Goal: Task Accomplishment & Management: Manage account settings

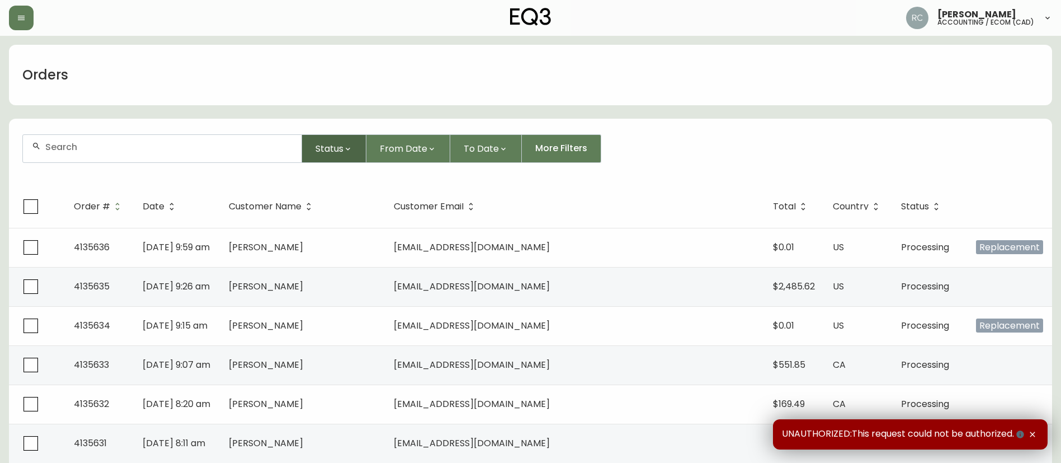
click at [335, 153] on span "Status" at bounding box center [330, 149] width 28 height 14
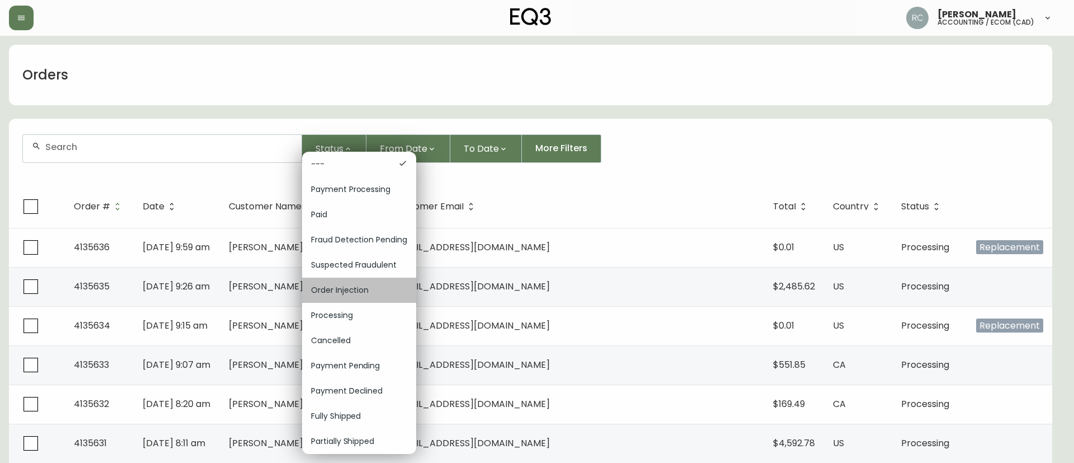
click at [363, 289] on span "Order Injection" at bounding box center [359, 290] width 96 height 12
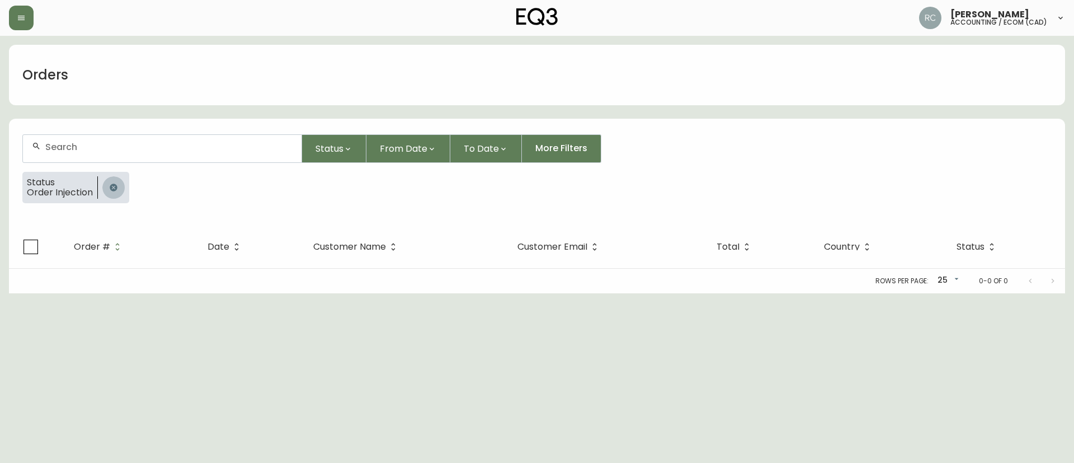
click at [114, 191] on icon "button" at bounding box center [113, 187] width 7 height 7
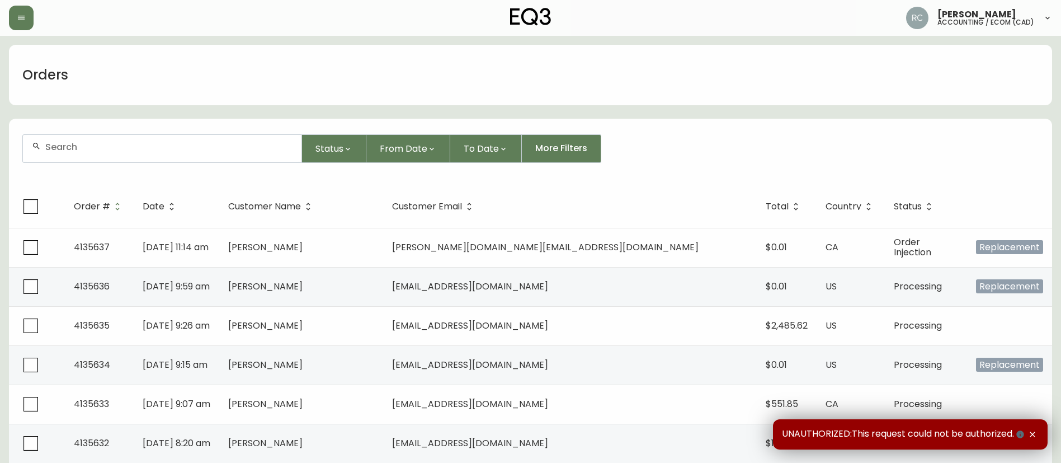
click at [205, 125] on form "Status From Date To Date More Filters" at bounding box center [530, 153] width 1043 height 64
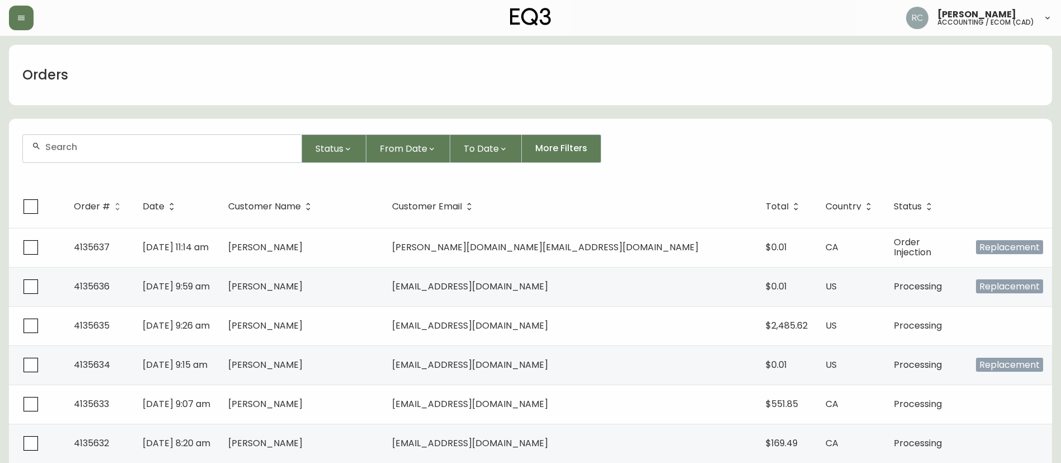
click at [185, 153] on div at bounding box center [162, 148] width 279 height 27
paste input "4133091"
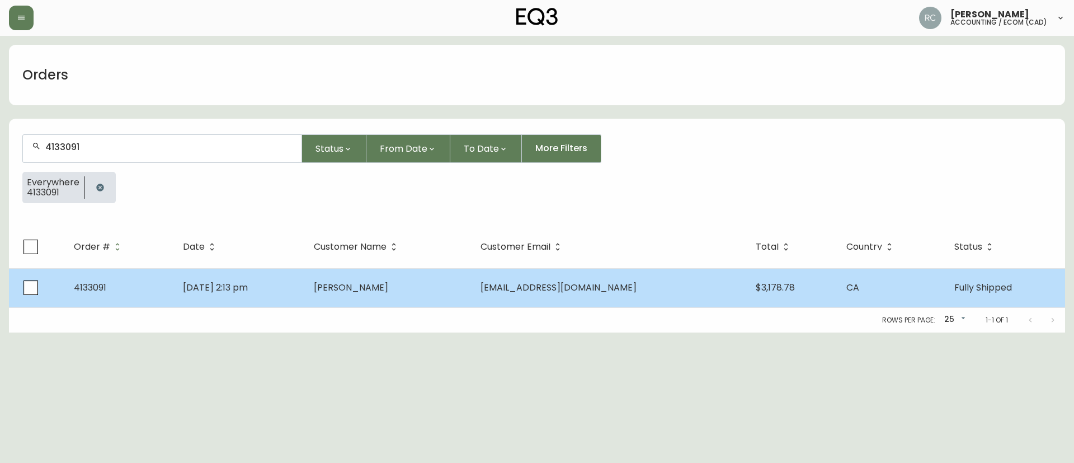
type input "4133091"
click at [248, 289] on span "May 19 2025, 2:13 pm" at bounding box center [215, 287] width 65 height 13
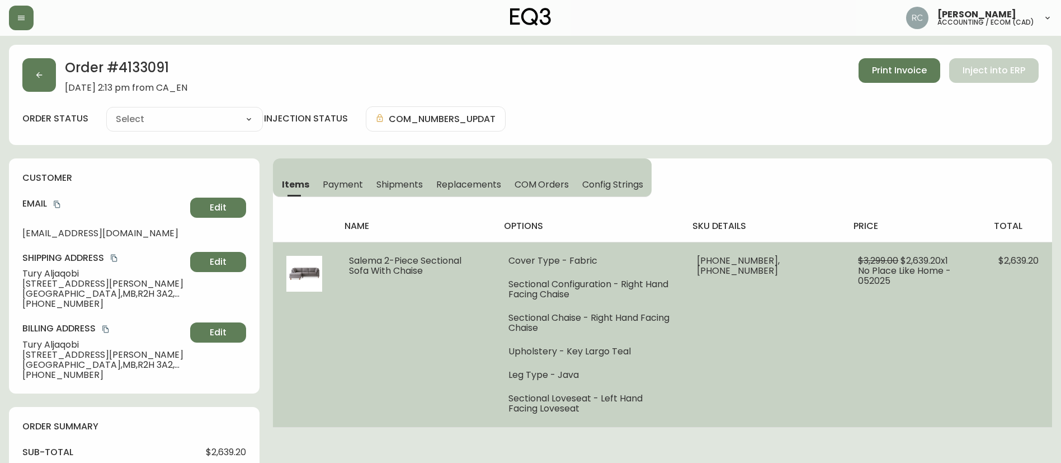
type input "Fully Shipped"
select select "FULLY_SHIPPED"
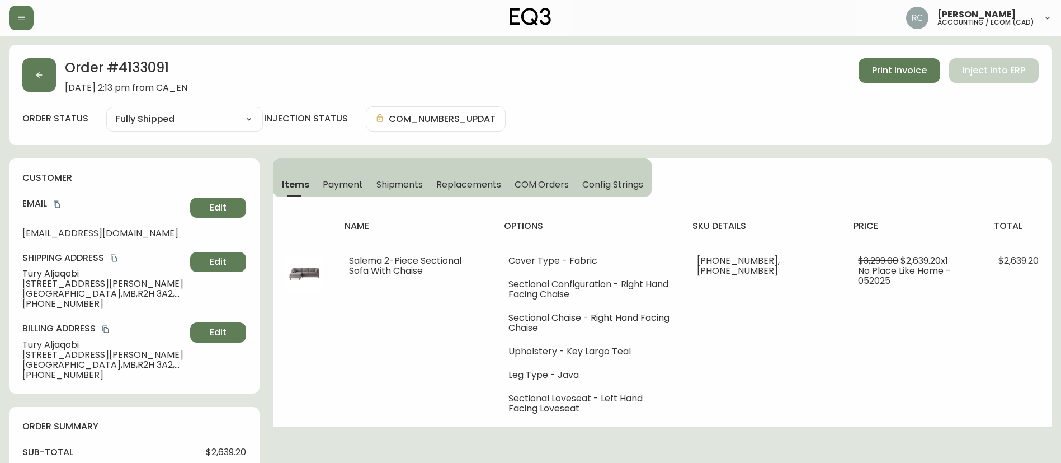
click at [65, 272] on span "Tury Aljaqobi" at bounding box center [103, 274] width 163 height 10
click at [60, 286] on span "301 - 737 rue st joseph" at bounding box center [103, 284] width 163 height 10
click at [60, 293] on span "Winnipeg , MB , R2H 3A2 , CA" at bounding box center [103, 294] width 163 height 10
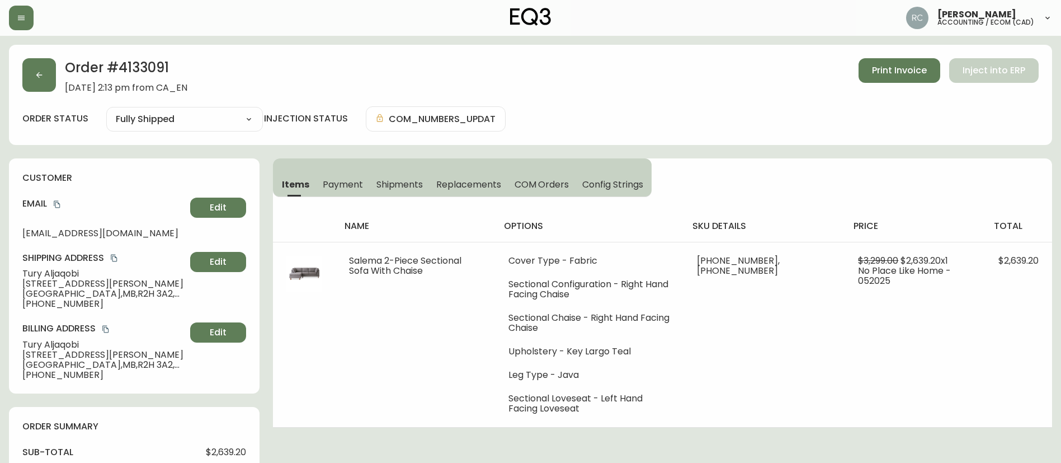
click at [80, 283] on span "301 - 737 rue st joseph" at bounding box center [103, 284] width 163 height 10
click at [67, 299] on span "+18073553239" at bounding box center [103, 304] width 163 height 10
click at [339, 188] on span "Payment" at bounding box center [343, 184] width 40 height 12
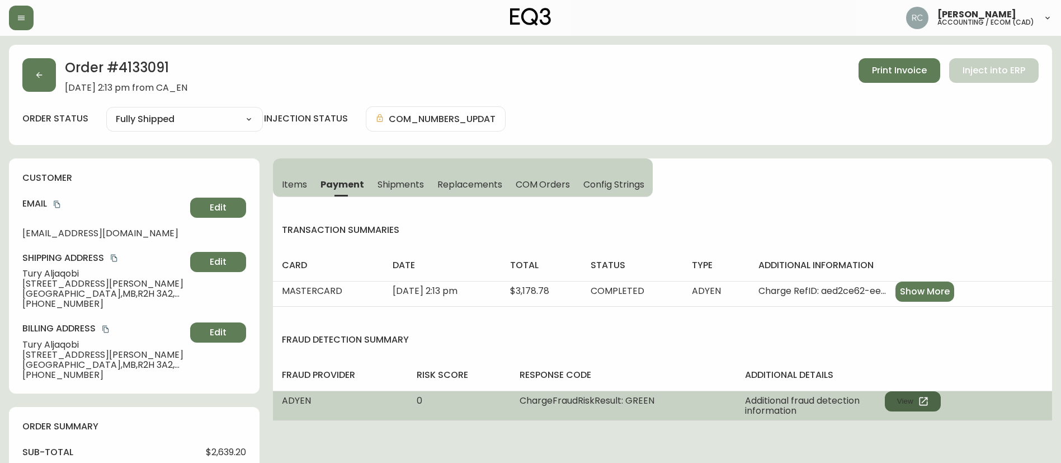
click at [931, 398] on button "View" at bounding box center [913, 401] width 56 height 20
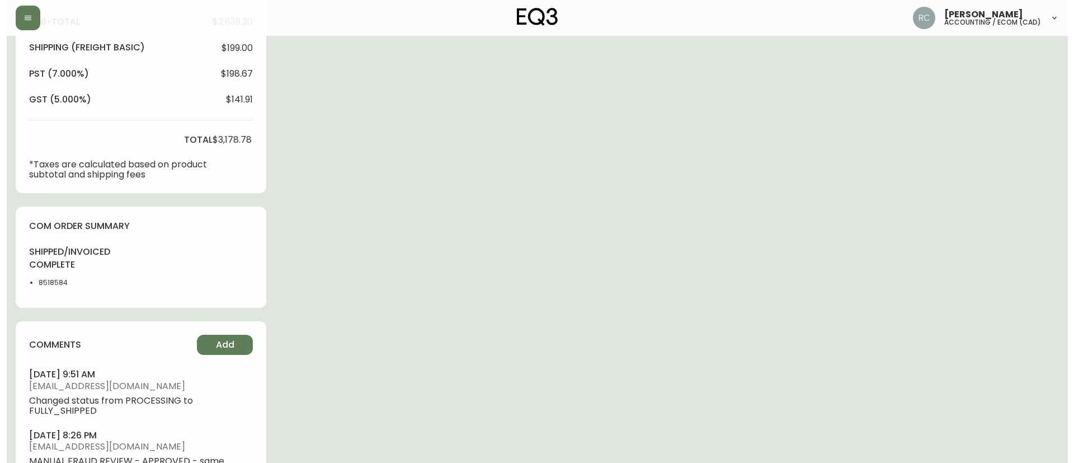
scroll to position [538, 0]
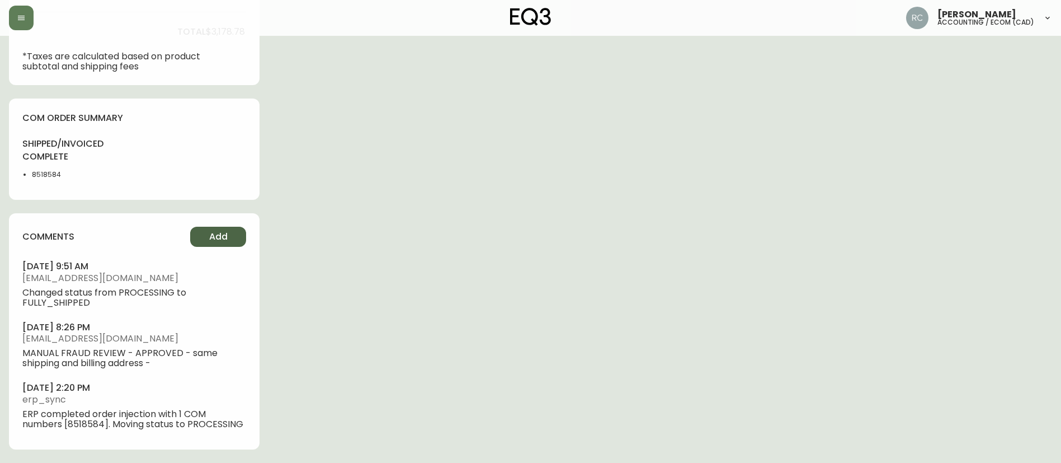
click at [208, 236] on button "Add" at bounding box center [218, 237] width 56 height 20
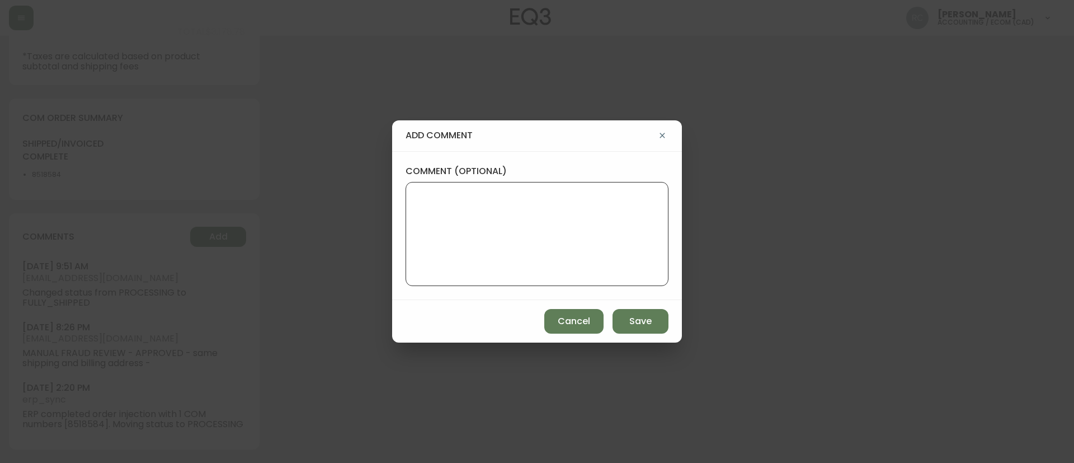
click at [603, 231] on textarea "comment (optional)" at bounding box center [537, 234] width 244 height 90
paste textarea "COMPENSATION FOR DELAY TICKET# 813434 ORD# 4133091 SUBTOTAL: $199.00 TOTAL: $22…"
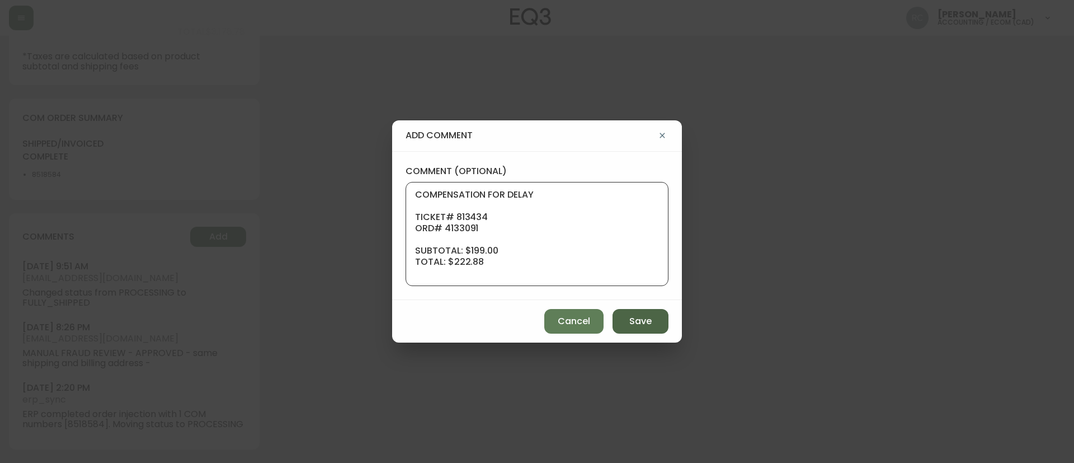
scroll to position [90, 0]
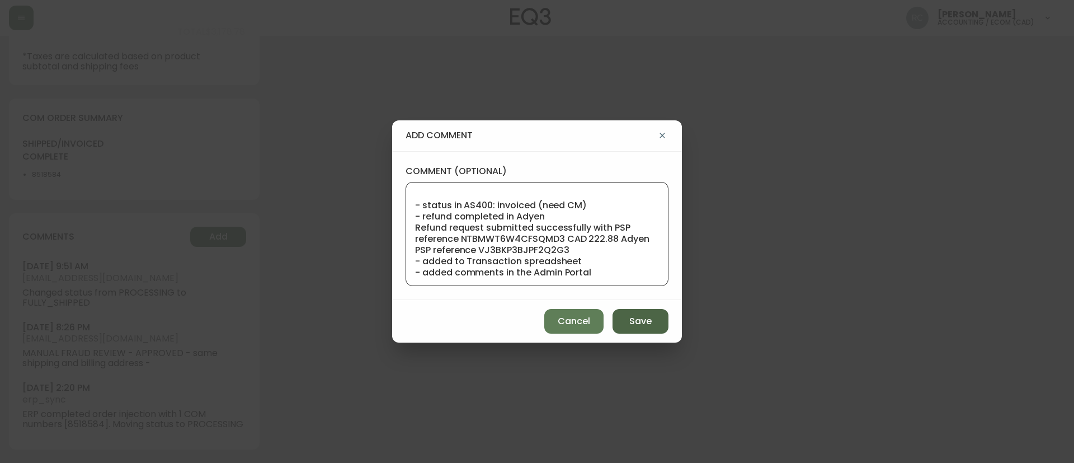
type textarea "COMPENSATION FOR DELAY TICKET# 813434 ORD# 4133091 SUBTOTAL: $199.00 TOTAL: $22…"
click at [649, 327] on span "Save" at bounding box center [640, 321] width 22 height 12
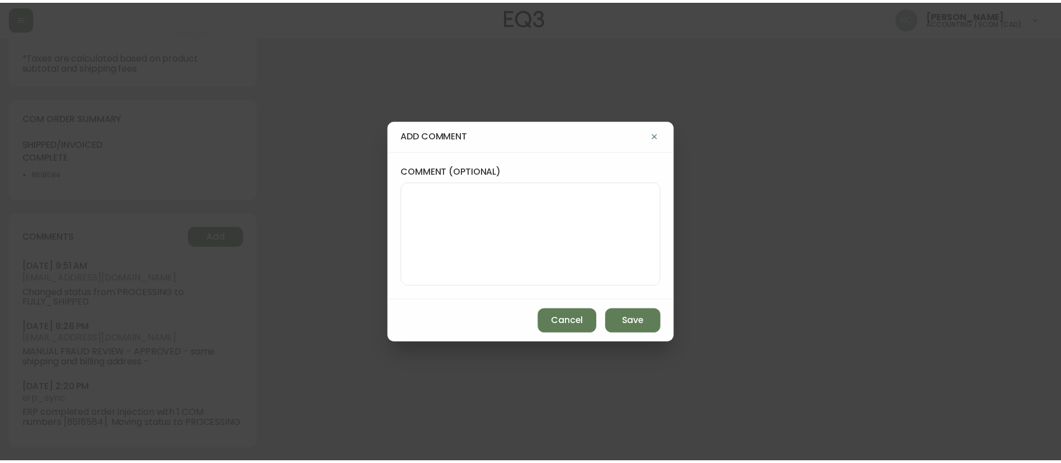
scroll to position [0, 0]
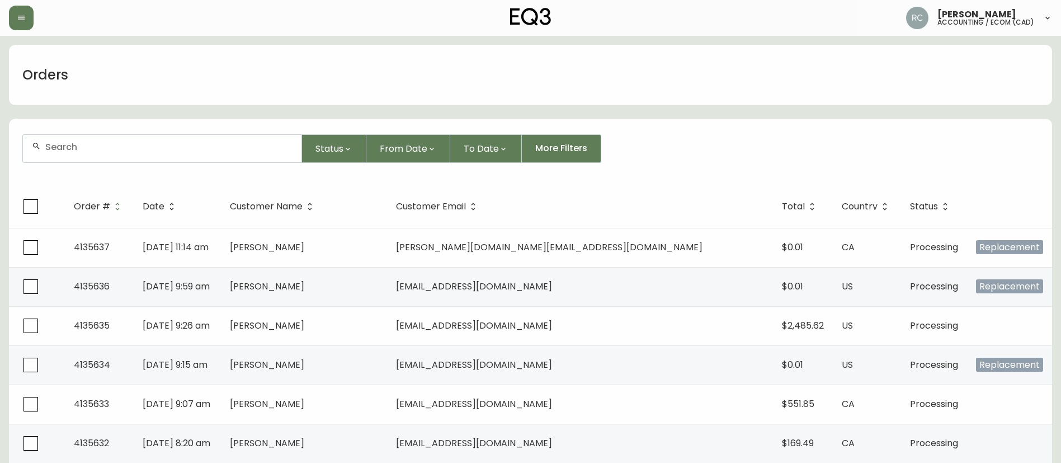
click at [121, 138] on div at bounding box center [162, 148] width 279 height 27
paste input "4134947"
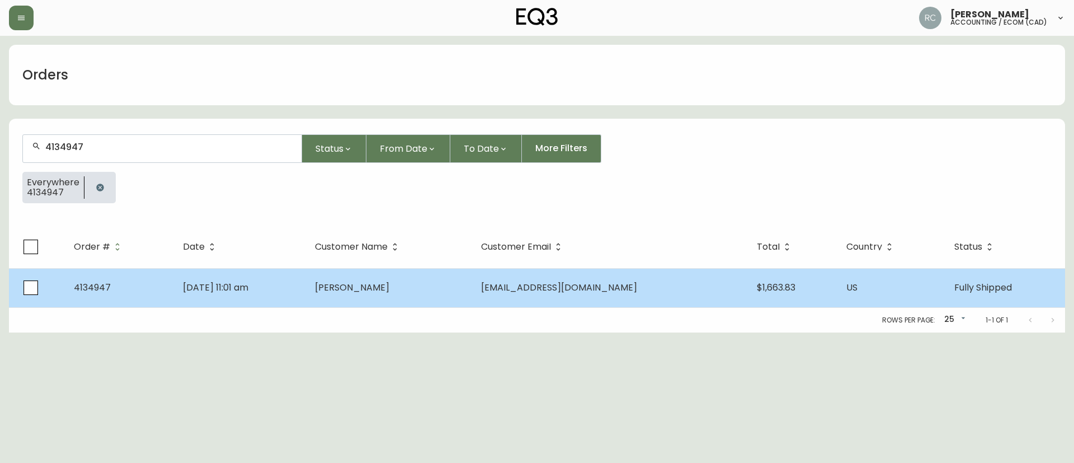
type input "4134947"
click at [271, 299] on td "Aug 30 2025, 11:01 am" at bounding box center [240, 287] width 132 height 39
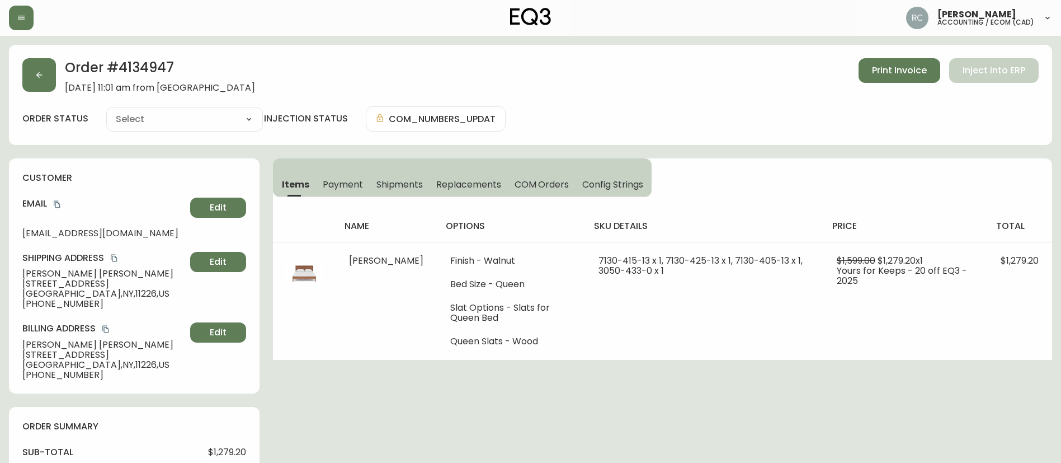
type input "Fully Shipped"
select select "FULLY_SHIPPED"
click at [341, 178] on span "Payment" at bounding box center [343, 184] width 40 height 12
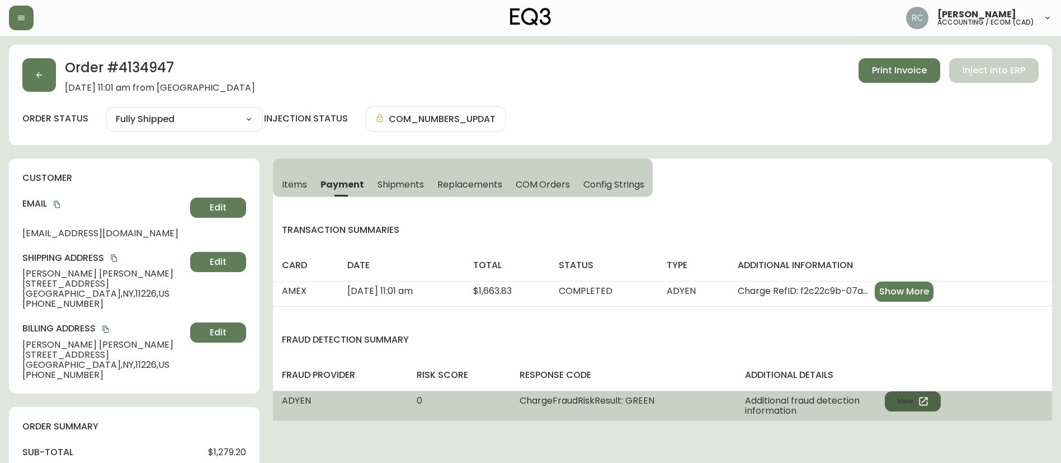
click at [895, 400] on button "View" at bounding box center [913, 401] width 56 height 20
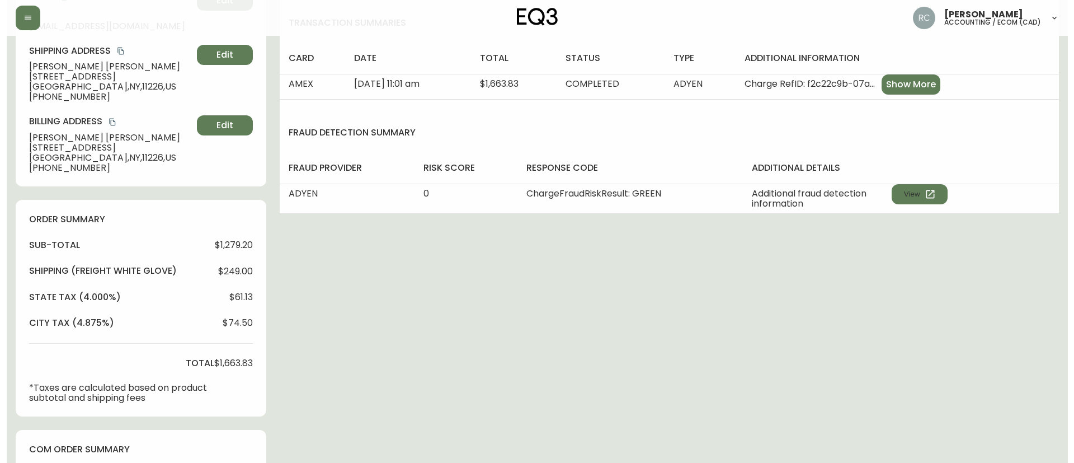
scroll to position [487, 0]
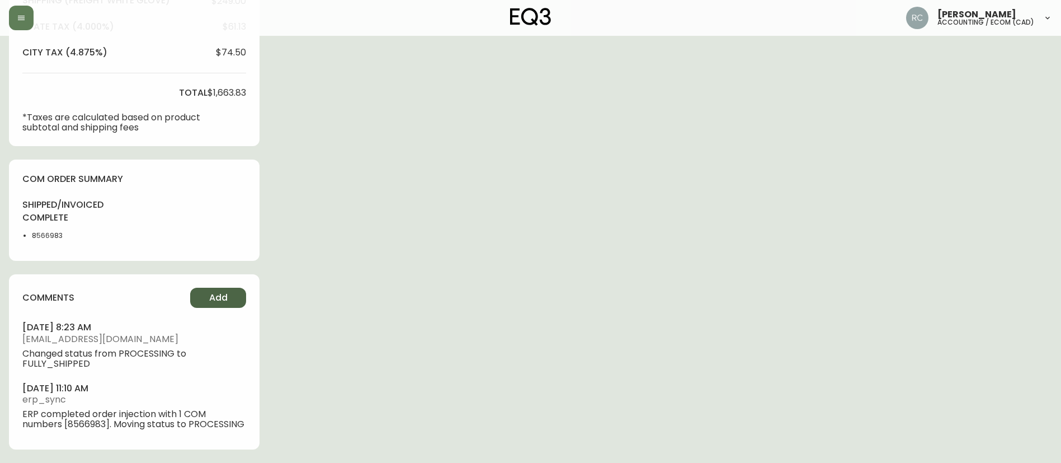
click at [231, 288] on button "Add" at bounding box center [218, 298] width 56 height 20
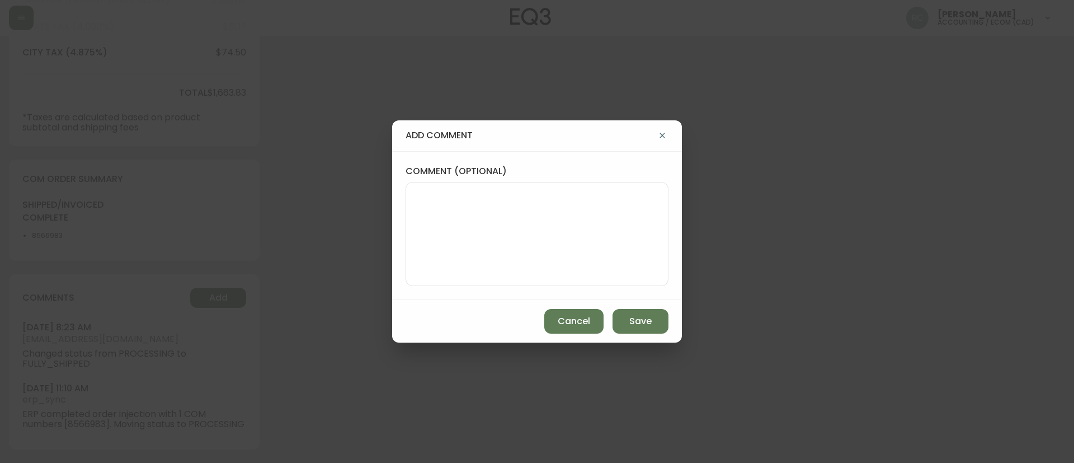
click at [470, 228] on textarea "comment (optional)" at bounding box center [537, 234] width 244 height 90
paste textarea "COMPENSATION FOR POOR EXPERIENCE TICKET# 838447 ORD# 4134947 SUBTOTAL: $100.00 …"
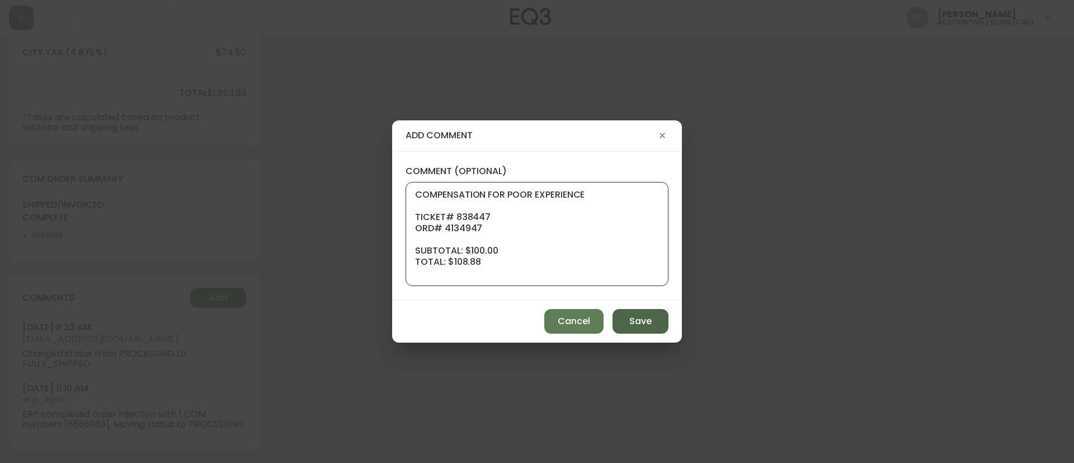
scroll to position [90, 0]
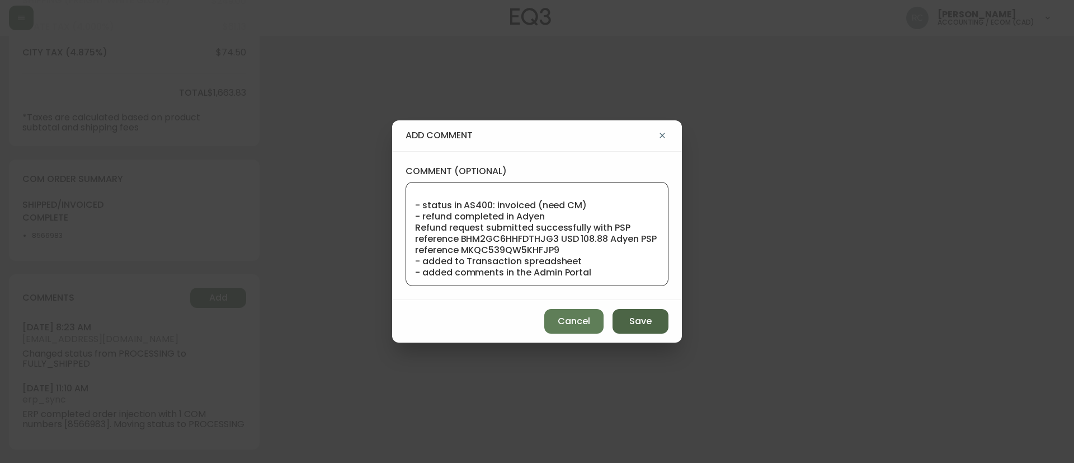
type textarea "COMPENSATION FOR POOR EXPERIENCE TICKET# 838447 ORD# 4134947 SUBTOTAL: $100.00 …"
click at [642, 316] on span "Save" at bounding box center [640, 321] width 22 height 12
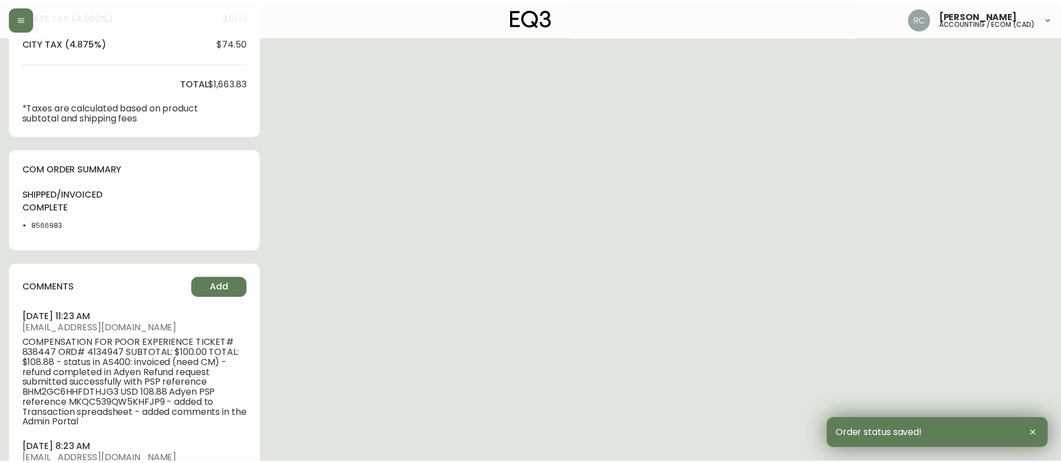
scroll to position [477, 0]
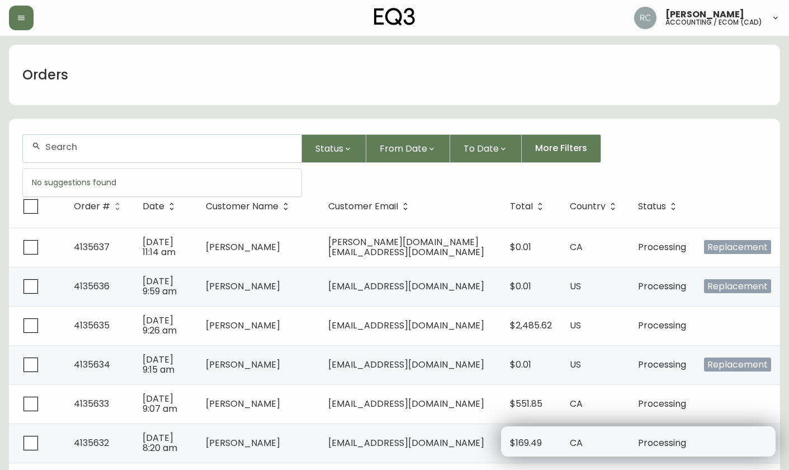
click at [131, 148] on input "text" at bounding box center [168, 147] width 247 height 11
paste input "COMPENSATION FOR POOR EXPERIENCE TICKET# 838447 ORD# 4134947 SUBTOTAL: $100.00 …"
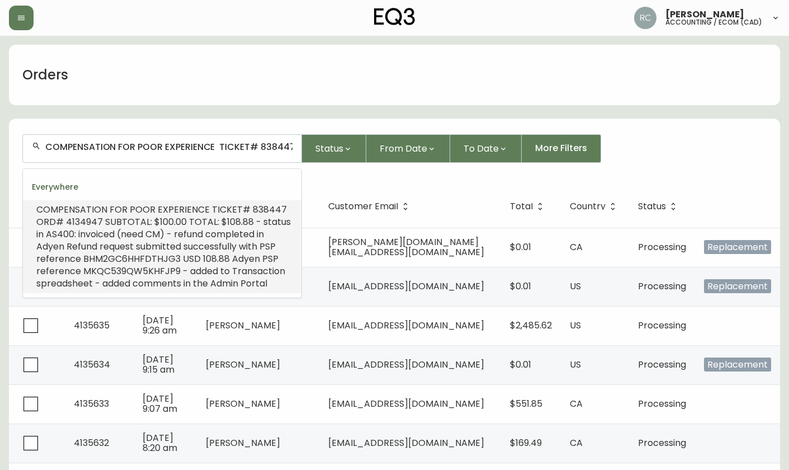
click at [185, 147] on input "COMPENSATION FOR POOR EXPERIENCE TICKET# 838447 ORD# 4134947 SUBTOTAL: $100.00 …" at bounding box center [168, 147] width 247 height 11
paste input "4133091"
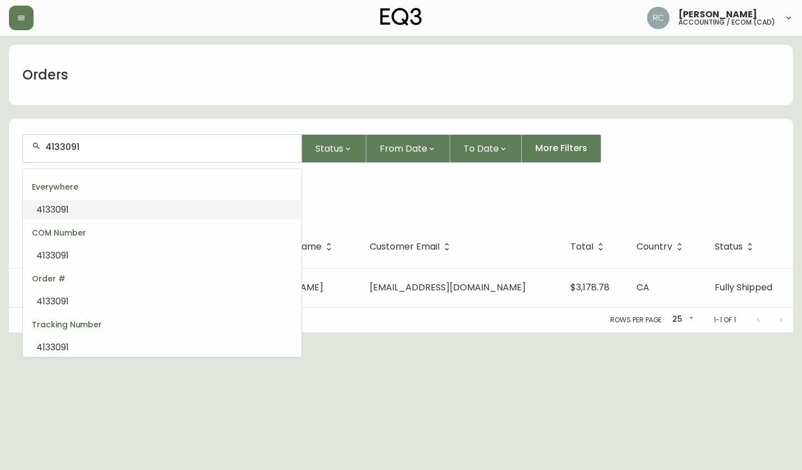
click at [97, 145] on input "4133091" at bounding box center [168, 147] width 247 height 11
paste input "5097"
type input "4135097"
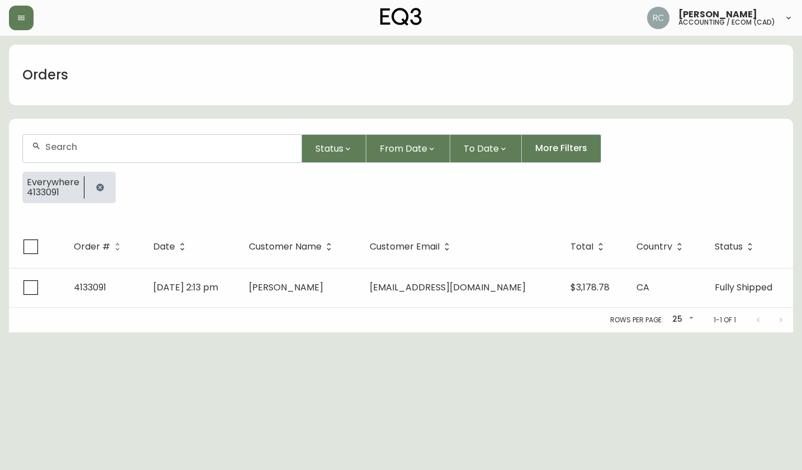
click at [131, 152] on input "text" at bounding box center [168, 147] width 247 height 11
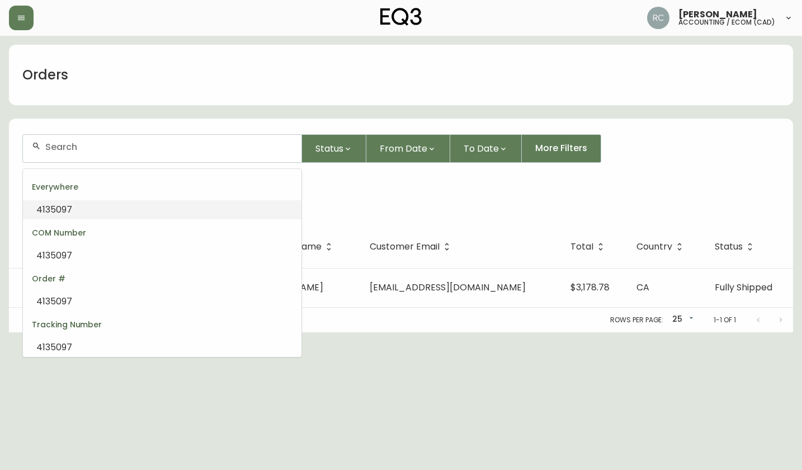
paste input "4135097"
click at [167, 145] on input "4135097" at bounding box center [168, 147] width 247 height 11
paste input "545"
type input "4135545"
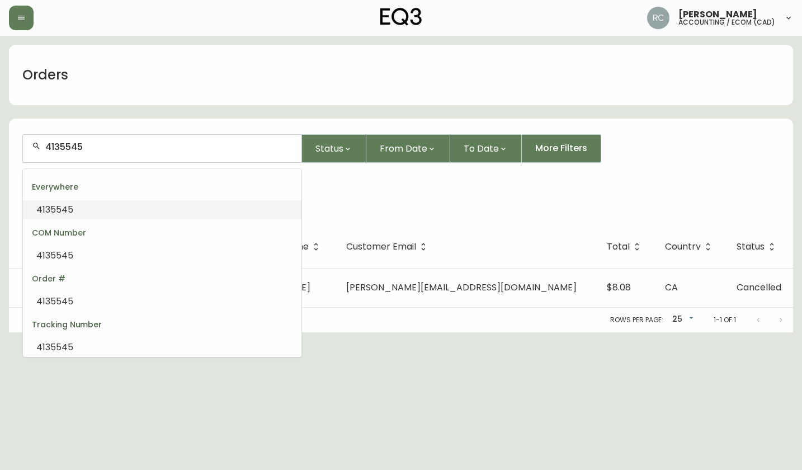
click at [172, 145] on input "4135545" at bounding box center [168, 147] width 247 height 11
paste input "79"
type input "4135579"
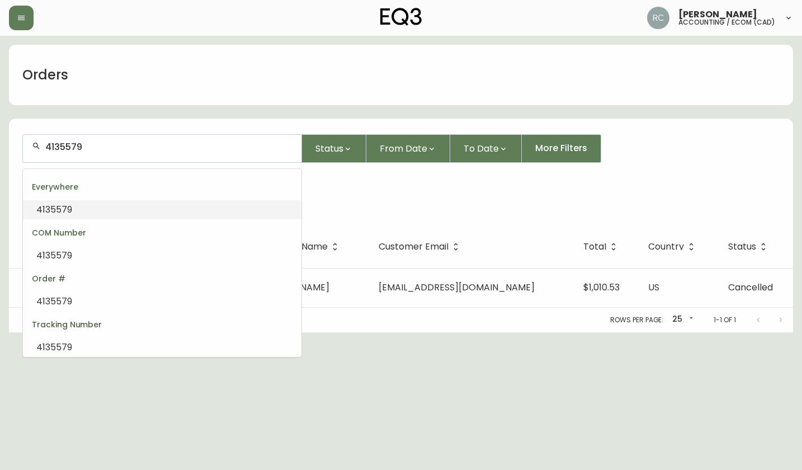
click at [124, 146] on input "4135579" at bounding box center [168, 147] width 247 height 11
paste input "30"
type input "4135530"
click at [116, 211] on li "4135530" at bounding box center [162, 209] width 279 height 19
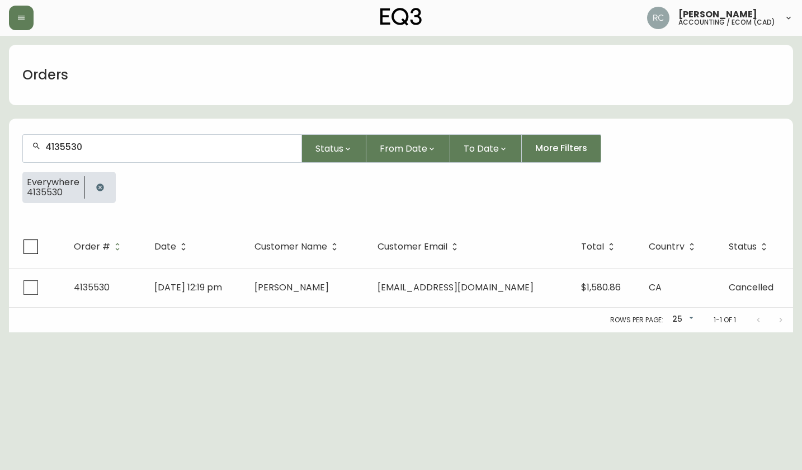
click at [201, 147] on input "4135530" at bounding box center [168, 147] width 247 height 11
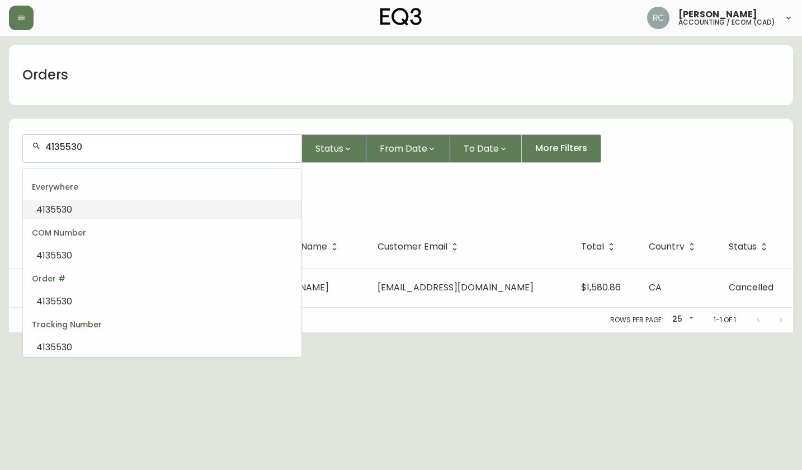
paste input "4775"
type input "4134775"
click at [96, 148] on input "4134775" at bounding box center [168, 147] width 247 height 11
paste input "5562"
type input "4135562"
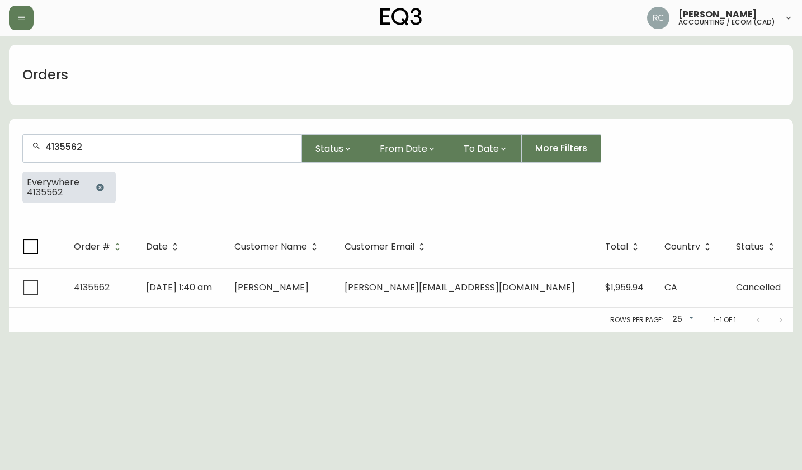
click at [168, 133] on form "4135562 Status From Date To Date More Filters Everywhere 4135562" at bounding box center [401, 173] width 784 height 105
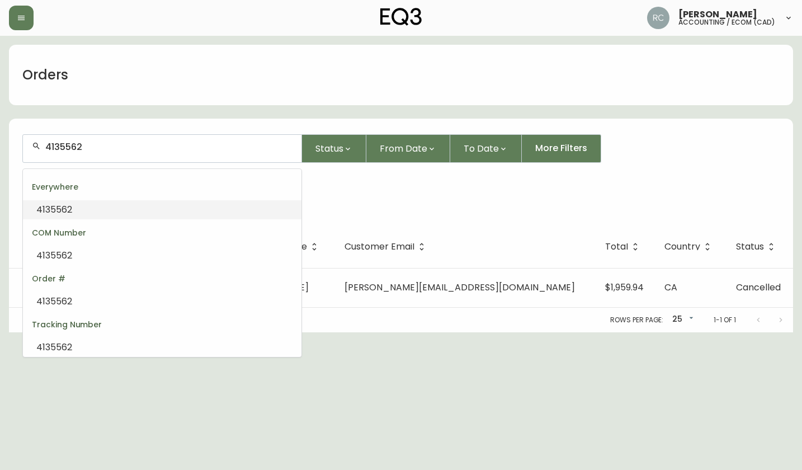
click at [156, 149] on input "4135562" at bounding box center [168, 147] width 247 height 11
paste input "4301"
type input "4134301"
drag, startPoint x: 94, startPoint y: 214, endPoint x: 104, endPoint y: 213, distance: 9.5
click at [94, 214] on li "4134301" at bounding box center [162, 209] width 279 height 19
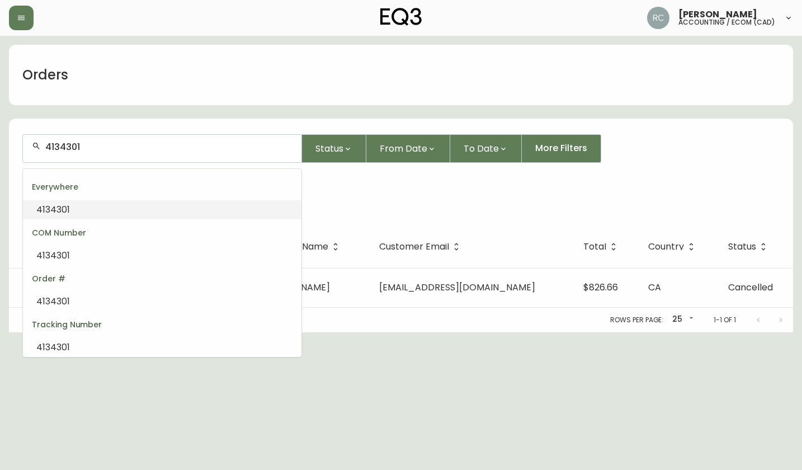
click at [184, 150] on input "4134301" at bounding box center [168, 147] width 247 height 11
paste input "5527"
type input "4135527"
click at [83, 205] on li "4135527" at bounding box center [162, 209] width 279 height 19
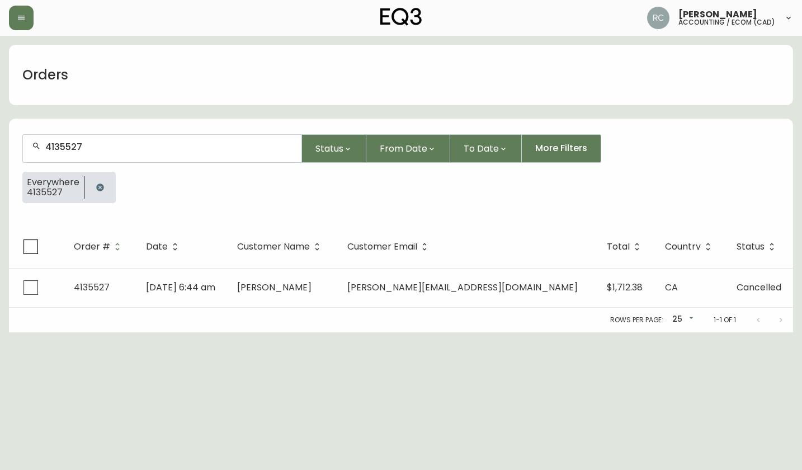
click at [168, 134] on div "4135527" at bounding box center [162, 148] width 280 height 29
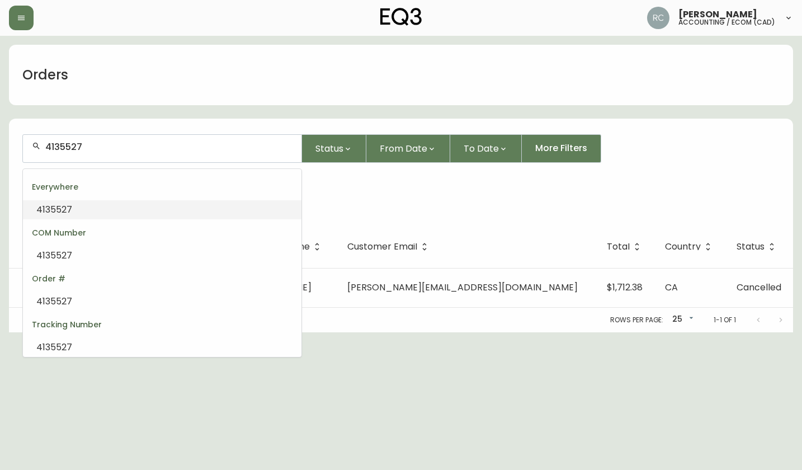
click at [160, 145] on input "4135527" at bounding box center [168, 147] width 247 height 11
paste input "4135462"
type input "41355274135462"
paste input "4135462"
click at [88, 204] on li "4135462" at bounding box center [162, 209] width 279 height 19
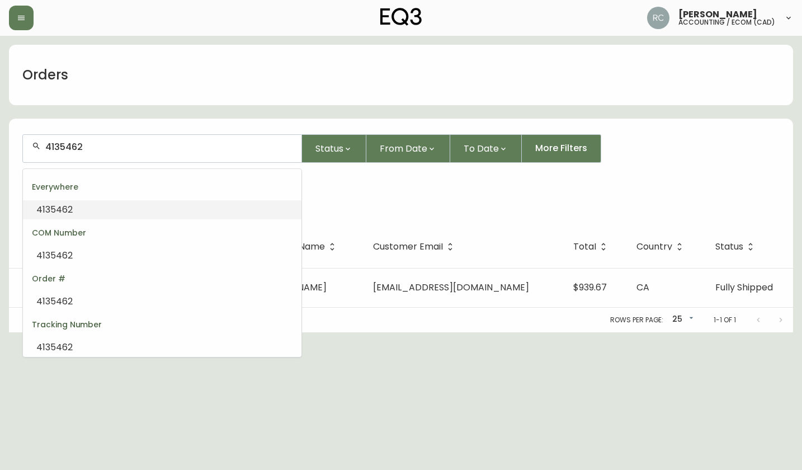
click at [115, 145] on input "4135462" at bounding box center [168, 147] width 247 height 11
paste input "326"
type input "4135326"
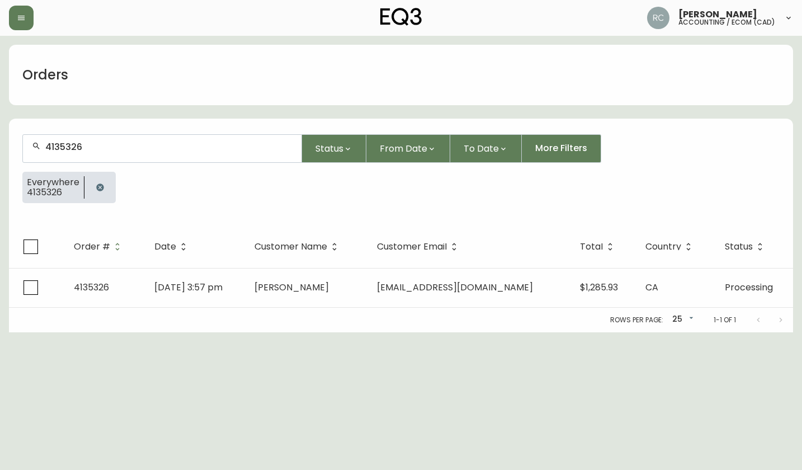
type input "4135326"
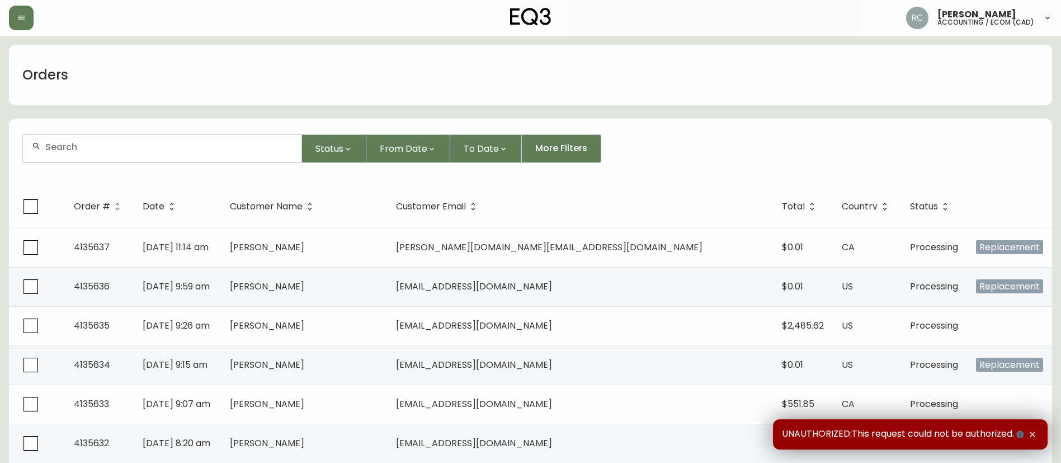
click at [262, 150] on input "text" at bounding box center [168, 147] width 247 height 11
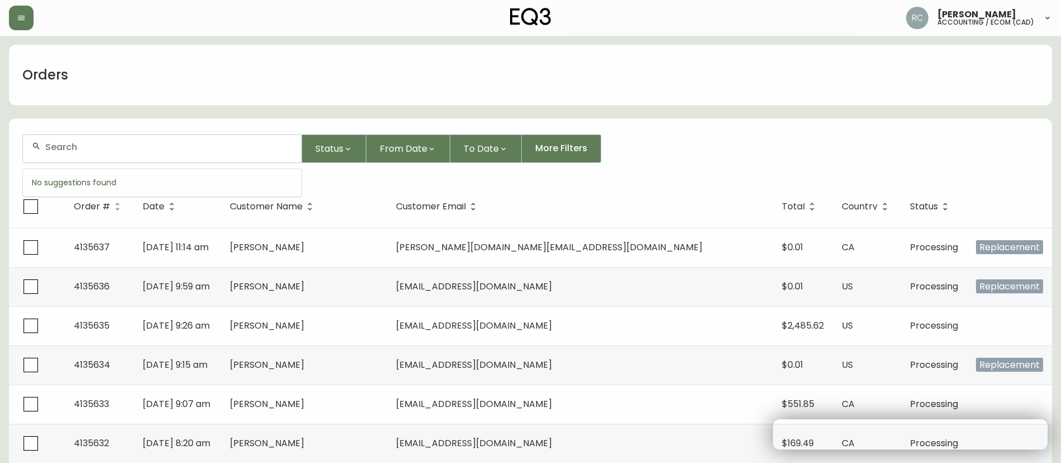
paste input "4135435"
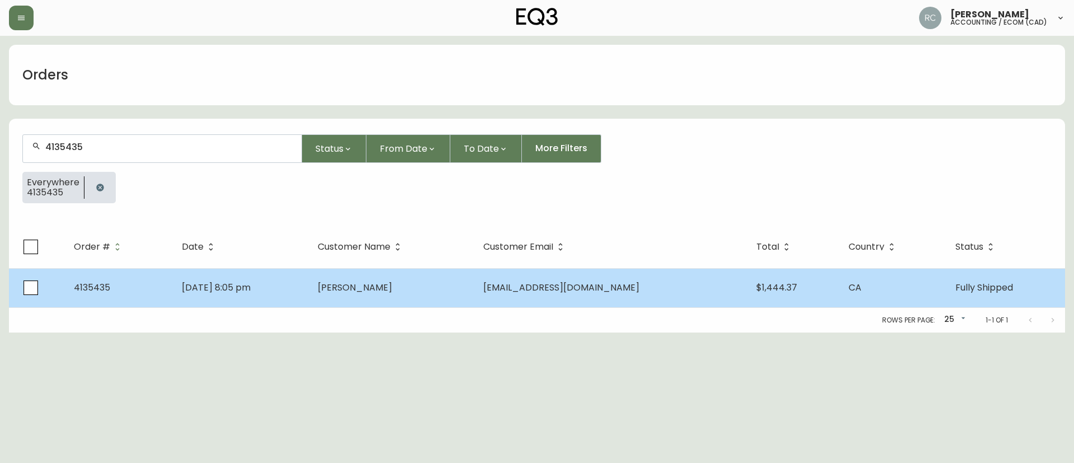
type input "4135435"
click at [465, 290] on td "[PERSON_NAME]" at bounding box center [391, 287] width 165 height 39
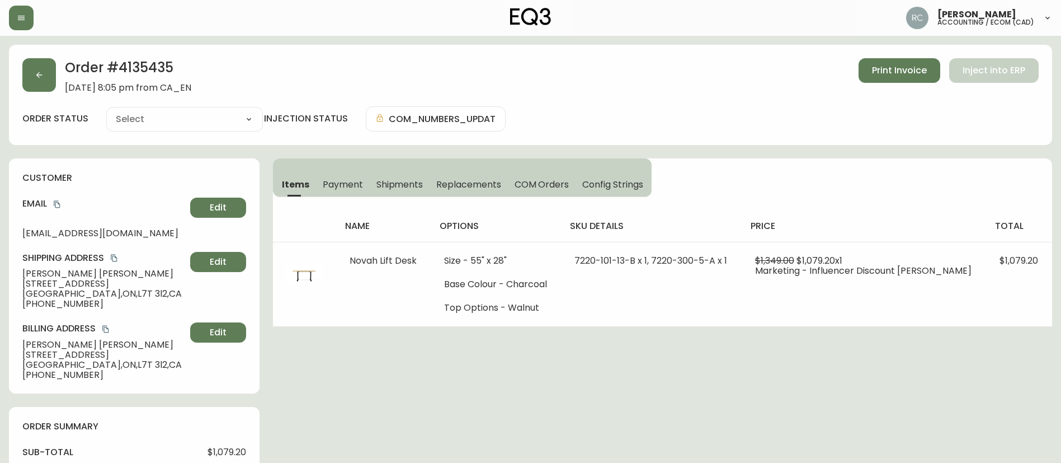
type input "Fully Shipped"
select select "FULLY_SHIPPED"
click at [496, 182] on span "Replacements" at bounding box center [468, 184] width 64 height 12
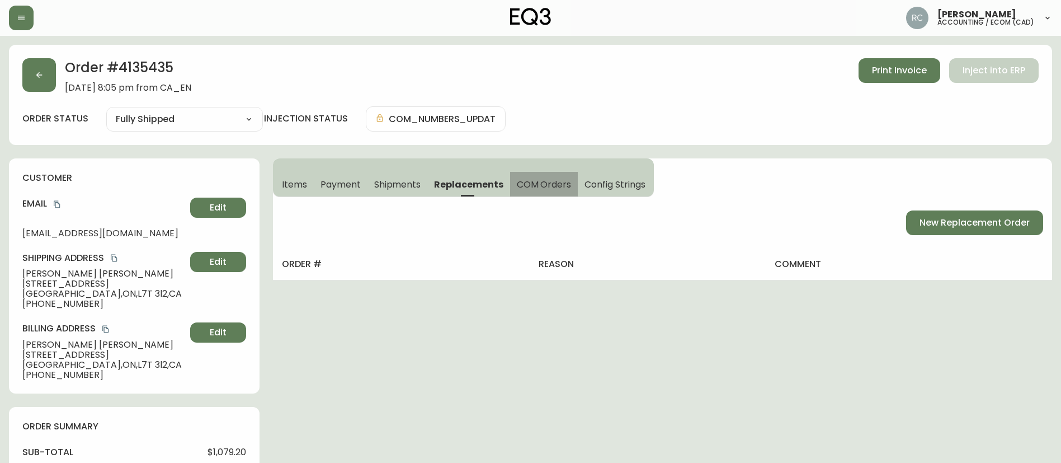
click at [559, 184] on span "COM Orders" at bounding box center [544, 184] width 55 height 12
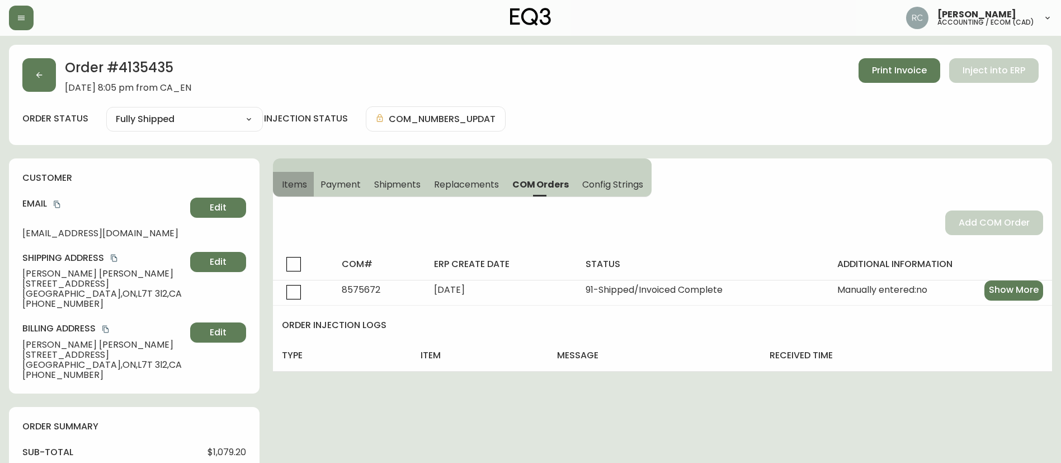
click at [289, 181] on span "Items" at bounding box center [294, 184] width 25 height 12
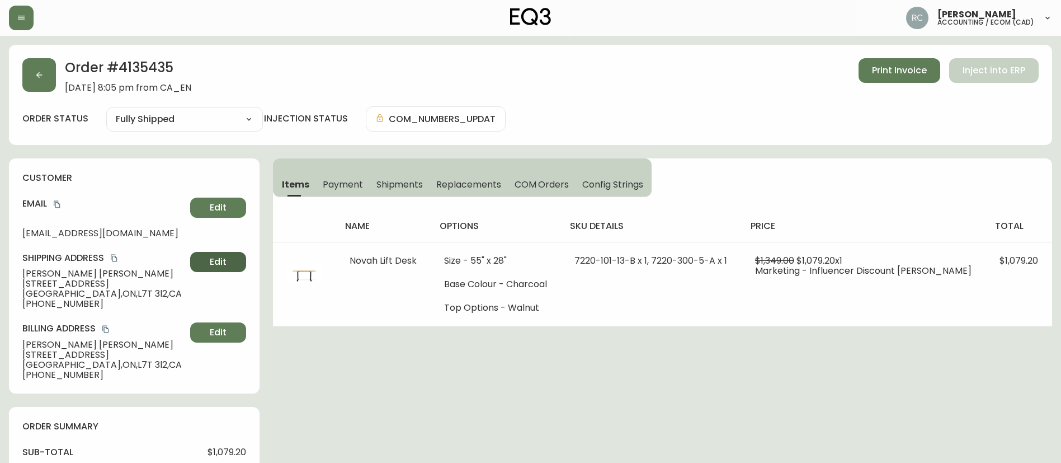
click at [211, 258] on span "Edit" at bounding box center [218, 262] width 17 height 12
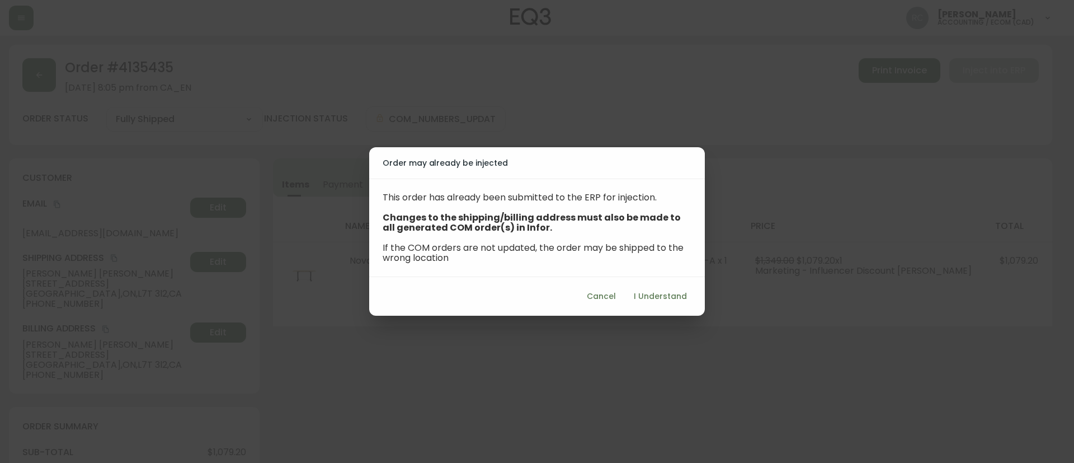
drag, startPoint x: 367, startPoint y: 145, endPoint x: 380, endPoint y: 151, distance: 14.8
click at [366, 145] on div "Order may already be injected This order has already been submitted to the ERP …" at bounding box center [537, 231] width 1074 height 463
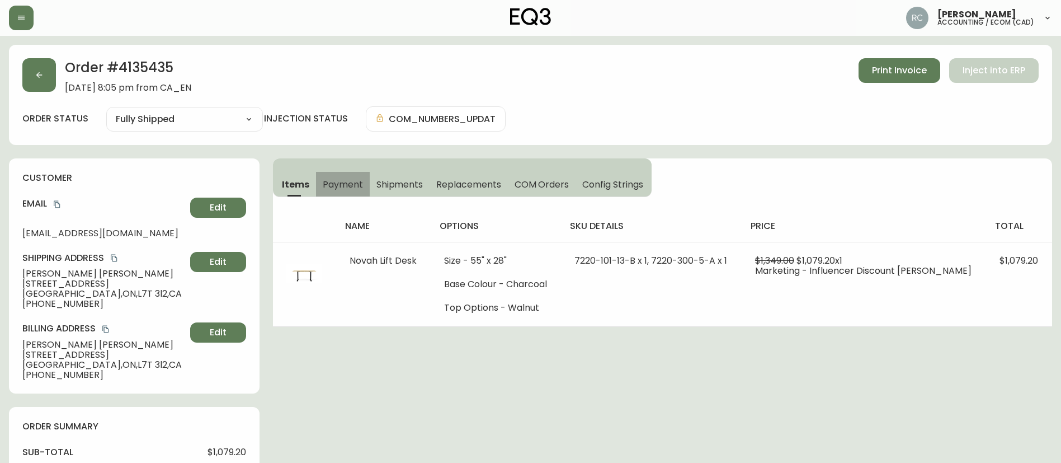
click at [352, 185] on span "Payment" at bounding box center [343, 184] width 40 height 12
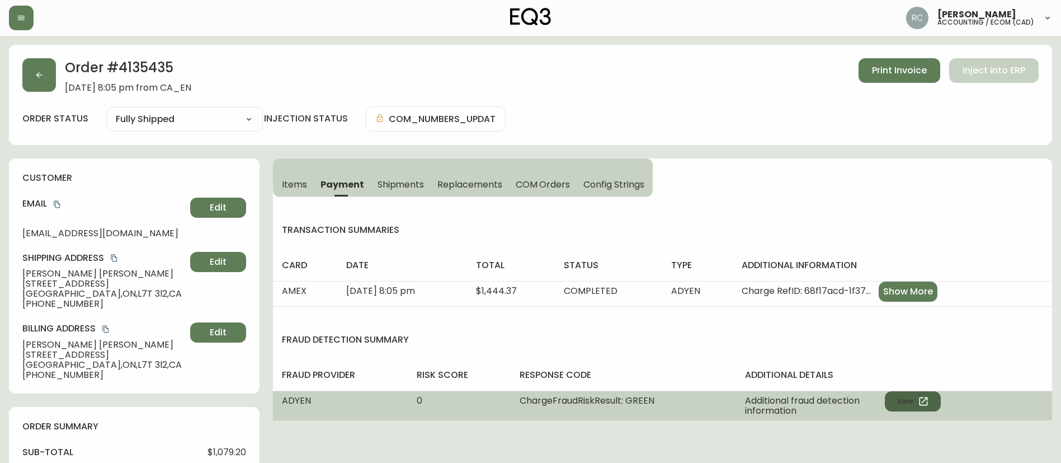
click at [896, 396] on button "View" at bounding box center [913, 401] width 56 height 20
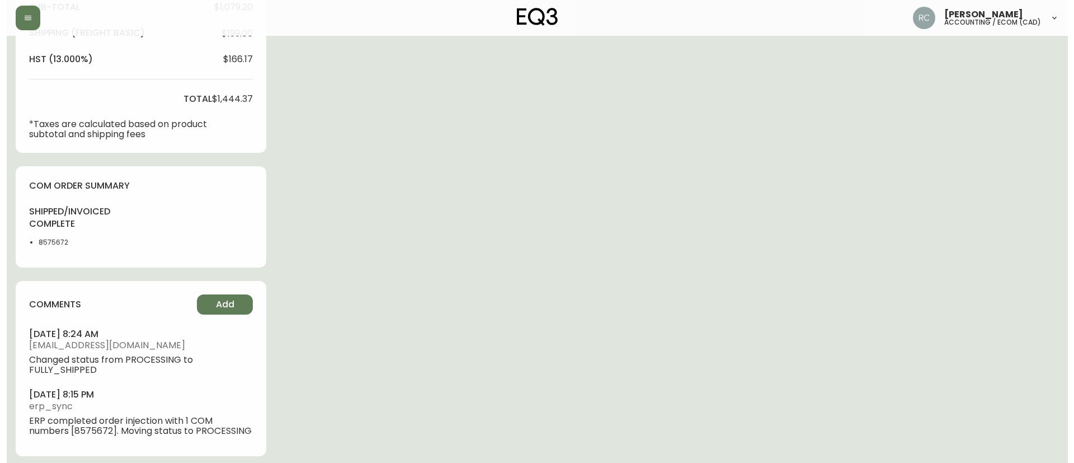
scroll to position [451, 0]
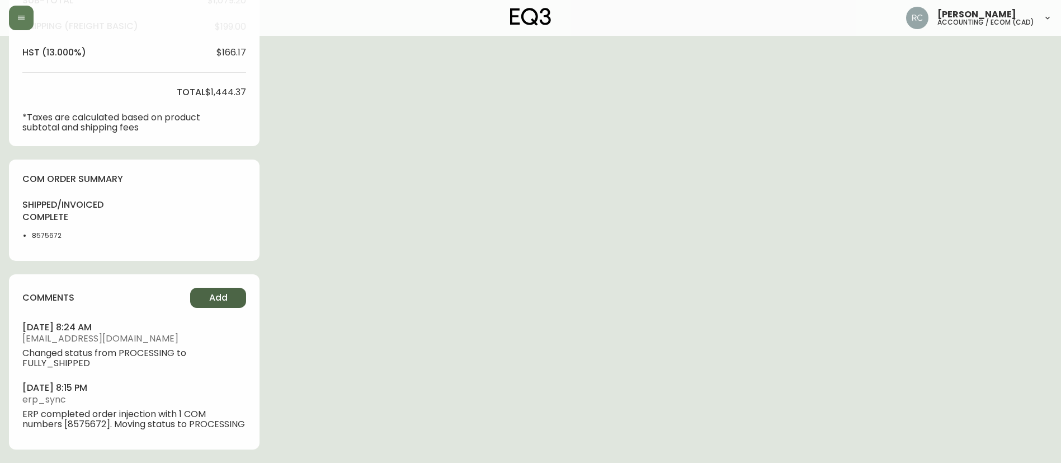
click at [228, 300] on button "Add" at bounding box center [218, 298] width 56 height 20
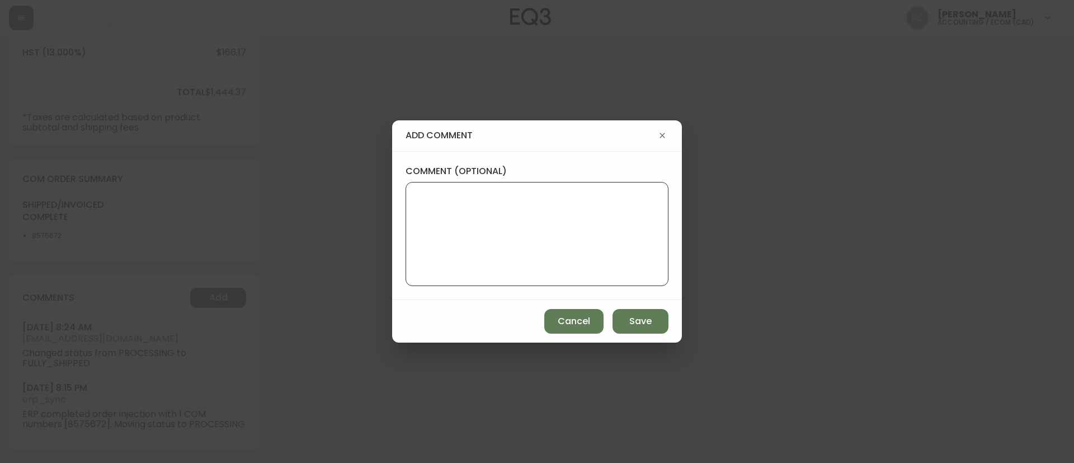
click at [589, 242] on textarea "comment (optional)" at bounding box center [537, 234] width 244 height 90
paste textarea "CVC/CVV Supplied, Matches (Y) AVS Name matches, address matches, postal code ma…"
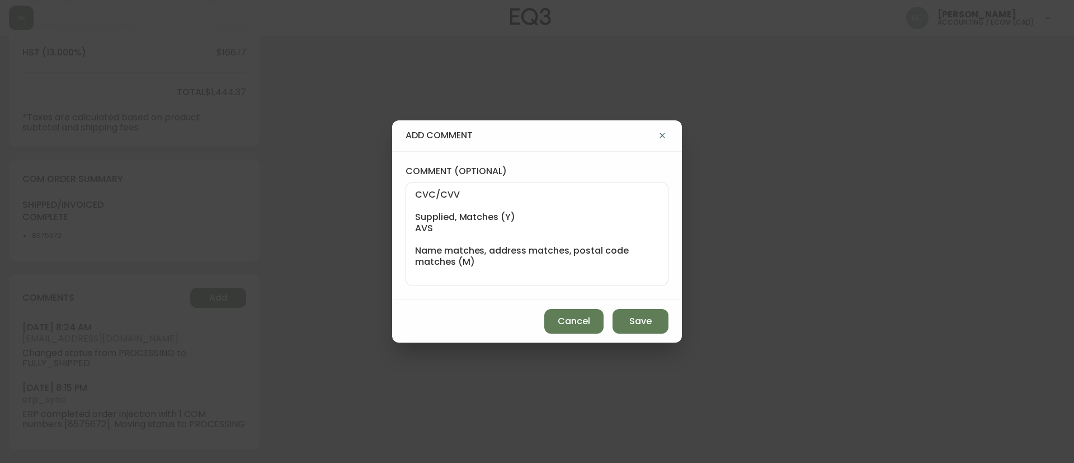
click at [548, 192] on textarea "CVC/CVV Supplied, Matches (Y) AVS Name matches, address matches, postal code ma…" at bounding box center [537, 234] width 244 height 90
paste textarea "MANUAL FRAUD REVIEW - APPROVED -"
click at [587, 266] on textarea "MANUAL FRAUD REVIEW - APPROVED - CVC/CVV Supplied, Matches (Y) AVS Name matches…" at bounding box center [537, 234] width 244 height 90
paste textarea "Time since an authorized payment was first seen with email address 4yr 17d"
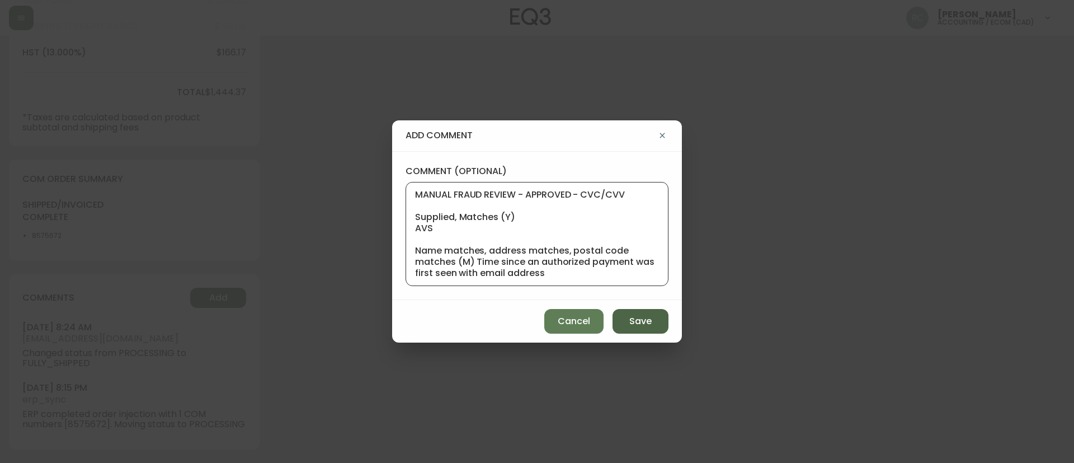
scroll to position [23, 0]
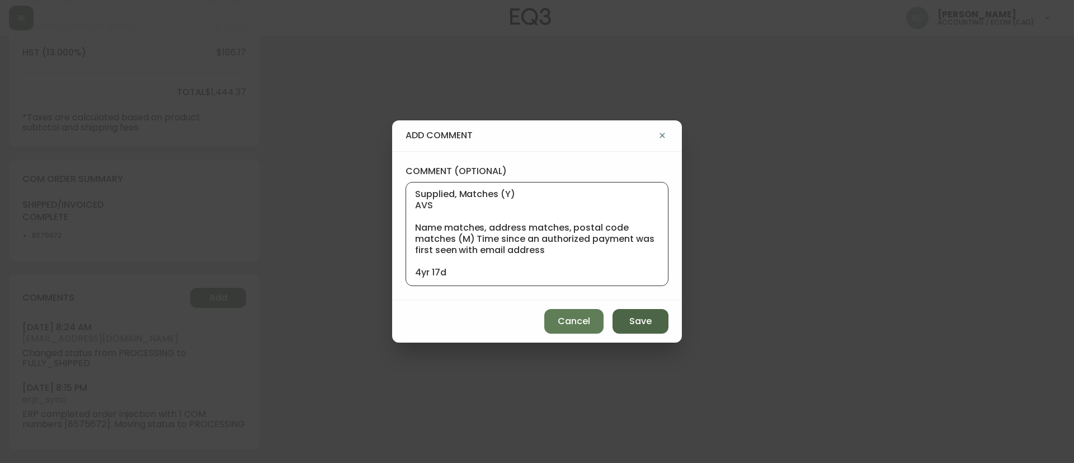
type textarea "MANUAL FRAUD REVIEW - APPROVED - CVC/CVV Supplied, Matches (Y) AVS Name matches…"
click at [634, 319] on span "Save" at bounding box center [640, 321] width 22 height 12
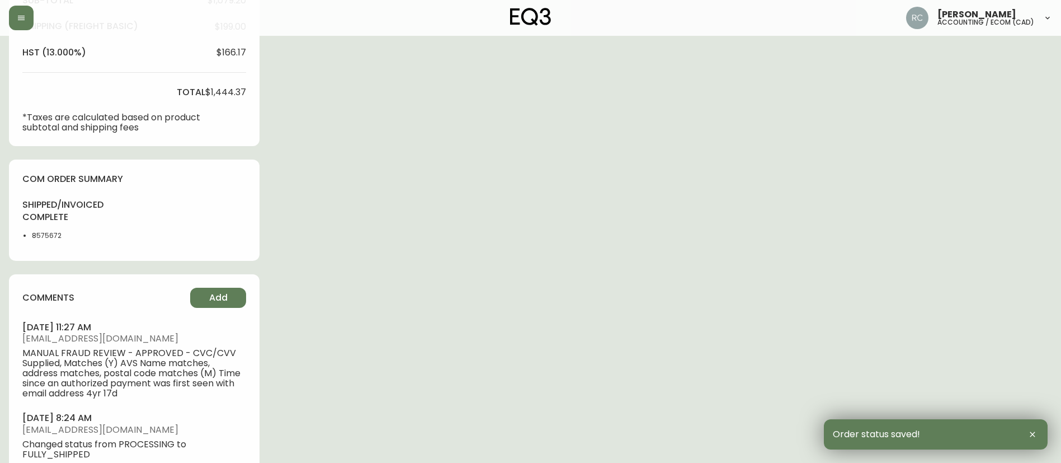
scroll to position [0, 0]
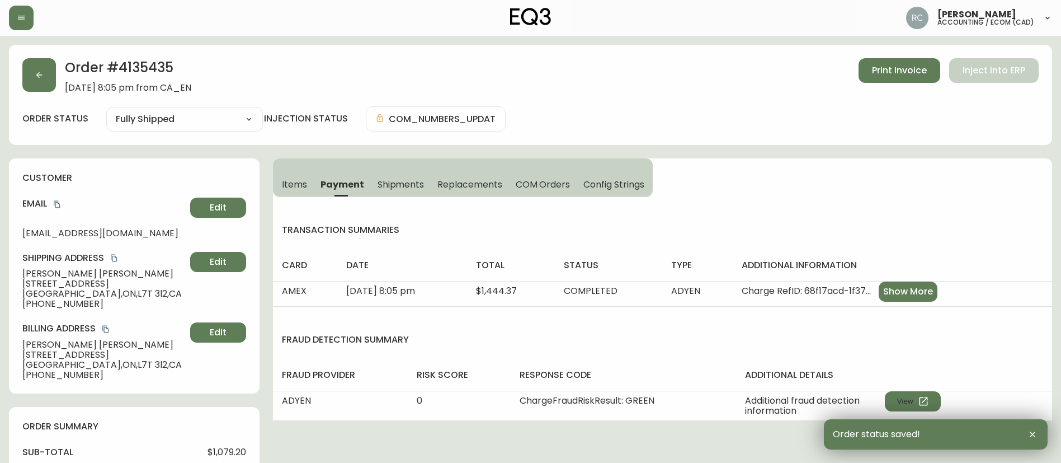
click at [234, 247] on div "customer Email erinmhaid@gmail.com Edit Shipping Address Erin Haid 12-935 King …" at bounding box center [134, 275] width 251 height 235
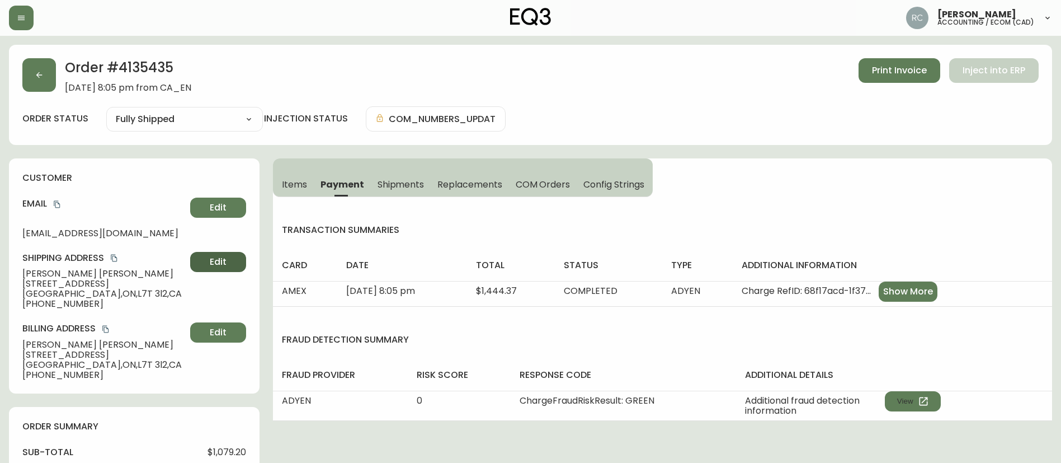
click at [231, 253] on button "Edit" at bounding box center [218, 262] width 56 height 20
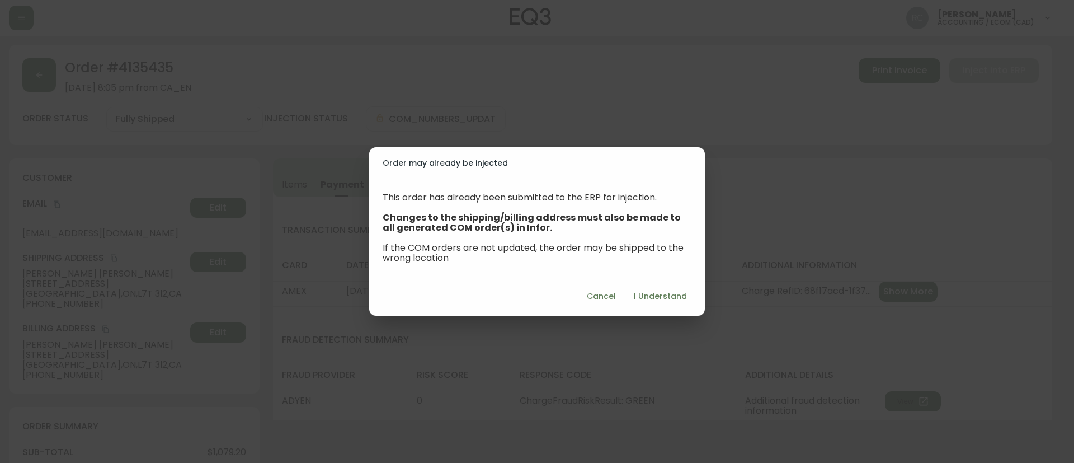
click at [667, 294] on span "I Understand" at bounding box center [660, 296] width 53 height 14
select select "ON"
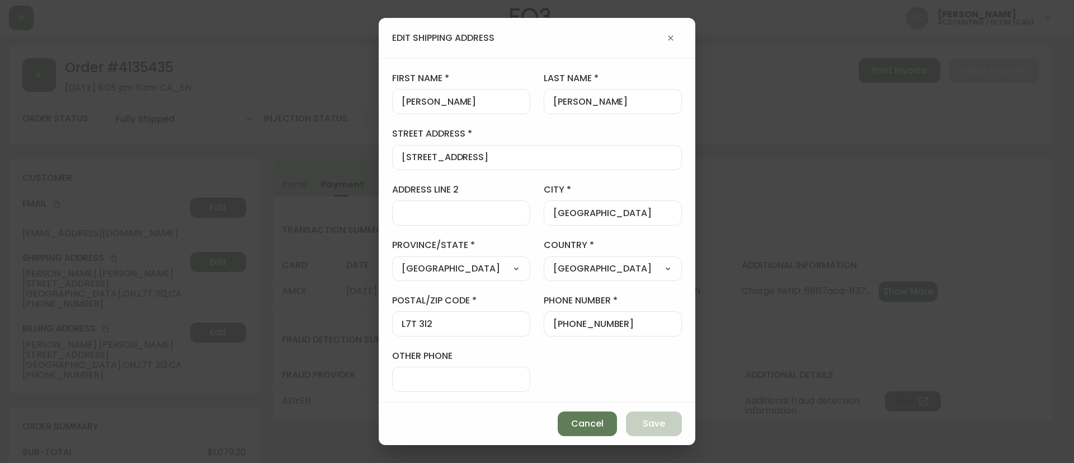
click at [486, 156] on input "12-935 King Road" at bounding box center [537, 157] width 271 height 11
paste input "965 Kingsway Dr,"
type input "965 Kingsway Dr,"
click at [431, 318] on input "L7T 3l2" at bounding box center [461, 323] width 119 height 11
paste input "J1"
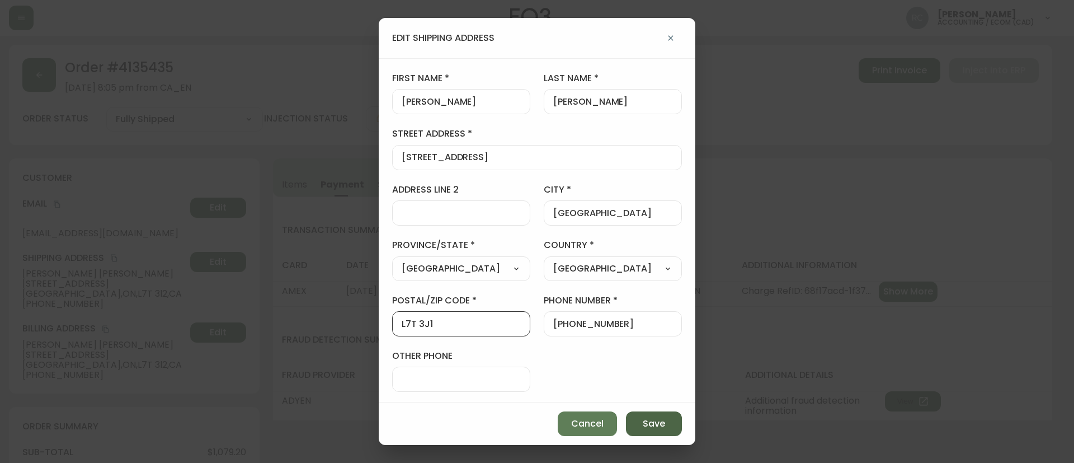
type input "L7T 3J1"
drag, startPoint x: 657, startPoint y: 416, endPoint x: 650, endPoint y: 420, distance: 8.1
click at [656, 417] on button "Save" at bounding box center [654, 423] width 56 height 25
type input "12-935 King Road"
type input "L7T 3l2"
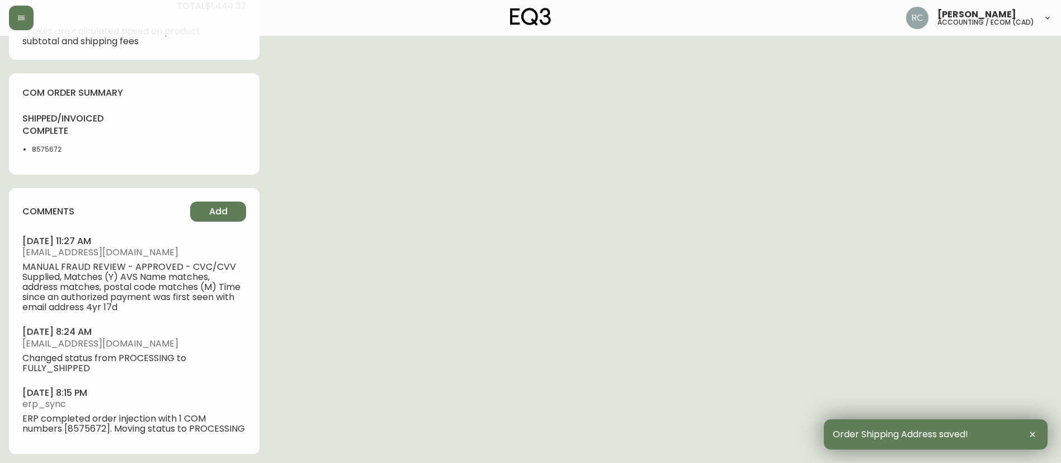
scroll to position [542, 0]
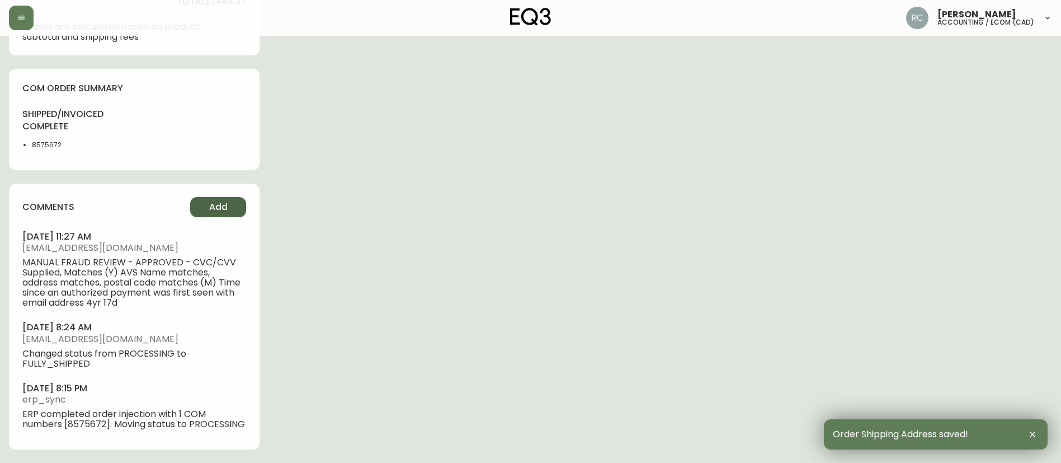
click at [228, 201] on button "Add" at bounding box center [218, 207] width 56 height 20
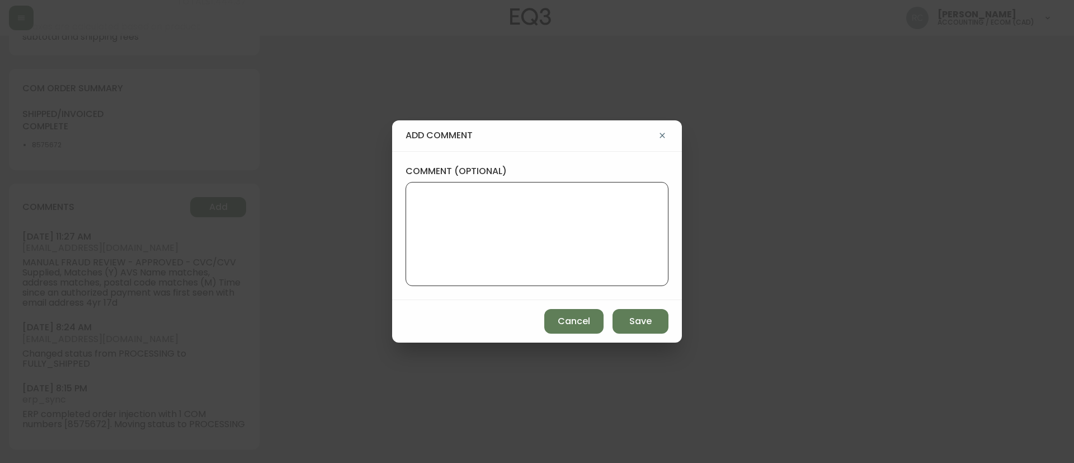
click at [576, 219] on textarea "comment (optional)" at bounding box center [537, 234] width 244 height 90
paste textarea "#839341"
type textarea "address change - ticket #839341"
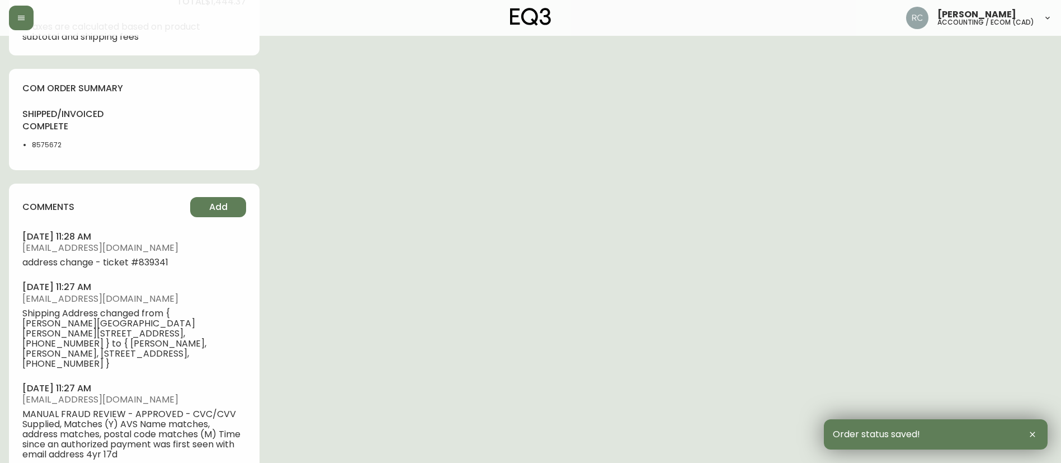
scroll to position [674, 0]
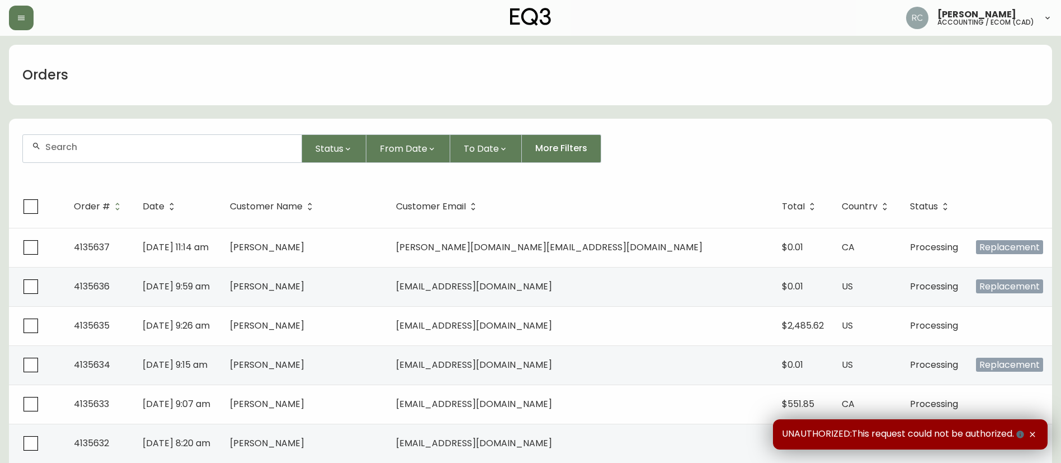
click at [106, 156] on div at bounding box center [162, 148] width 279 height 27
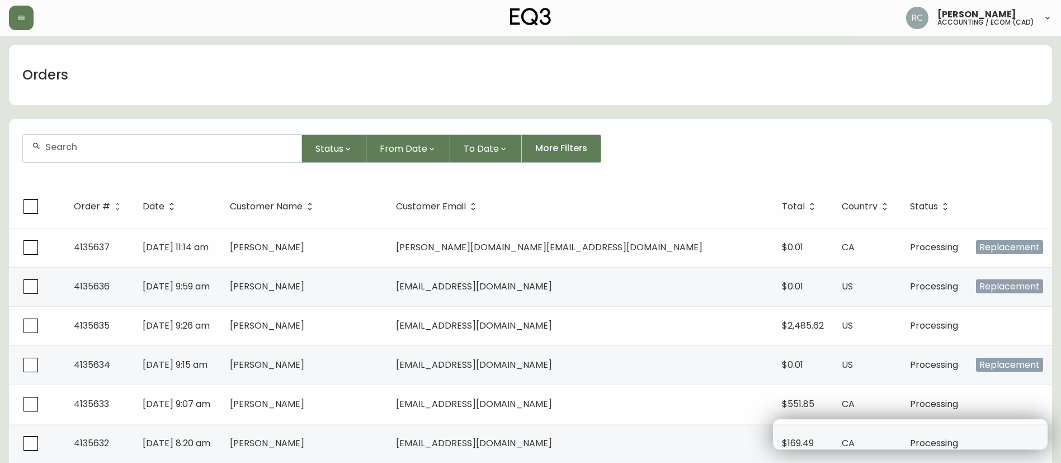
paste input "4135326"
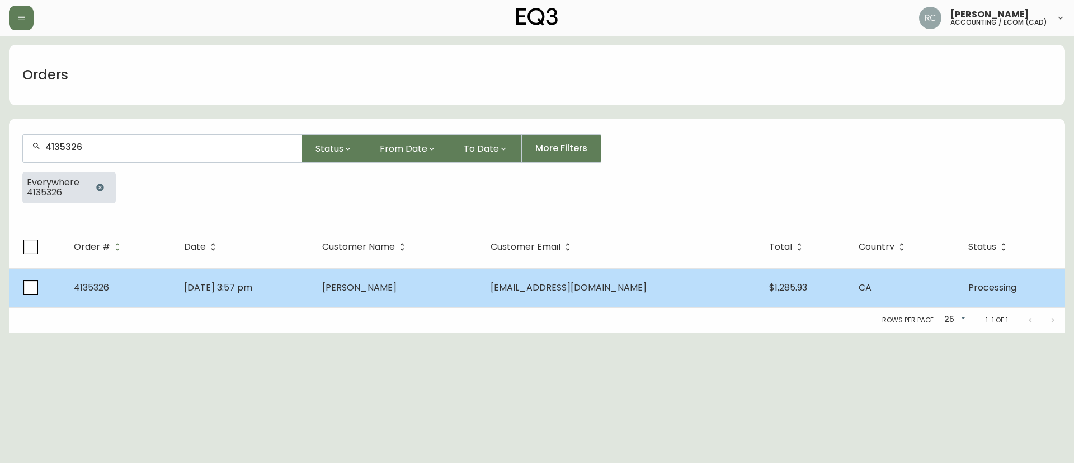
type input "4135326"
click at [307, 283] on td "[DATE] 3:57 pm" at bounding box center [244, 287] width 138 height 39
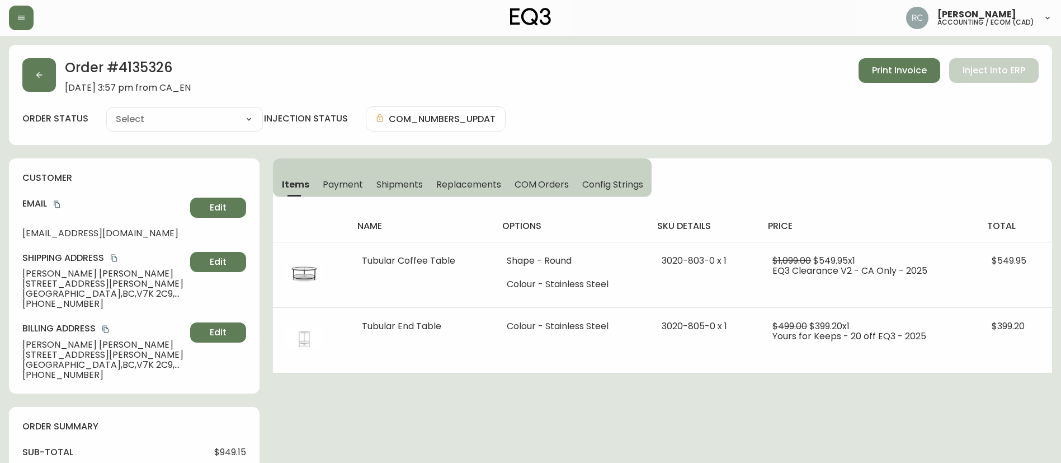
type input "Processing"
click at [338, 174] on button "Payment" at bounding box center [343, 184] width 54 height 25
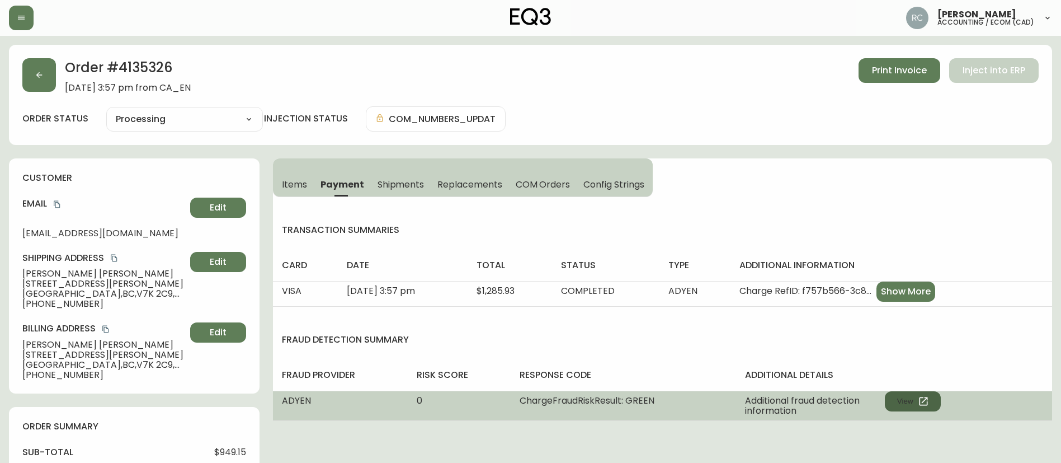
click at [907, 402] on button "View" at bounding box center [913, 401] width 56 height 20
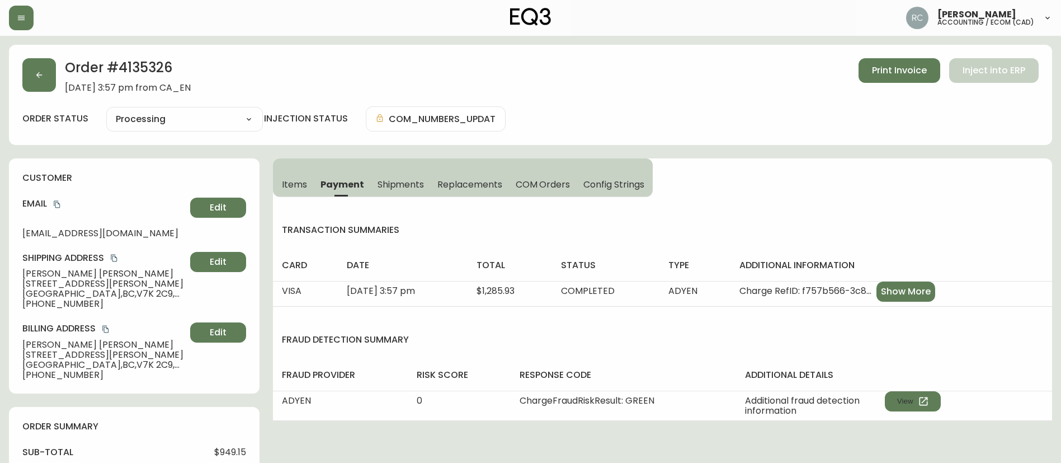
drag, startPoint x: 548, startPoint y: 192, endPoint x: 379, endPoint y: 190, distance: 169.0
click at [547, 193] on button "COM Orders" at bounding box center [543, 184] width 68 height 25
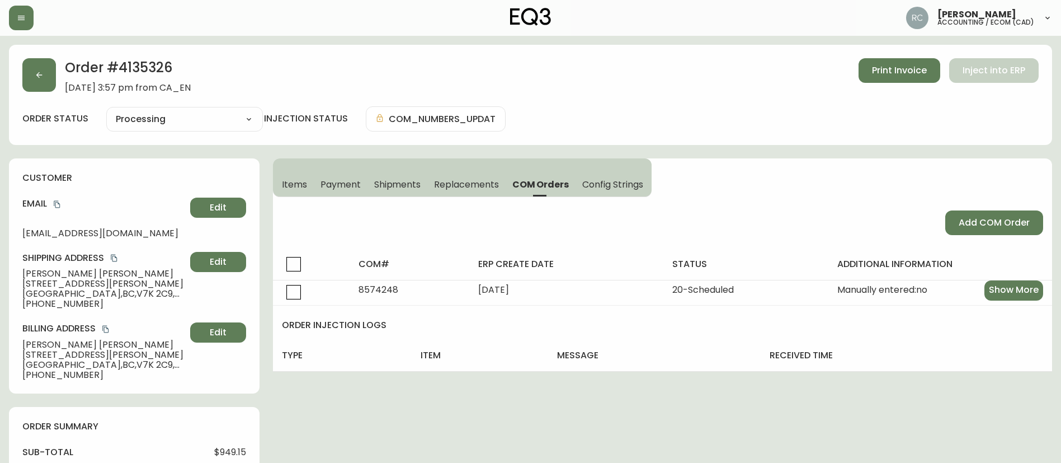
click at [323, 189] on span "Payment" at bounding box center [341, 184] width 40 height 12
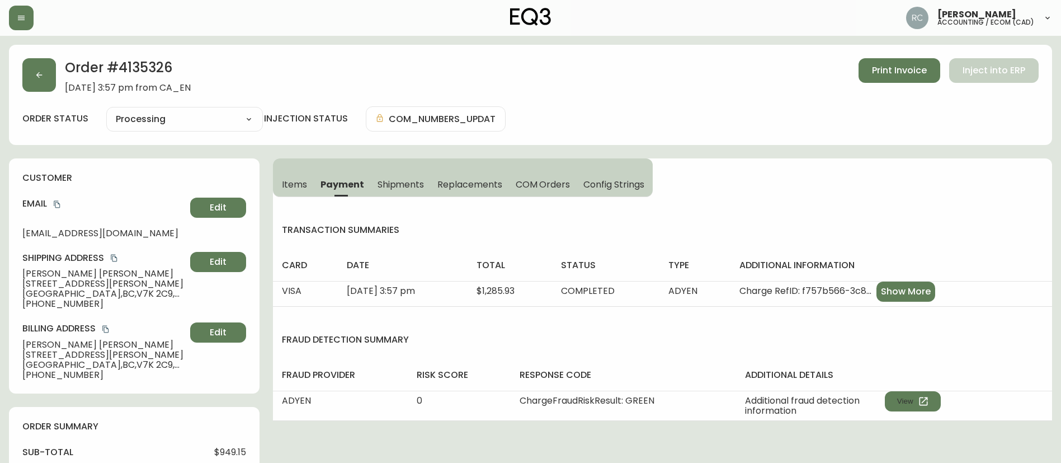
click at [296, 197] on div "Items Payment Shipments Replacements COM Orders Config Strings transaction summ…" at bounding box center [662, 289] width 779 height 262
click at [288, 189] on span "Items" at bounding box center [294, 184] width 25 height 12
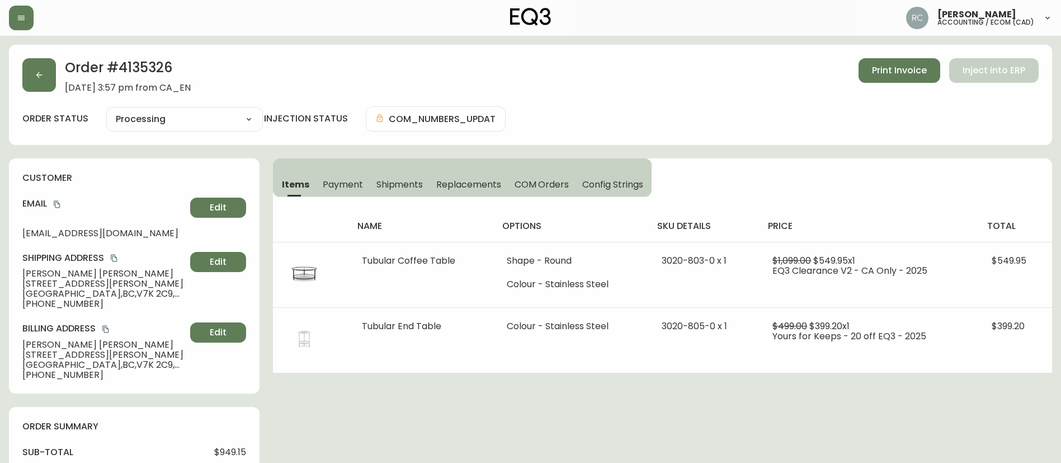
click at [190, 119] on select "Cancelled Fully Shipped Processing Partially Shipped" at bounding box center [184, 119] width 157 height 17
click at [166, 122] on select "Cancelled Fully Shipped Processing Partially Shipped" at bounding box center [184, 119] width 157 height 17
click at [106, 111] on select "Cancelled Fully Shipped Processing Partially Shipped" at bounding box center [184, 119] width 157 height 17
select select "PROCESSING"
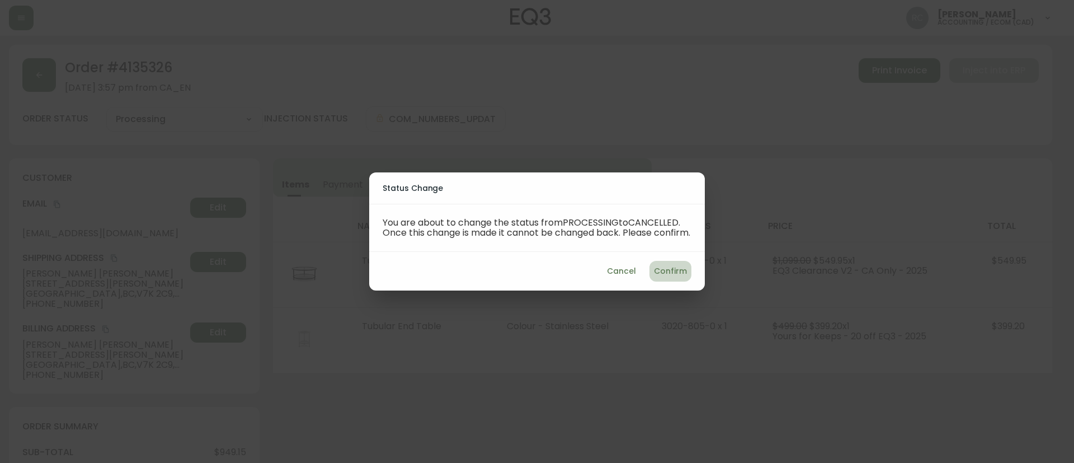
click at [677, 277] on span "Confirm" at bounding box center [670, 271] width 33 height 14
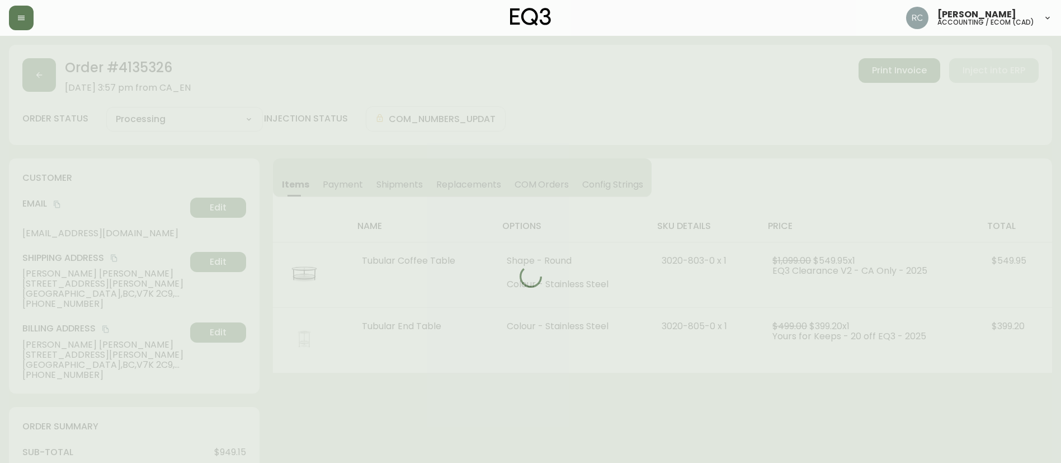
type input "Cancelled"
select select "CANCELLED"
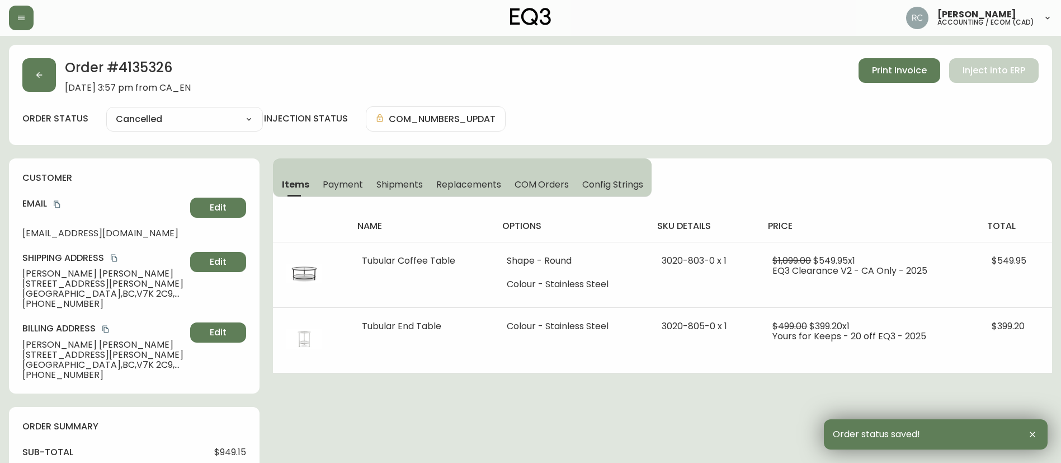
click at [153, 66] on h2 "Order # 4135326" at bounding box center [128, 70] width 126 height 25
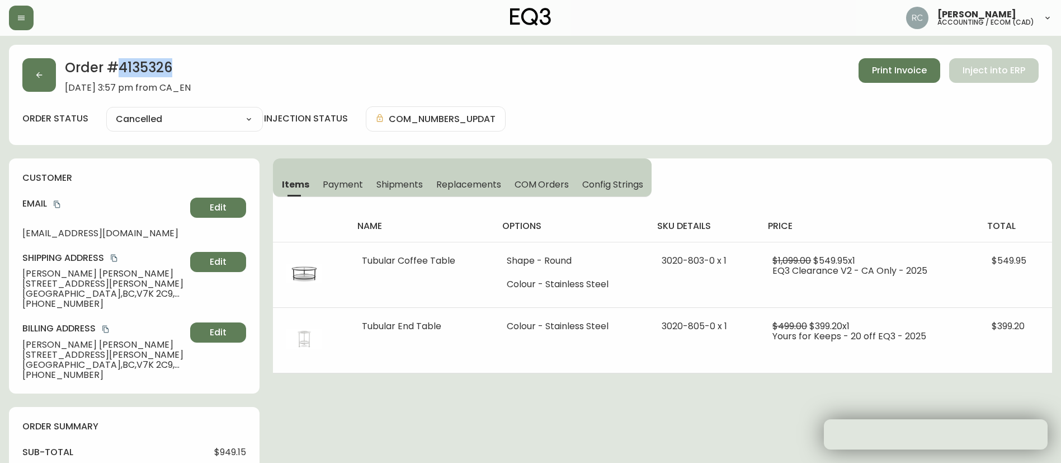
click at [153, 66] on h2 "Order # 4135326" at bounding box center [128, 70] width 126 height 25
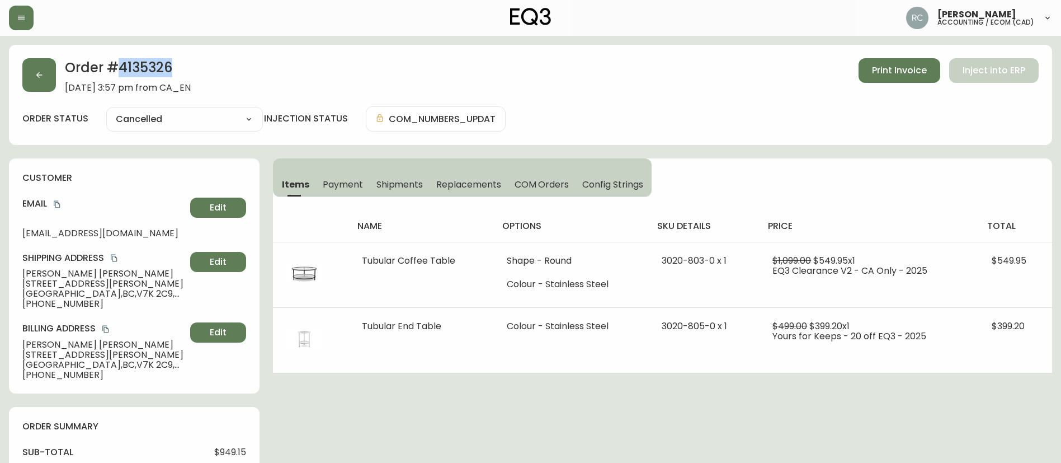
copy h2 "4135326"
click at [346, 191] on button "Payment" at bounding box center [343, 184] width 54 height 25
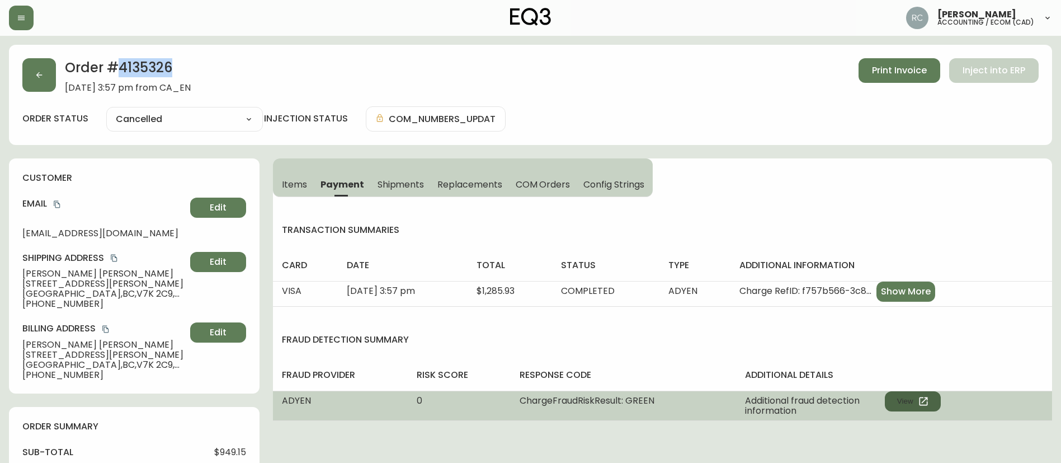
click at [913, 399] on button "View" at bounding box center [913, 401] width 56 height 20
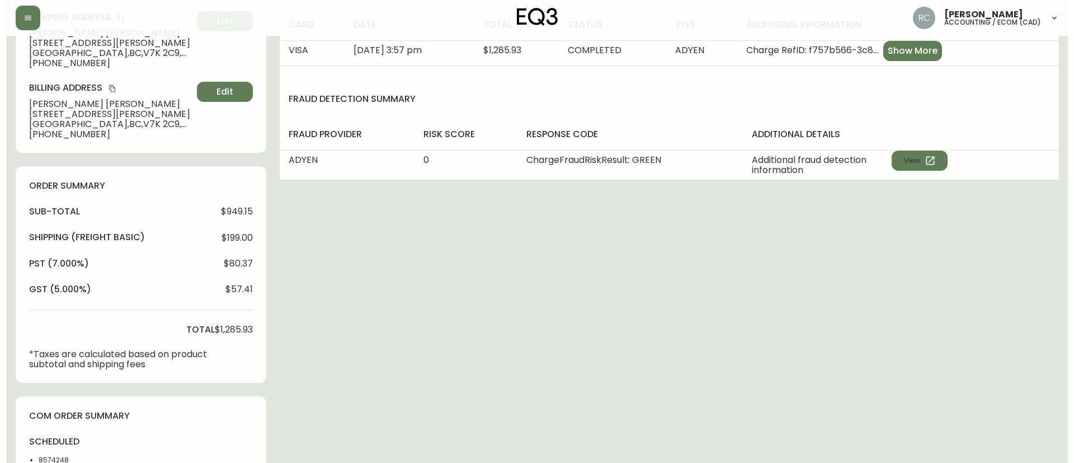
scroll to position [392, 0]
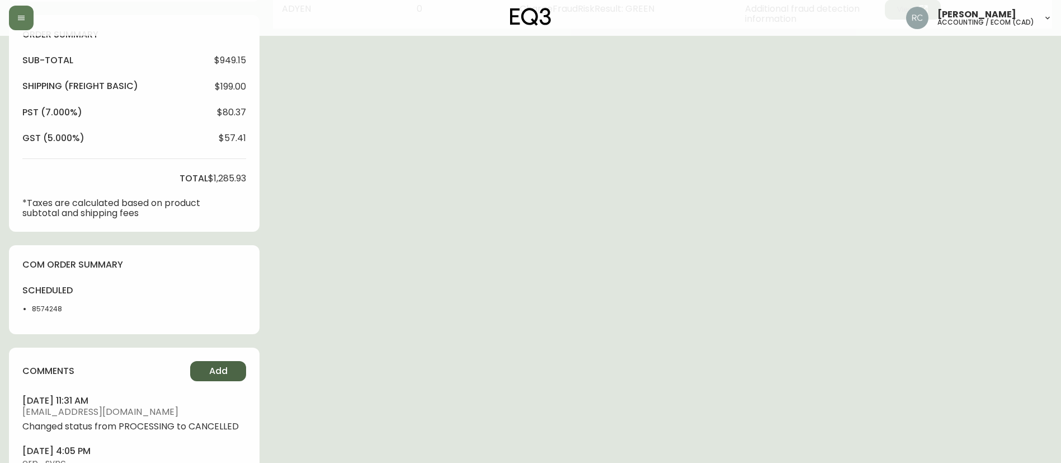
click at [210, 365] on span "Add" at bounding box center [218, 371] width 18 height 12
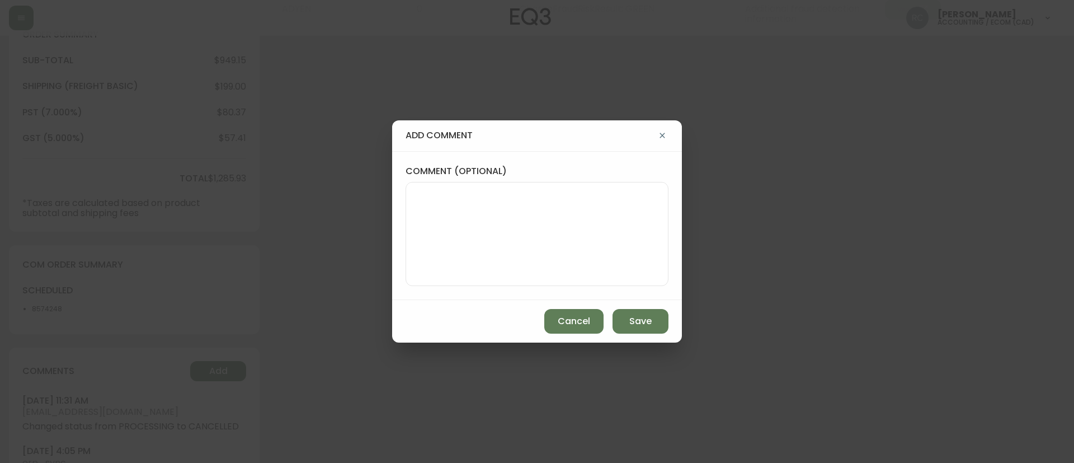
drag, startPoint x: 523, startPoint y: 233, endPoint x: 530, endPoint y: 236, distance: 7.3
click at [523, 233] on textarea "comment (optional)" at bounding box center [537, 234] width 244 height 90
paste textarea "PARTIAL CANCELLATION - OUT OF STOCK/DISCONTINUED TICKET# 838403 ORD# 4135326 - …"
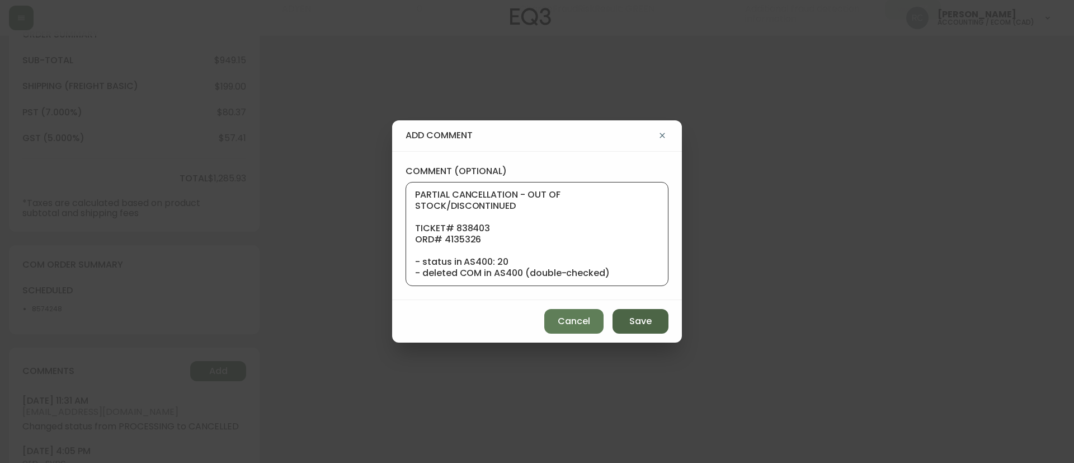
scroll to position [123, 0]
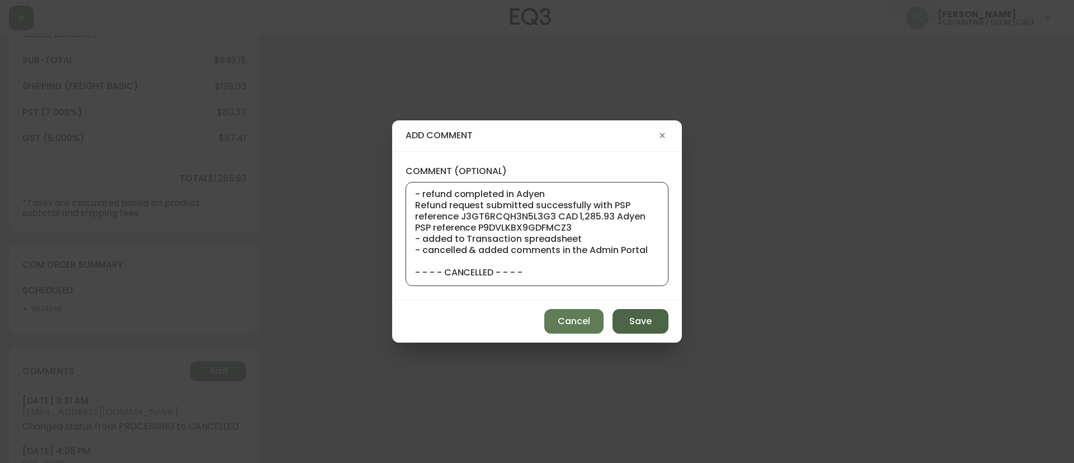
type textarea "PARTIAL CANCELLATION - OUT OF STOCK/DISCONTINUED TICKET# 838403 ORD# 4135326 - …"
click at [626, 319] on button "Save" at bounding box center [641, 321] width 56 height 25
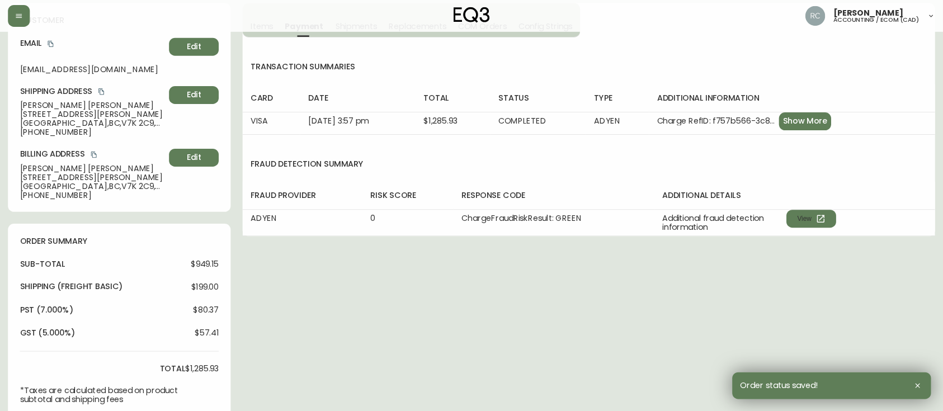
scroll to position [0, 0]
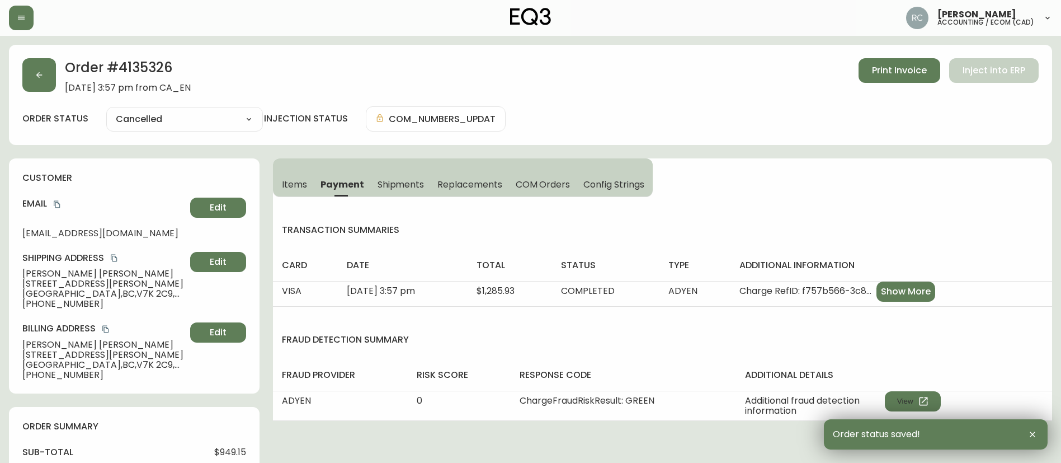
click at [229, 449] on span "$949.15" at bounding box center [230, 452] width 32 height 10
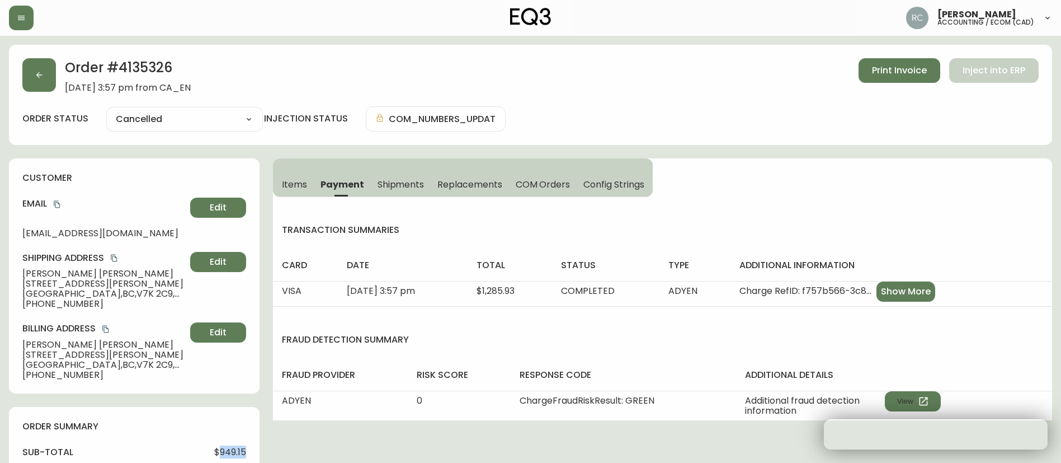
click at [229, 450] on span "$949.15" at bounding box center [230, 452] width 32 height 10
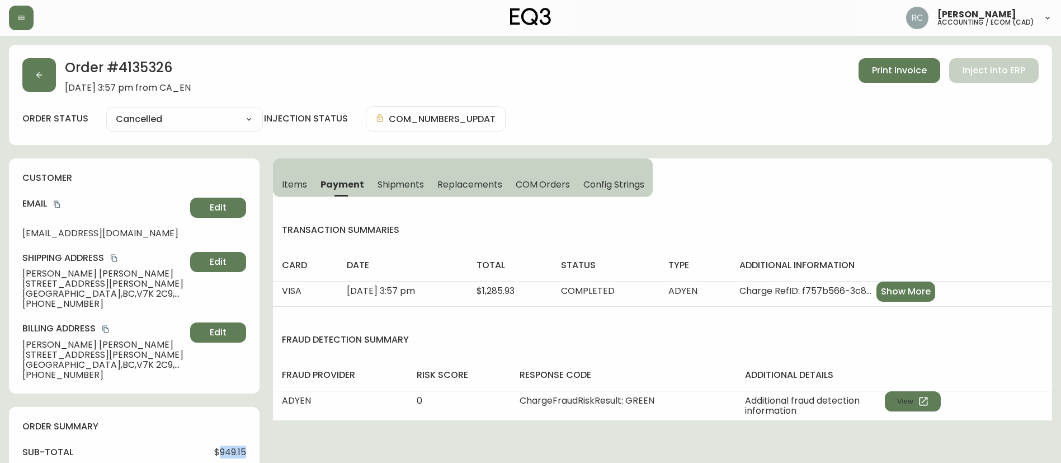
copy span "949.15"
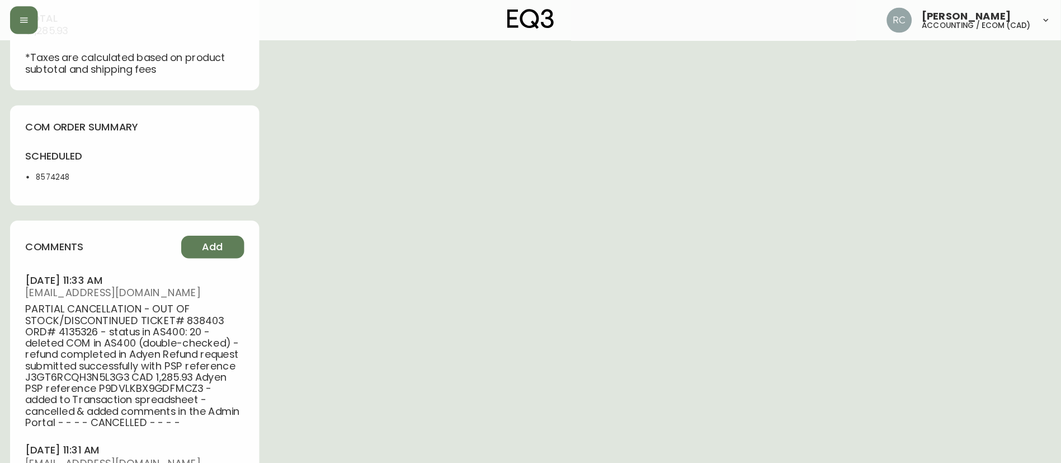
scroll to position [412, 0]
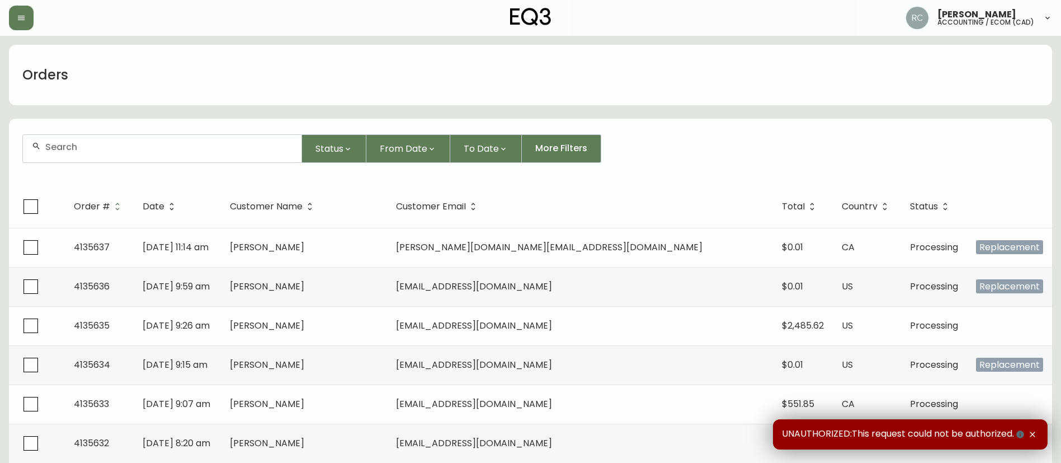
click at [252, 156] on div at bounding box center [162, 148] width 279 height 27
paste input "4135208"
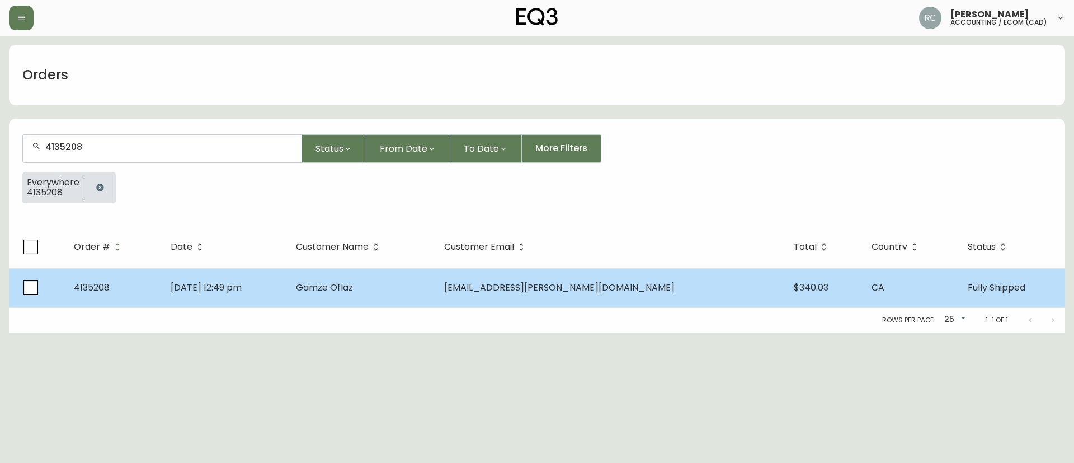
type input "4135208"
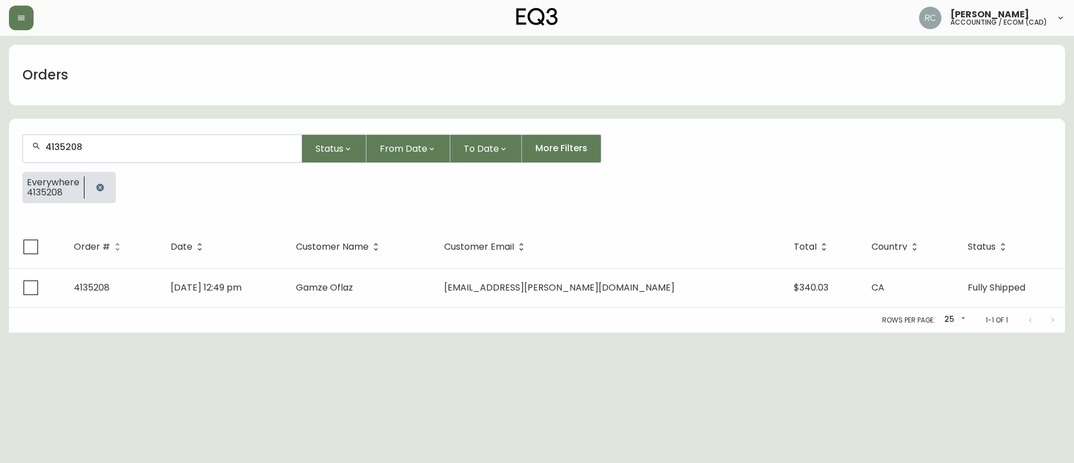
click at [287, 291] on td "[DATE] 12:49 pm" at bounding box center [224, 287] width 125 height 39
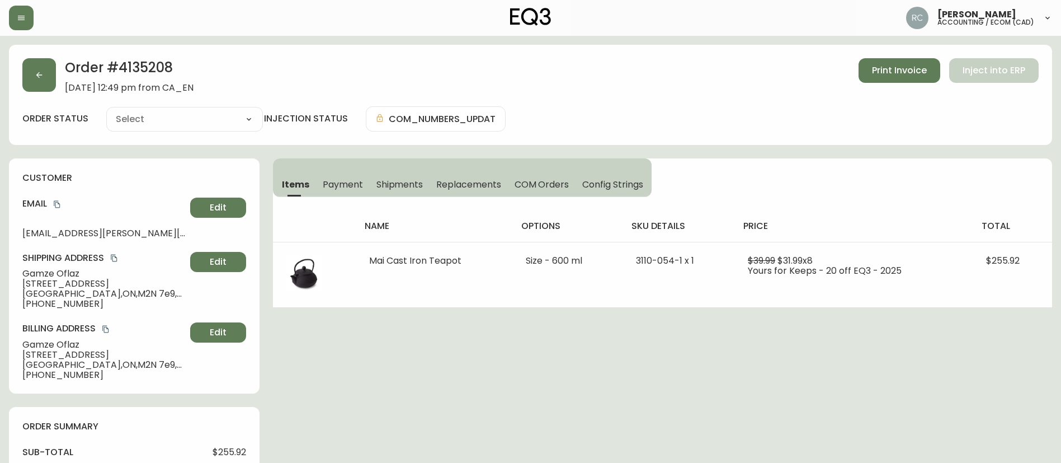
type input "Fully Shipped"
select select "FULLY_SHIPPED"
click at [205, 256] on button "Edit" at bounding box center [218, 262] width 56 height 20
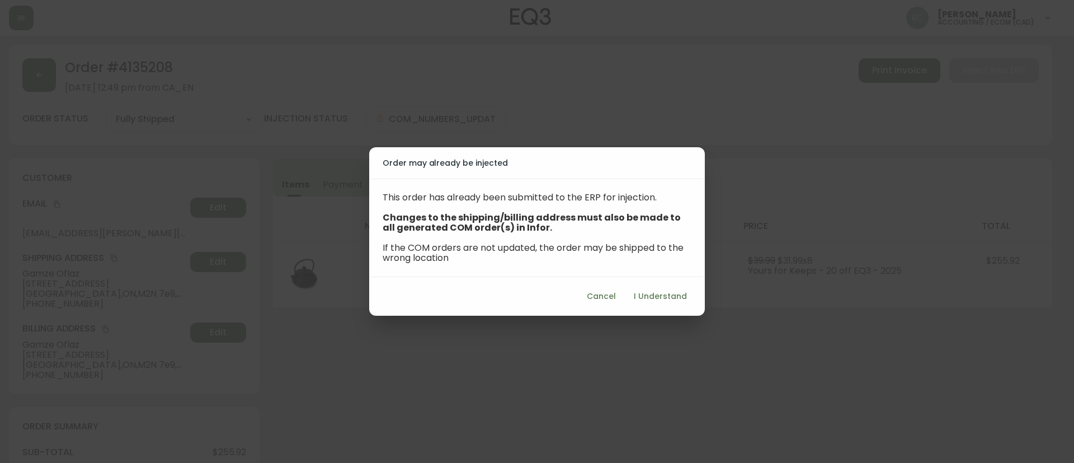
click at [688, 294] on button "I Understand" at bounding box center [660, 296] width 62 height 21
select select "ON"
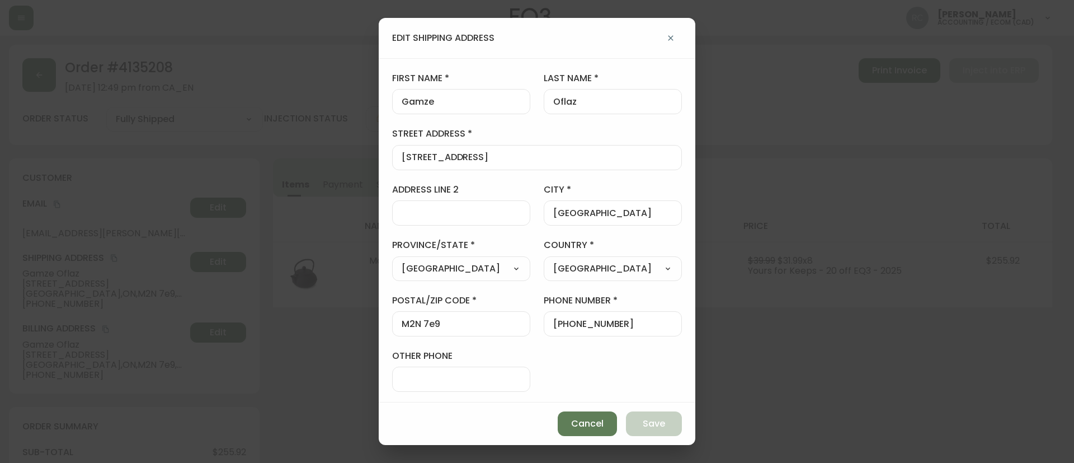
drag, startPoint x: 585, startPoint y: 416, endPoint x: 633, endPoint y: 312, distance: 114.1
click at [585, 417] on button "Cancel" at bounding box center [587, 423] width 59 height 25
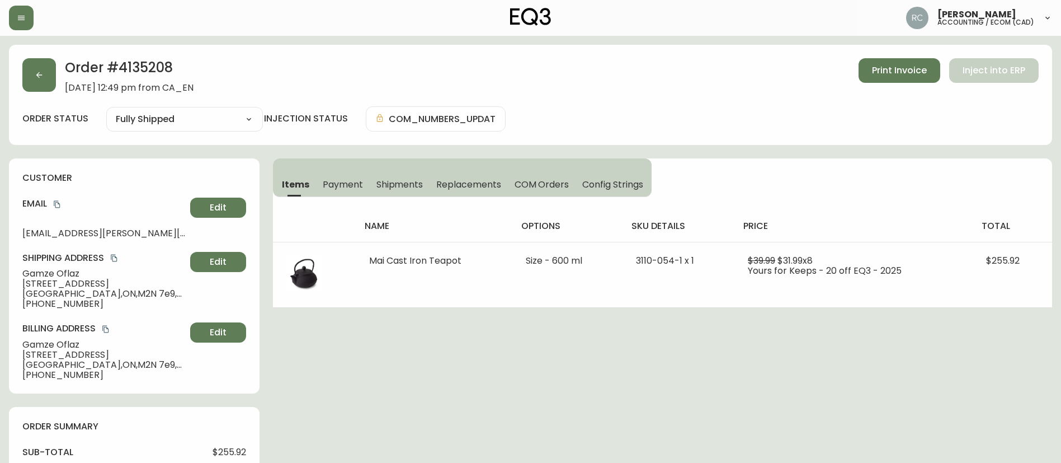
click at [540, 182] on span "COM Orders" at bounding box center [542, 184] width 55 height 12
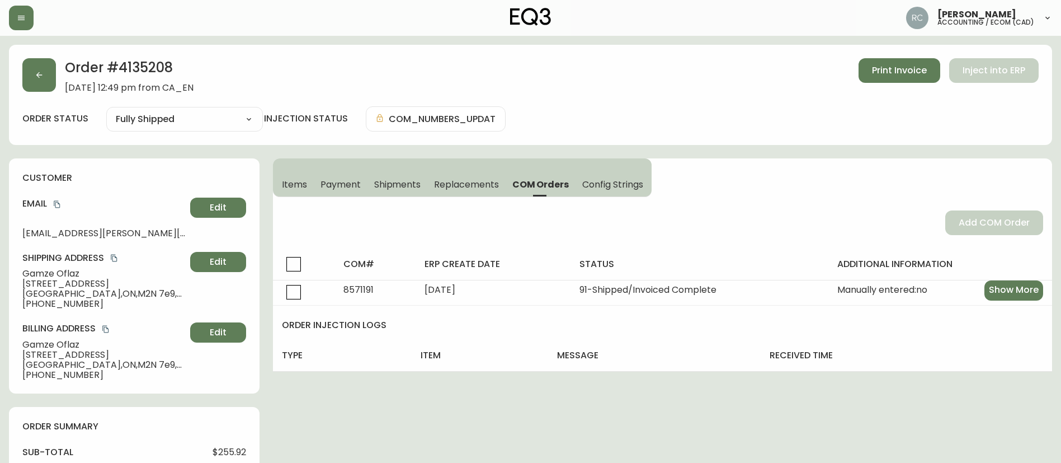
click at [286, 182] on span "Items" at bounding box center [294, 184] width 25 height 12
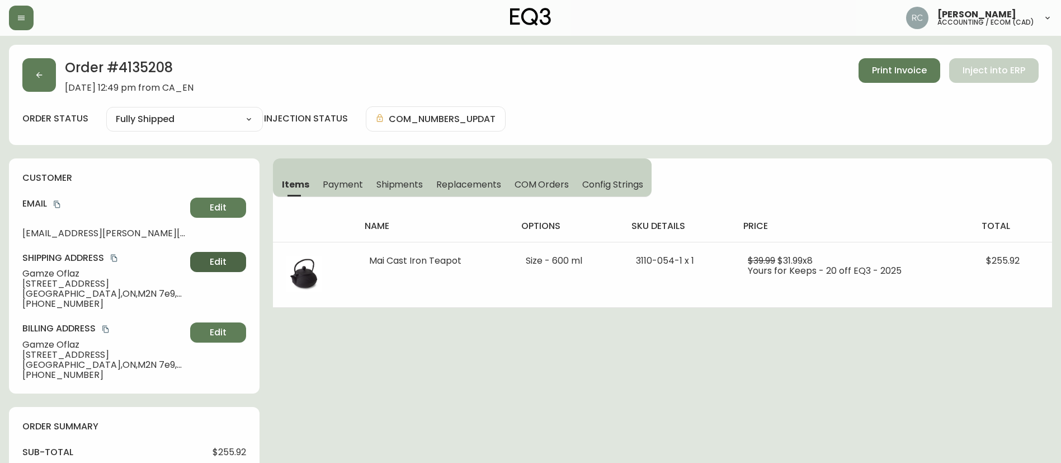
click at [211, 270] on button "Edit" at bounding box center [218, 262] width 56 height 20
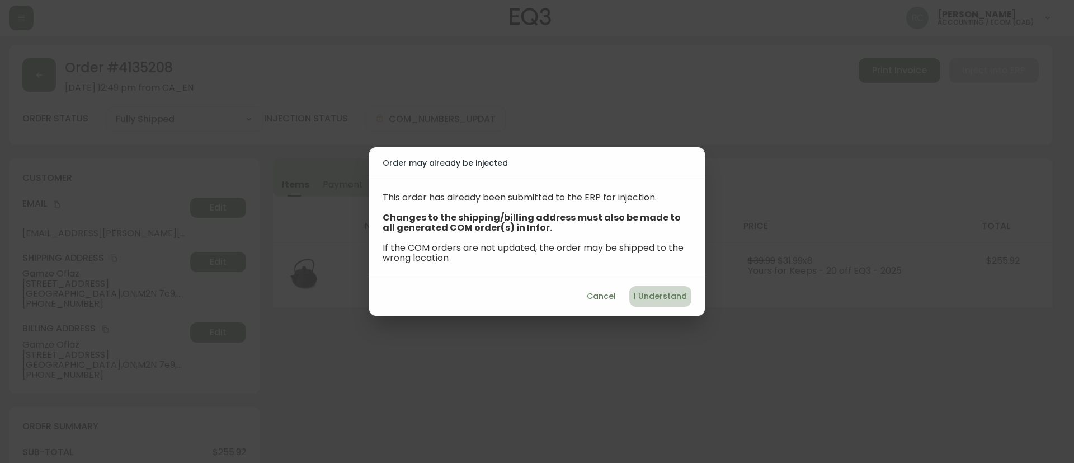
click at [680, 301] on span "I Understand" at bounding box center [660, 296] width 53 height 14
select select "ON"
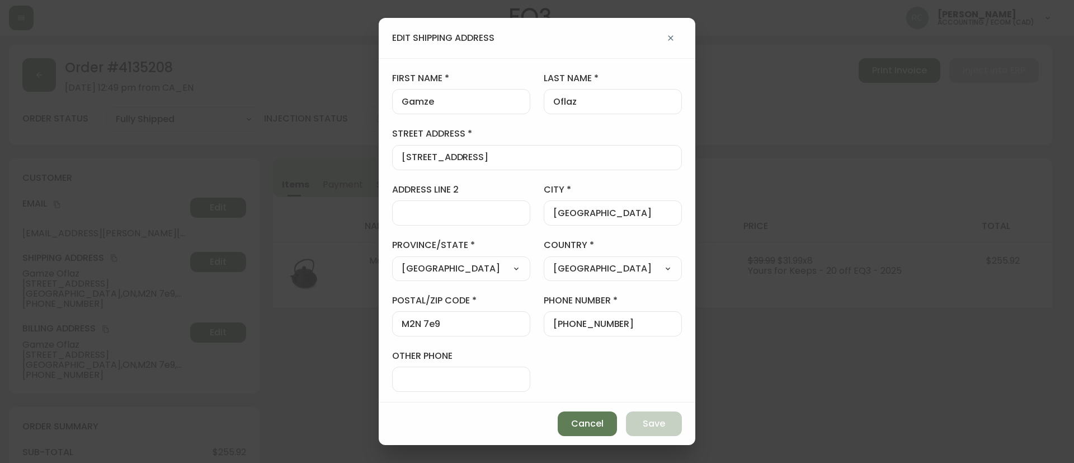
click at [451, 204] on div at bounding box center [461, 212] width 138 height 25
type input "u"
type input "Unit 102"
click at [656, 416] on button "Save" at bounding box center [654, 423] width 56 height 25
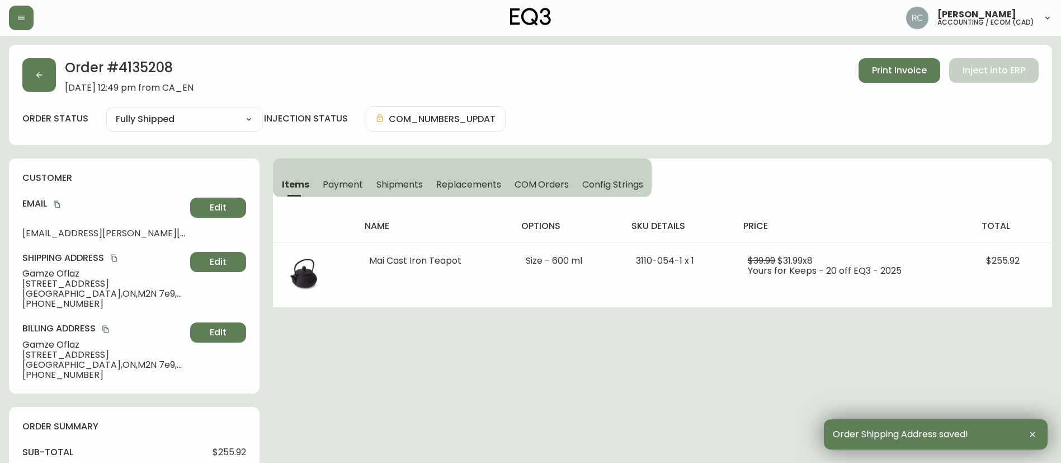
click at [494, 74] on div "Order # 4135208 September 8, 2025 at 12:49 pm from CA_EN Print Invoice Inject i…" at bounding box center [530, 75] width 1017 height 35
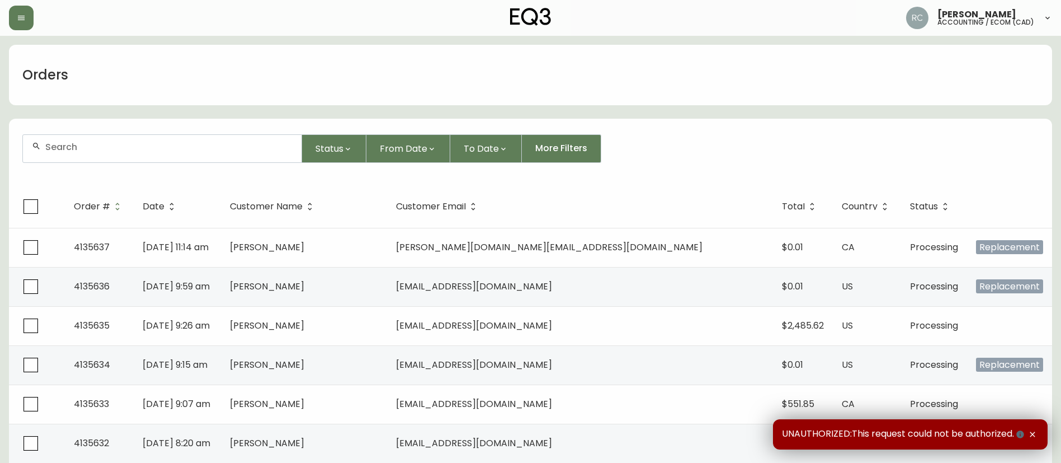
click at [223, 139] on div at bounding box center [162, 148] width 279 height 27
paste input "4131897"
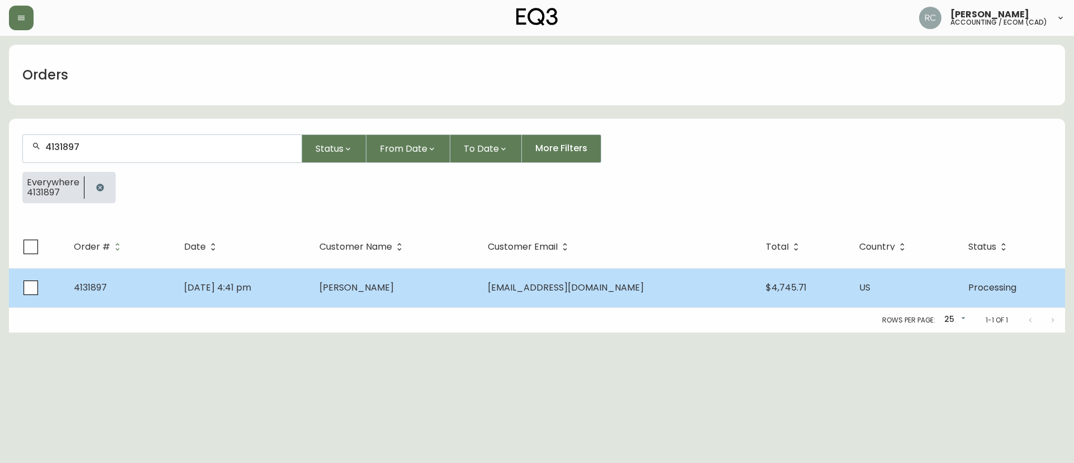
type input "4131897"
click at [442, 287] on td "[PERSON_NAME]" at bounding box center [395, 287] width 168 height 39
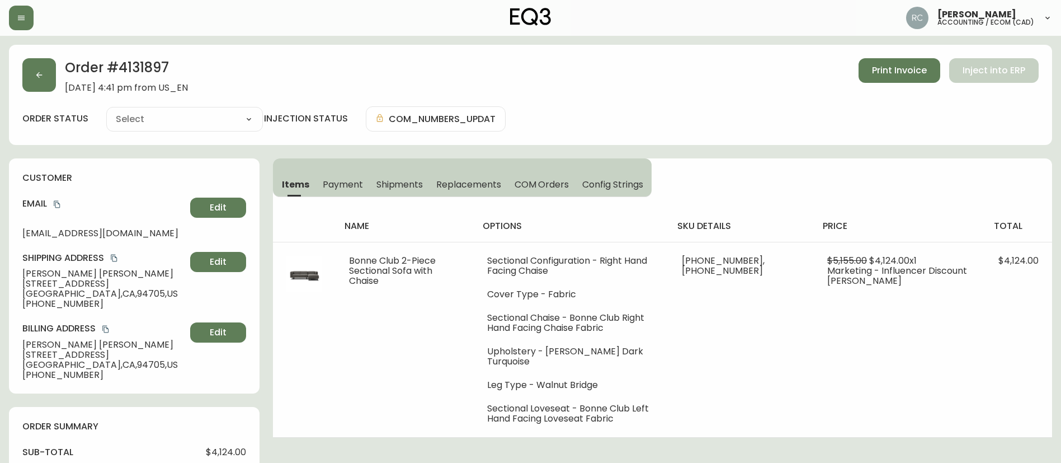
type input "Processing"
select select "PROCESSING"
click at [65, 274] on span "[PERSON_NAME]" at bounding box center [103, 274] width 163 height 10
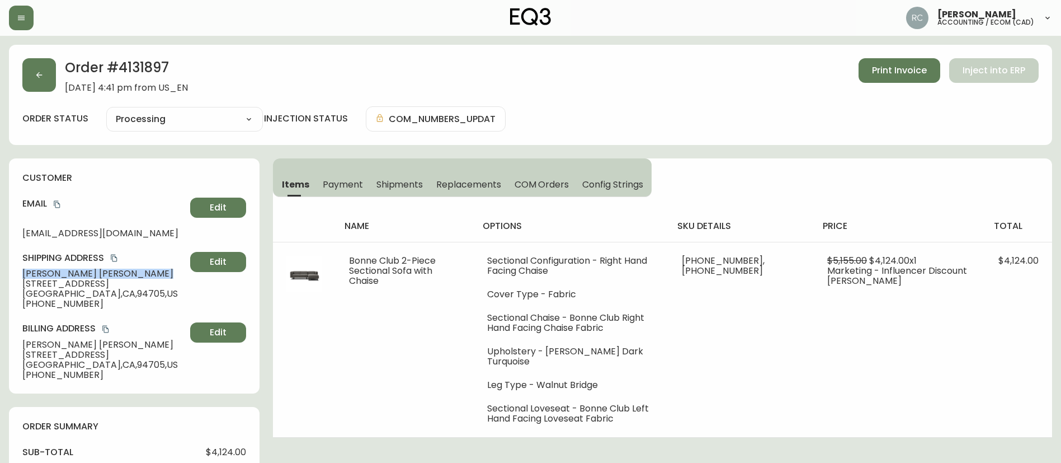
copy span "[PERSON_NAME]"
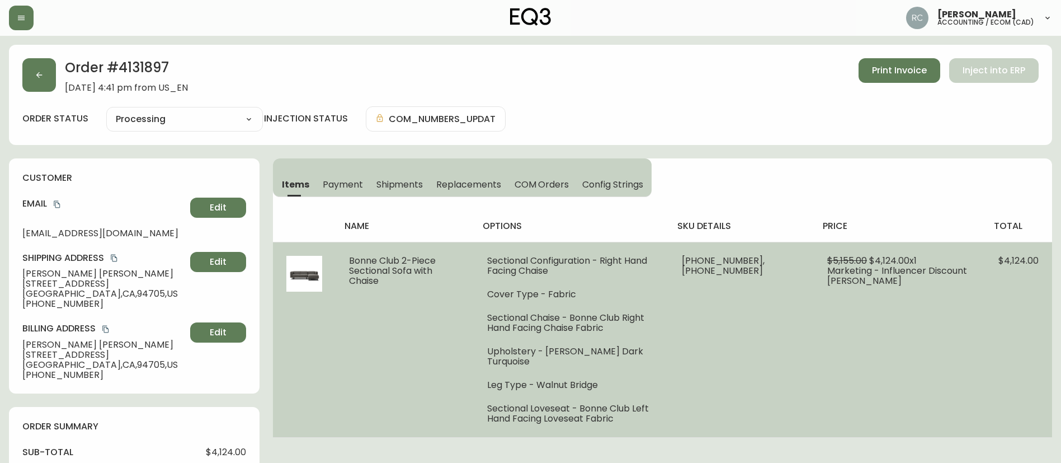
click at [741, 259] on span "[PHONE_NUMBER], [PHONE_NUMBER]" at bounding box center [723, 265] width 83 height 23
copy span "30253"
click at [885, 262] on span "$4,124.00 x 1" at bounding box center [893, 260] width 48 height 13
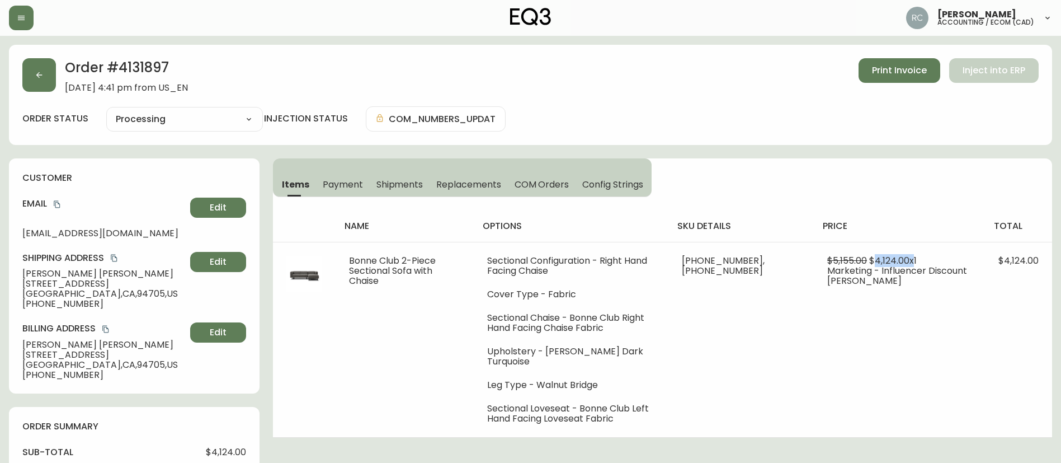
copy span "4,124.00"
click at [115, 57] on div "Order # 4131897 March 23, 2025 at 4:41 pm from US_EN Print Invoice Inject into …" at bounding box center [530, 95] width 1043 height 100
click at [130, 64] on h2 "Order # 4131897" at bounding box center [126, 70] width 123 height 25
drag, startPoint x: 130, startPoint y: 64, endPoint x: 804, endPoint y: 67, distance: 673.6
click at [150, 63] on h2 "Order # 4131897" at bounding box center [126, 70] width 123 height 25
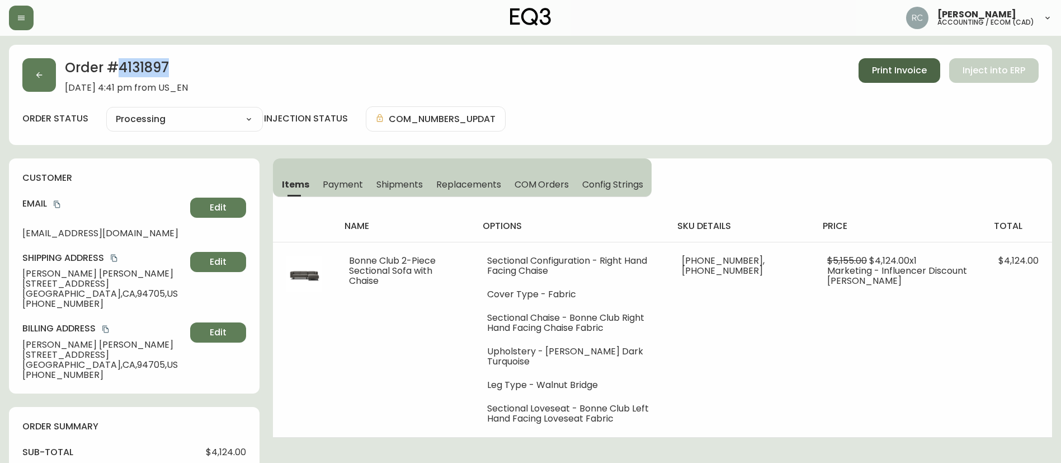
copy h2 "4131897"
click at [36, 275] on span "Peter Beemiller" at bounding box center [103, 274] width 163 height 10
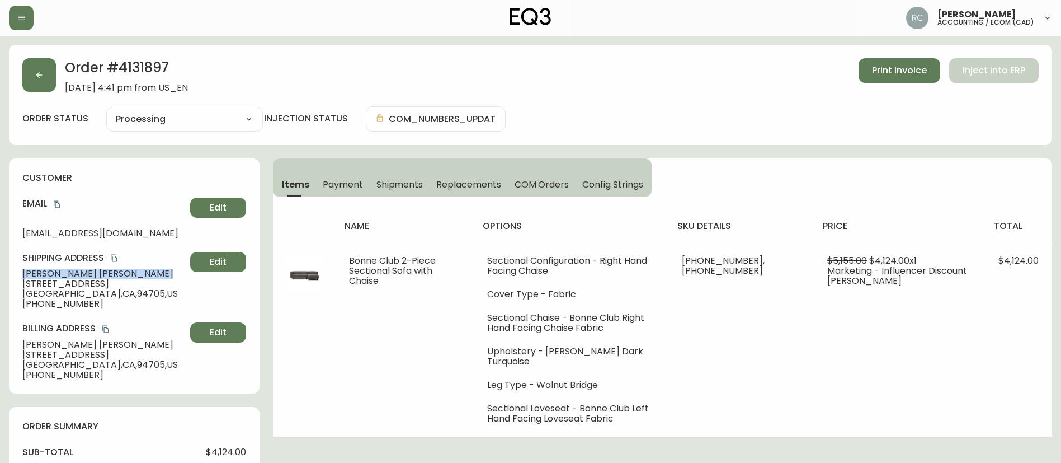
click at [36, 274] on span "Peter Beemiller" at bounding box center [103, 274] width 163 height 10
copy span "Peter Beemiller"
click at [40, 284] on span "6899 Bristol Drive" at bounding box center [103, 284] width 163 height 10
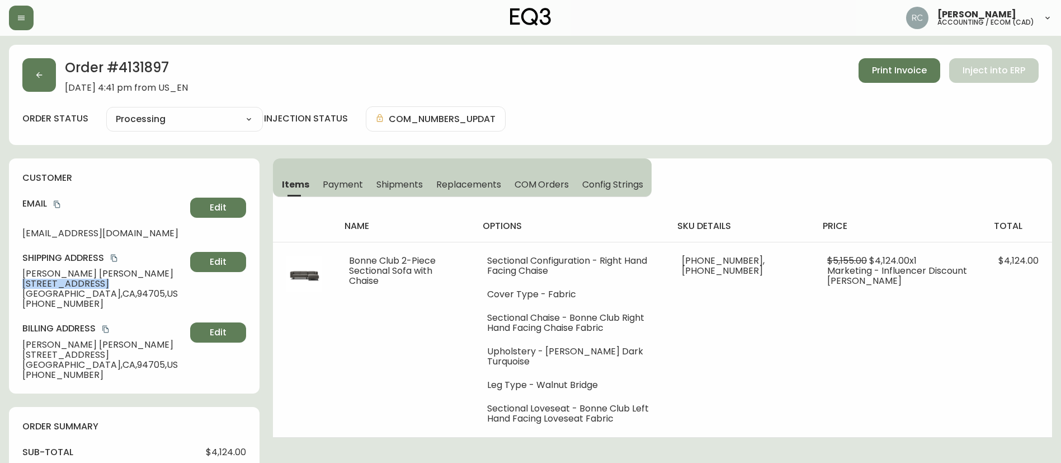
copy span "6899 Bristol Drive"
click at [45, 295] on span "Oakland , CA , 94705 , US" at bounding box center [103, 294] width 163 height 10
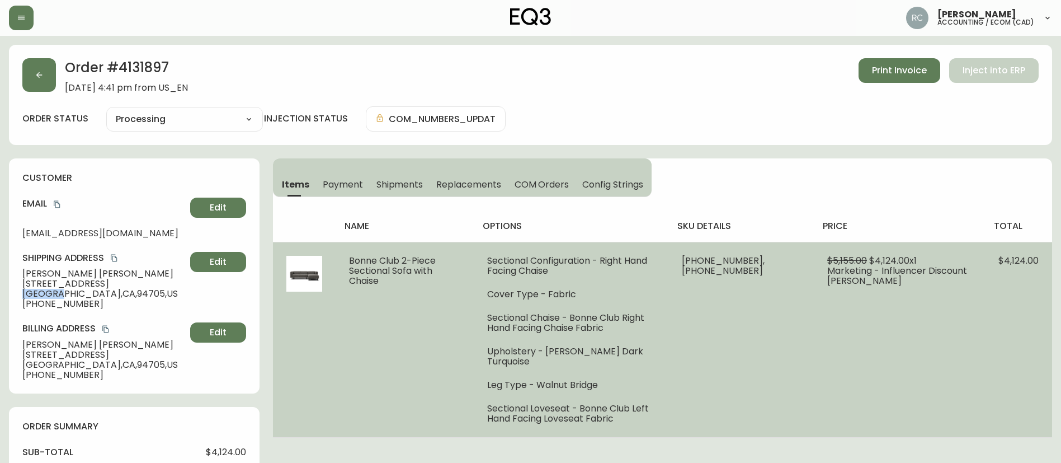
copy span "Oakland"
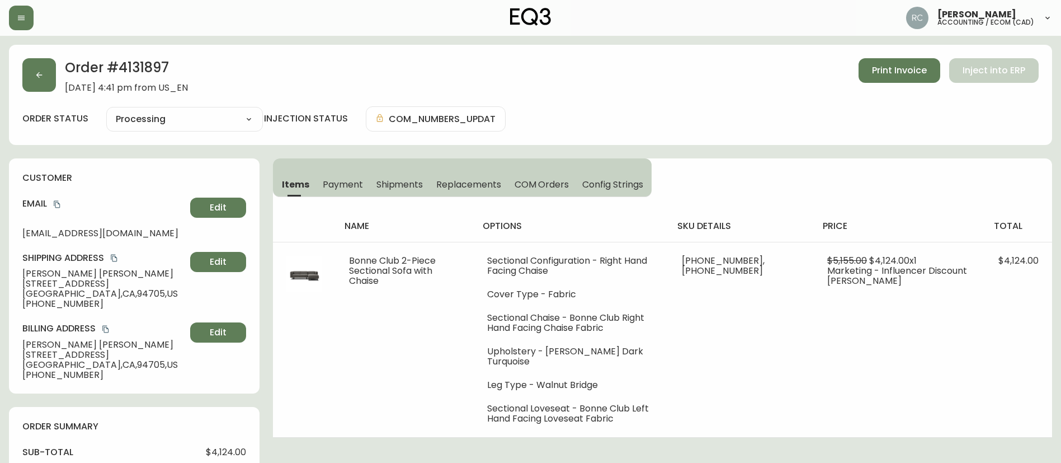
click at [96, 290] on span "Oakland , CA , 94705 , US" at bounding box center [103, 294] width 163 height 10
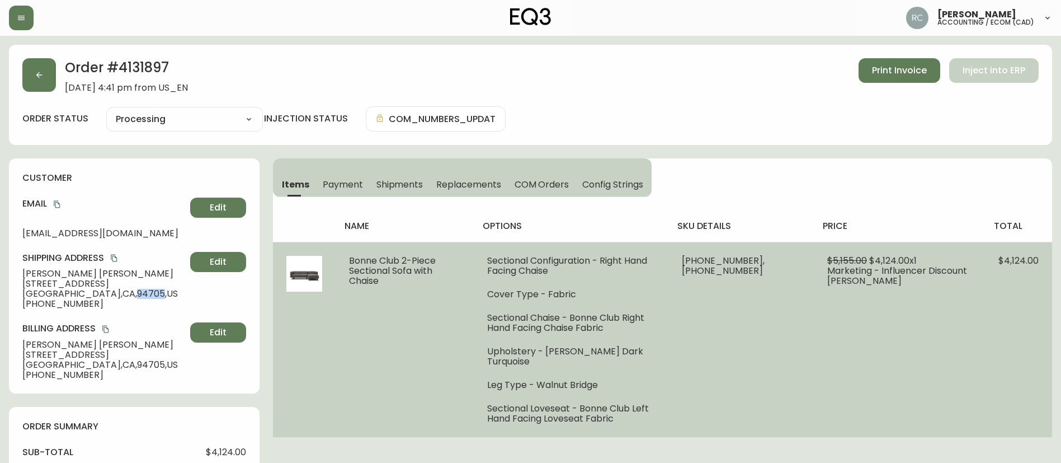
copy span "94705"
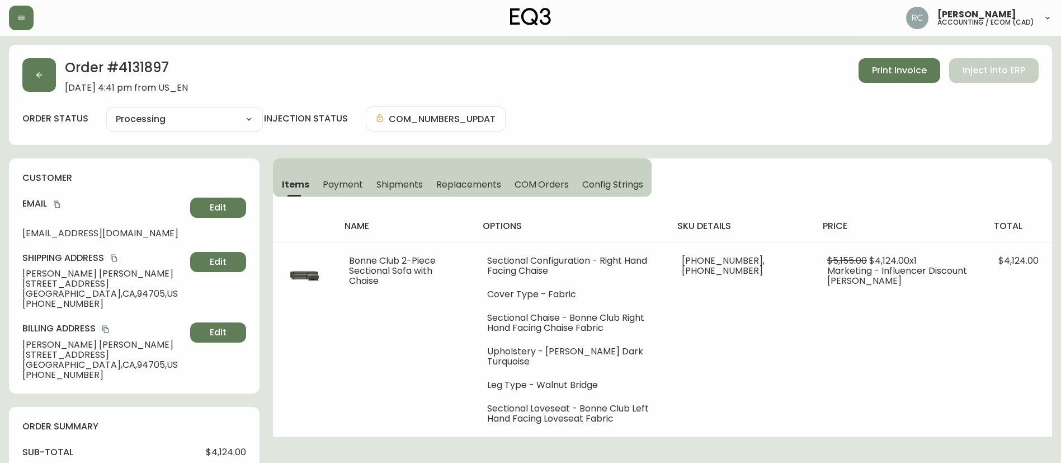
click at [71, 299] on span "+14407962751" at bounding box center [103, 304] width 163 height 10
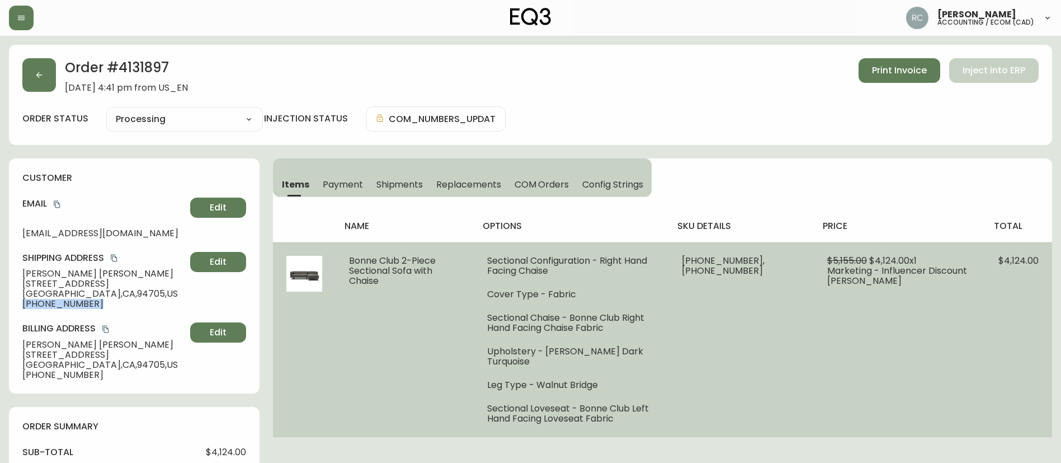
copy div "+14407962751 Edit"
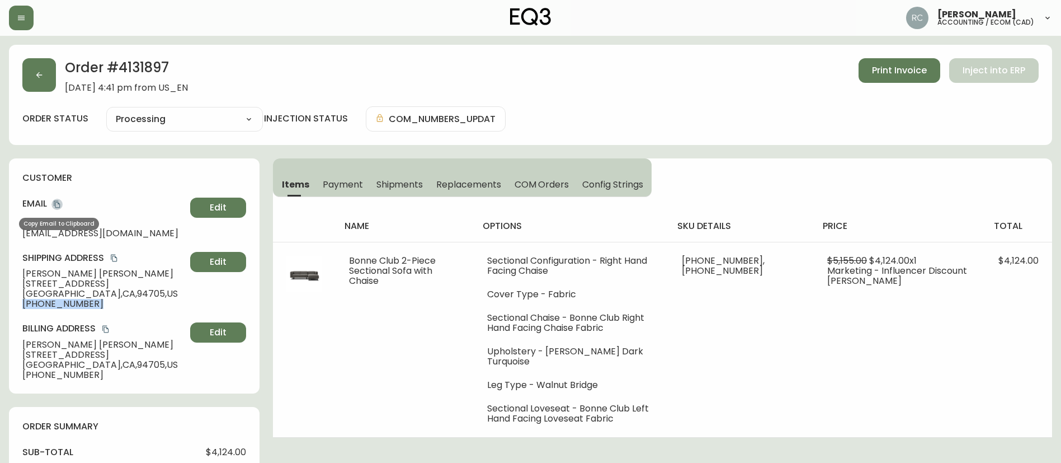
click at [62, 200] on button "copy" at bounding box center [56, 204] width 11 height 11
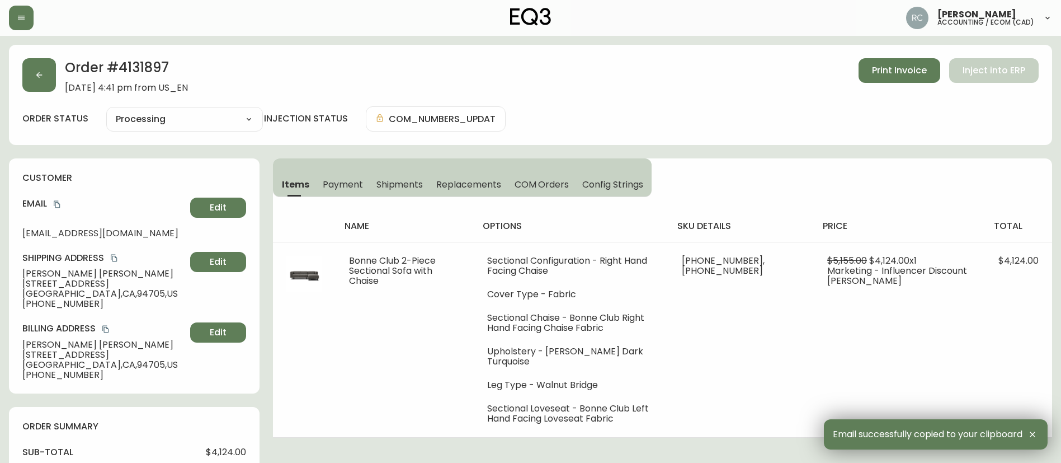
click at [138, 71] on h2 "Order # 4131897" at bounding box center [126, 70] width 123 height 25
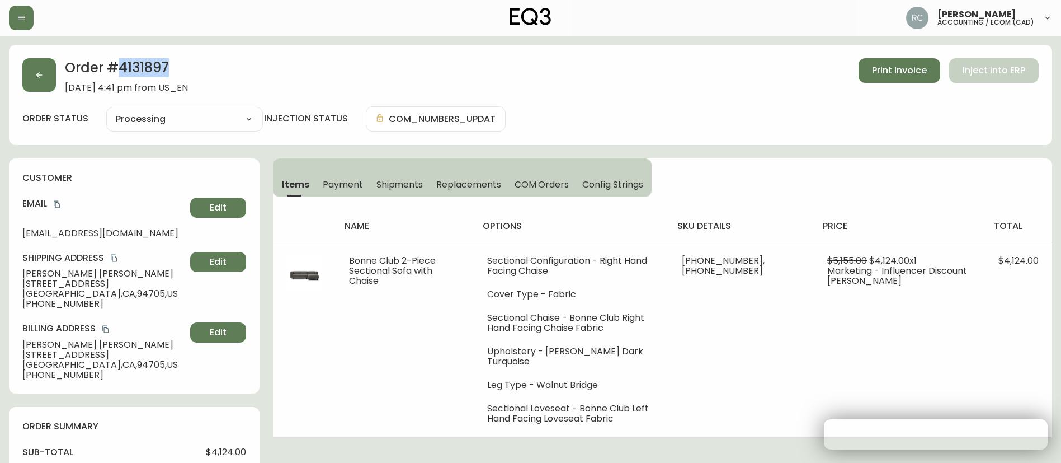
click at [138, 71] on h2 "Order # 4131897" at bounding box center [126, 70] width 123 height 25
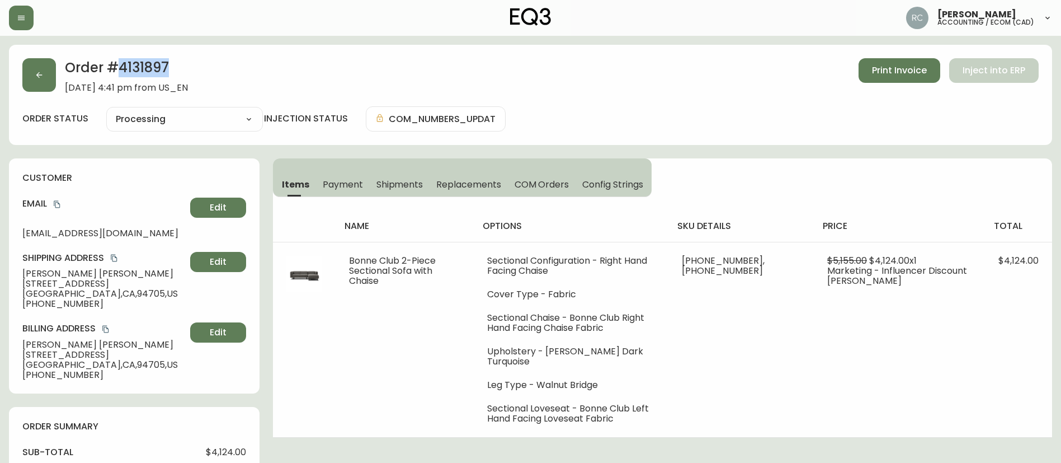
copy h2 "4131897"
click at [152, 75] on h2 "Order # 4131897" at bounding box center [126, 70] width 123 height 25
click at [754, 163] on div "Items Payment Shipments Replacements COM Orders Config Strings name options sku…" at bounding box center [662, 297] width 779 height 279
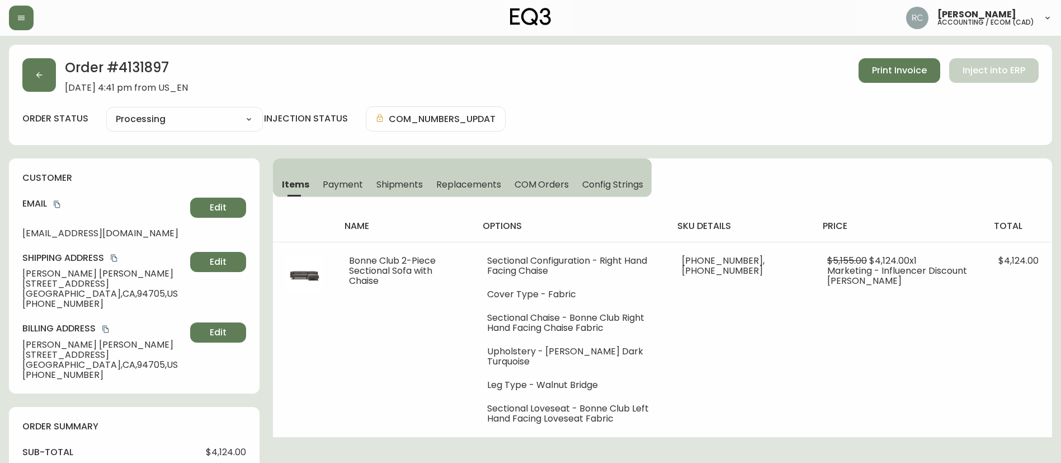
click at [730, 109] on div "order status Processing Cancelled Fully Shipped Processing Partially Shipped in…" at bounding box center [530, 118] width 1017 height 25
click at [138, 59] on h2 "Order # 4131897" at bounding box center [126, 70] width 123 height 25
click at [140, 72] on h2 "Order # 4131897" at bounding box center [126, 70] width 123 height 25
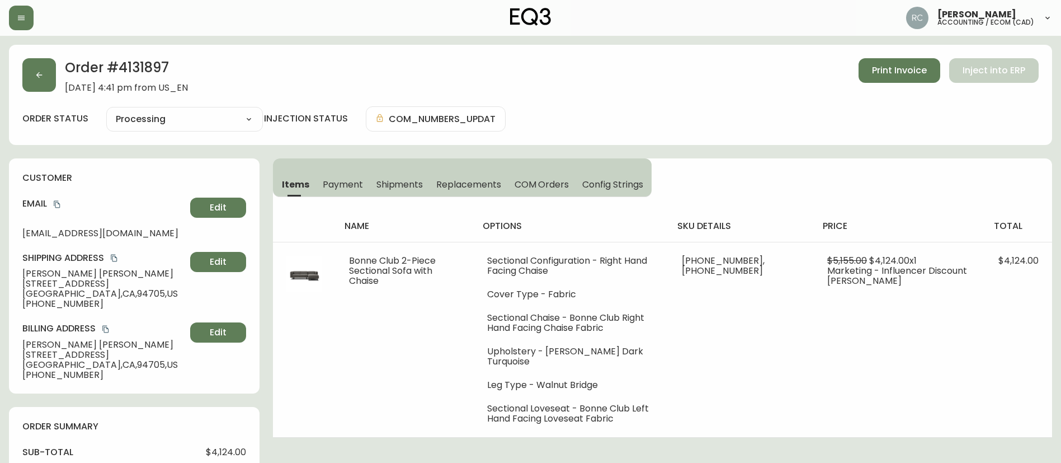
click at [720, 129] on div "order status Processing Cancelled Fully Shipped Processing Partially Shipped in…" at bounding box center [530, 118] width 1017 height 25
click at [148, 56] on div "Order # 4131897 March 23, 2025 at 4:41 pm from US_EN Print Invoice Inject into …" at bounding box center [530, 95] width 1043 height 100
click at [146, 64] on h2 "Order # 4131897" at bounding box center [126, 70] width 123 height 25
click at [157, 68] on h2 "Order # 4131897" at bounding box center [126, 70] width 123 height 25
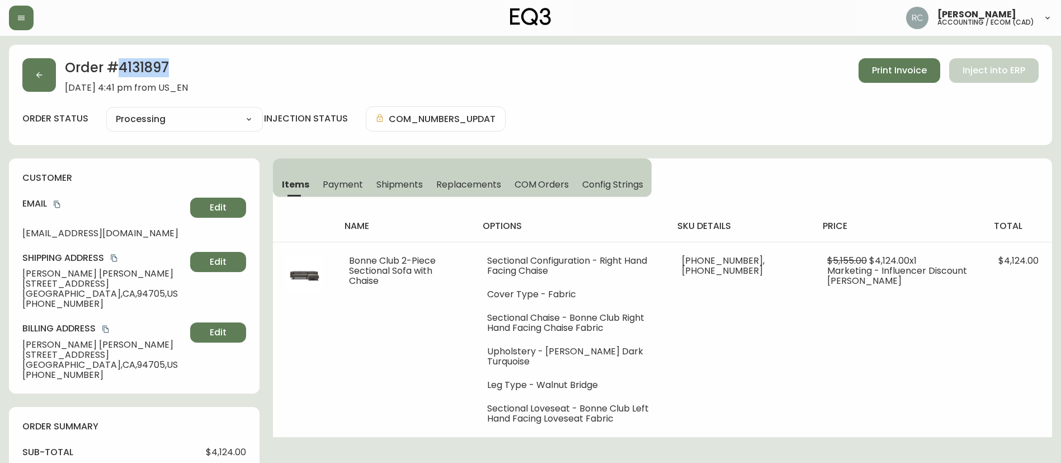
click at [157, 68] on h2 "Order # 4131897" at bounding box center [126, 70] width 123 height 25
click at [561, 120] on div "order status Processing Cancelled Fully Shipped Processing Partially Shipped in…" at bounding box center [530, 118] width 1017 height 25
click at [558, 106] on div "order status Processing Cancelled Fully Shipped Processing Partially Shipped in…" at bounding box center [530, 118] width 1017 height 25
click at [600, 104] on div "Order # 4131897 March 23, 2025 at 4:41 pm from US_EN Print Invoice Inject into …" at bounding box center [530, 95] width 1043 height 100
click at [351, 181] on span "Payment" at bounding box center [343, 184] width 40 height 12
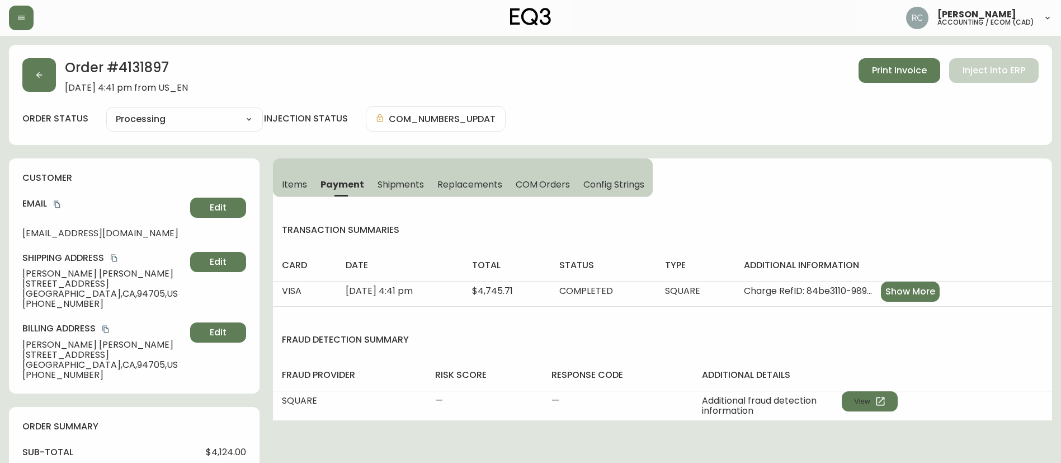
click at [292, 185] on span "Items" at bounding box center [294, 184] width 25 height 12
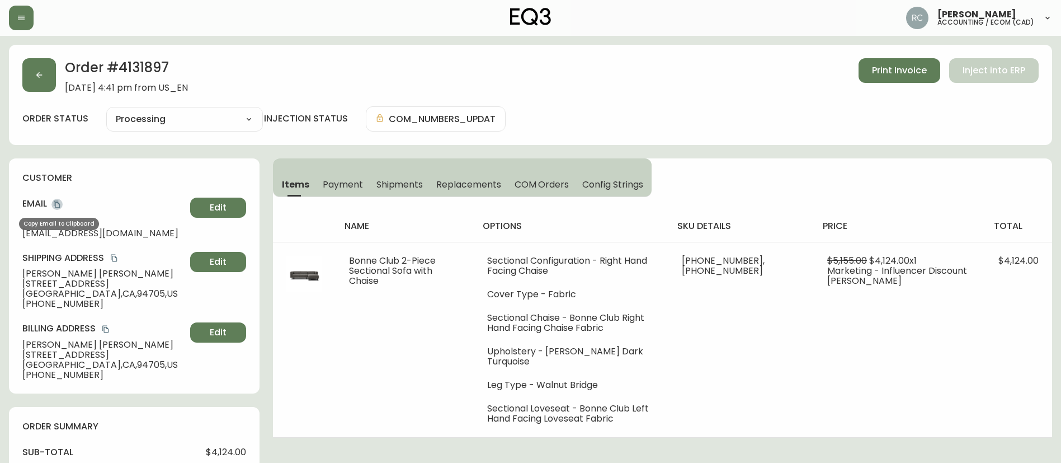
click at [57, 204] on icon "copy" at bounding box center [57, 204] width 8 height 8
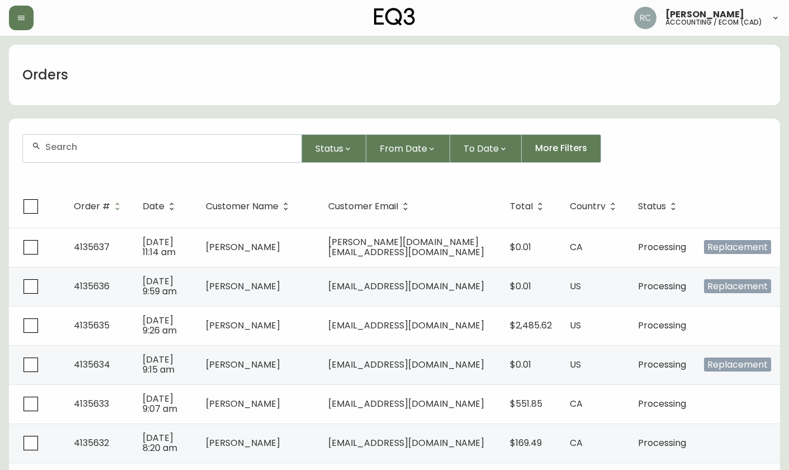
click at [188, 154] on div at bounding box center [162, 148] width 279 height 27
paste input "4135595"
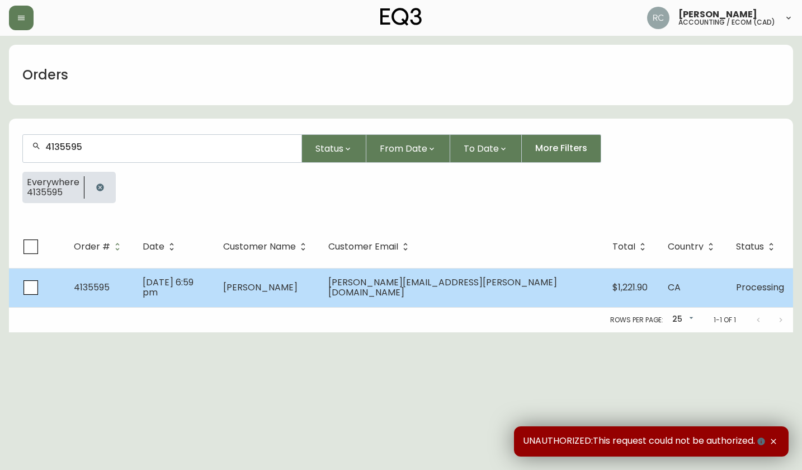
type input "4135595"
click at [319, 277] on td "[PERSON_NAME]" at bounding box center [266, 287] width 105 height 39
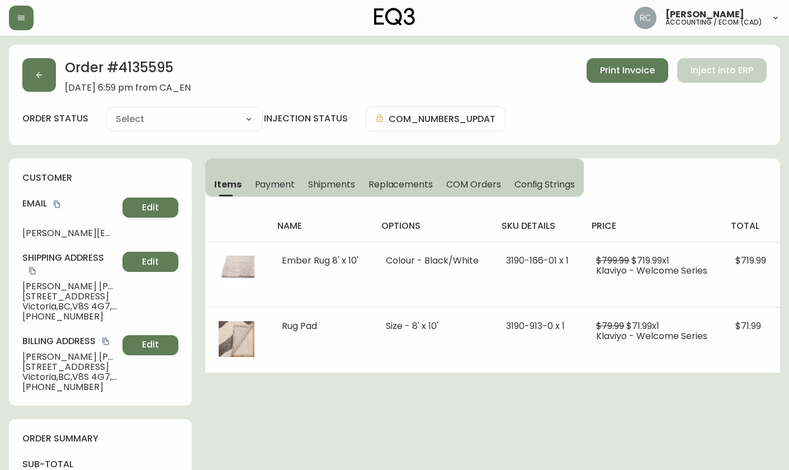
type input "Processing"
click at [492, 187] on span "COM Orders" at bounding box center [473, 184] width 55 height 12
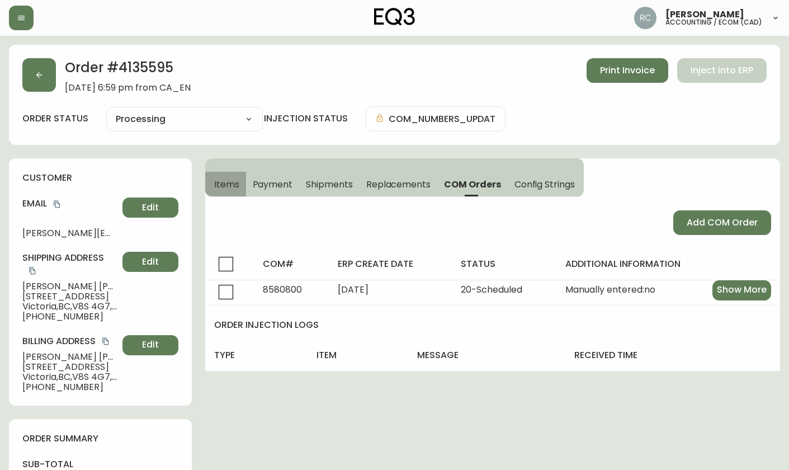
click at [217, 179] on span "Items" at bounding box center [226, 184] width 25 height 12
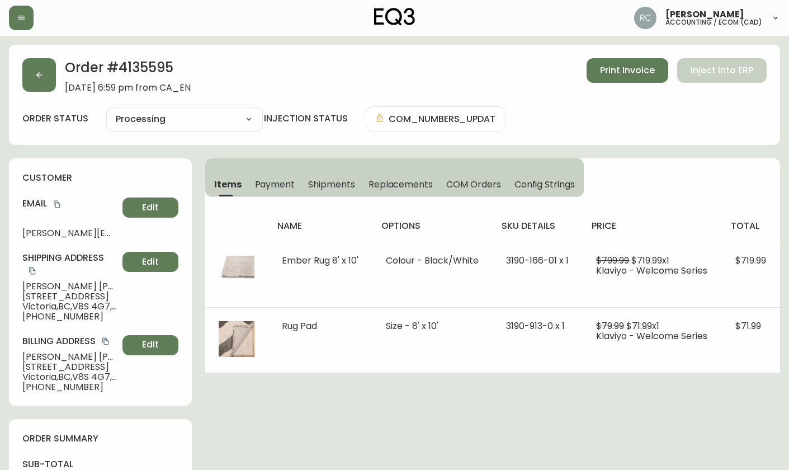
click at [349, 81] on div "Order # 4135595 [DATE] 6:59 pm from CA_EN Print Invoice Inject into ERP" at bounding box center [394, 75] width 745 height 35
click at [188, 117] on select "Cancelled Fully Shipped Processing Partially Shipped" at bounding box center [184, 119] width 157 height 17
click at [106, 111] on select "Cancelled Fully Shipped Processing Partially Shipped" at bounding box center [184, 119] width 157 height 17
select select "PROCESSING"
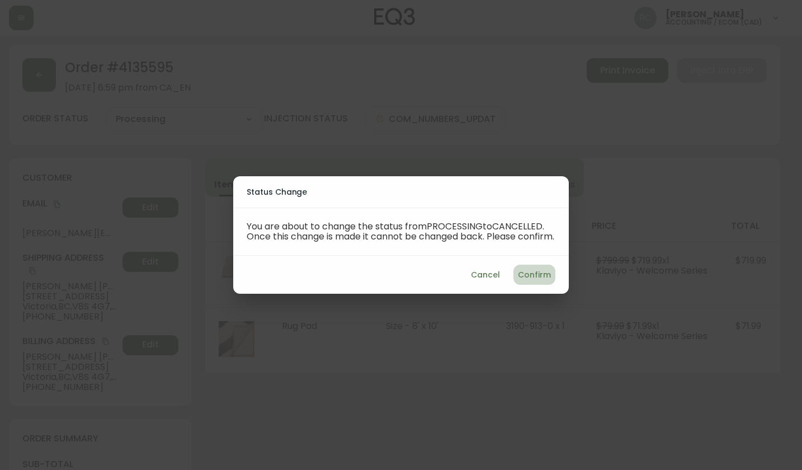
drag, startPoint x: 528, startPoint y: 282, endPoint x: 510, endPoint y: 234, distance: 50.8
click at [528, 282] on span "Confirm" at bounding box center [534, 275] width 33 height 14
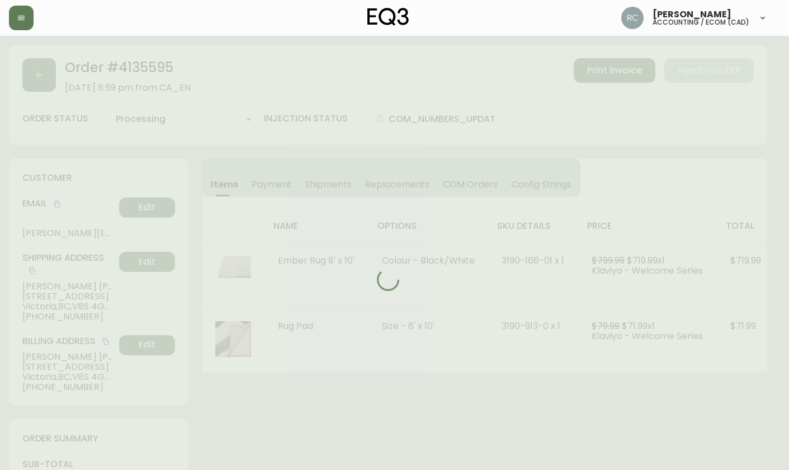
type input "Cancelled"
select select "CANCELLED"
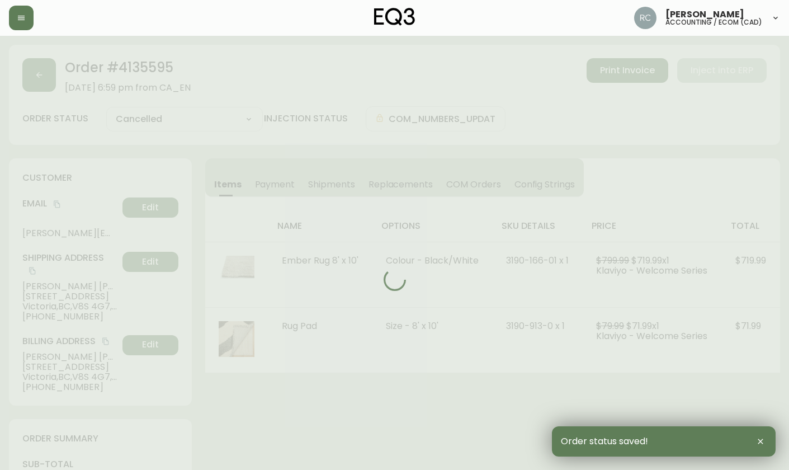
click at [471, 181] on span "COM Orders" at bounding box center [473, 184] width 55 height 12
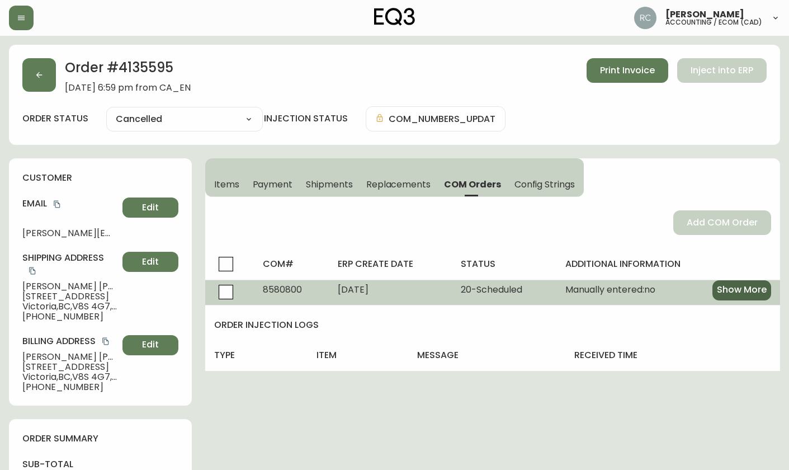
click at [715, 292] on button "Show More" at bounding box center [742, 290] width 59 height 20
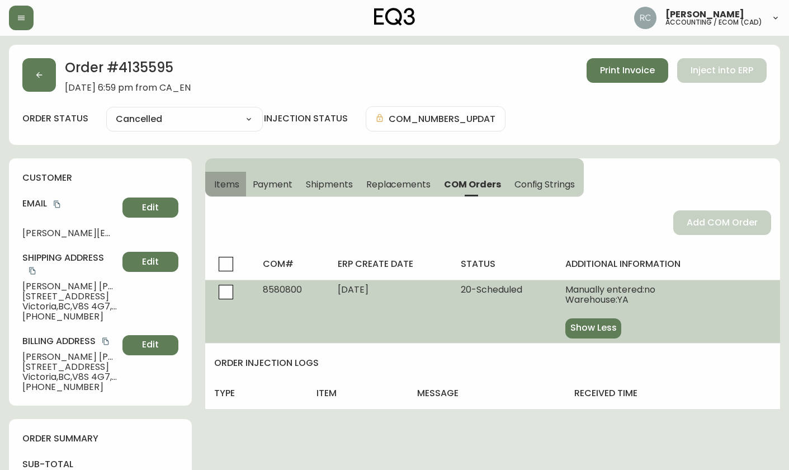
click at [227, 188] on span "Items" at bounding box center [226, 184] width 25 height 12
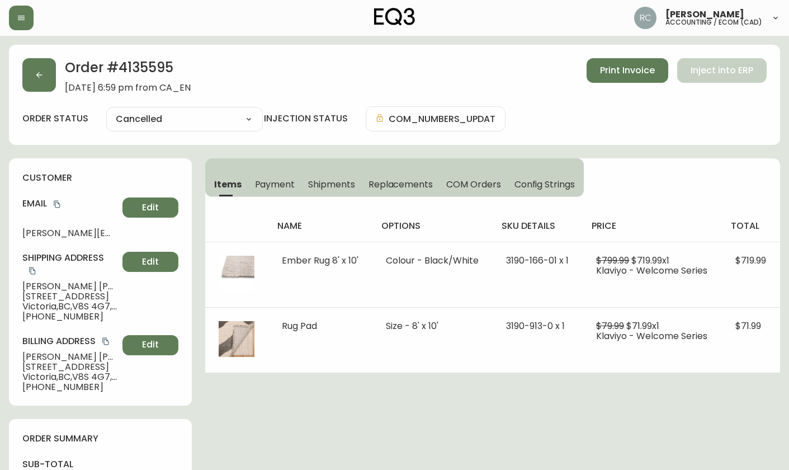
click at [269, 184] on span "Payment" at bounding box center [275, 184] width 40 height 12
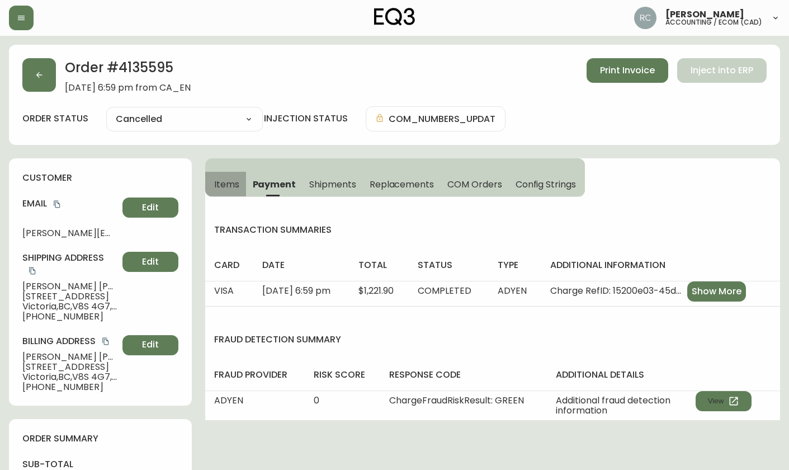
click at [226, 182] on span "Items" at bounding box center [226, 184] width 25 height 12
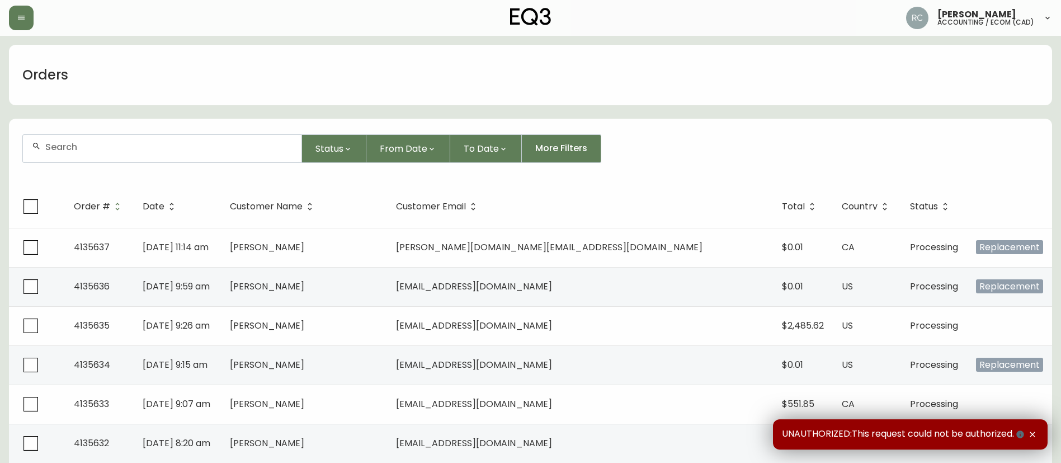
click at [230, 155] on div at bounding box center [162, 148] width 279 height 27
paste input "4135595"
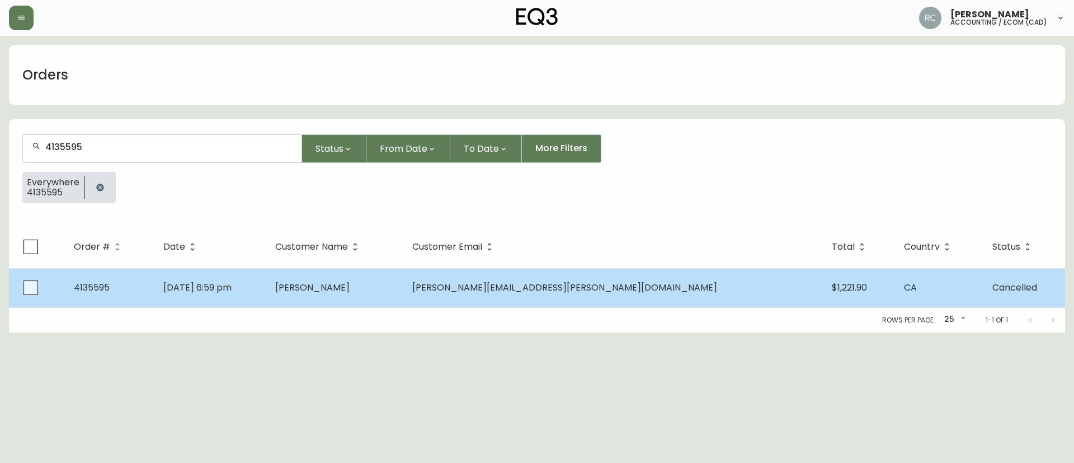
type input "4135595"
click at [403, 294] on td "Leanne Hewlin" at bounding box center [334, 287] width 137 height 39
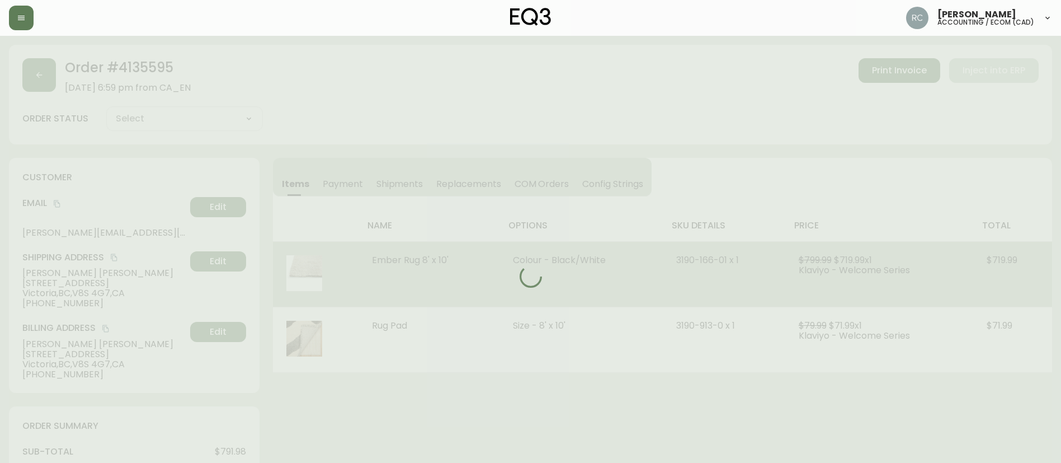
type input "Cancelled"
select select "CANCELLED"
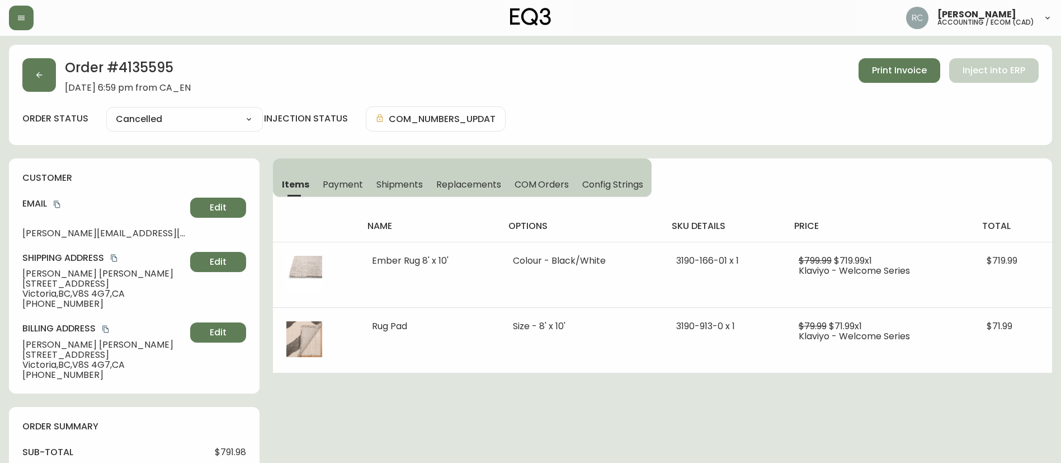
click at [346, 181] on span "Payment" at bounding box center [343, 184] width 40 height 12
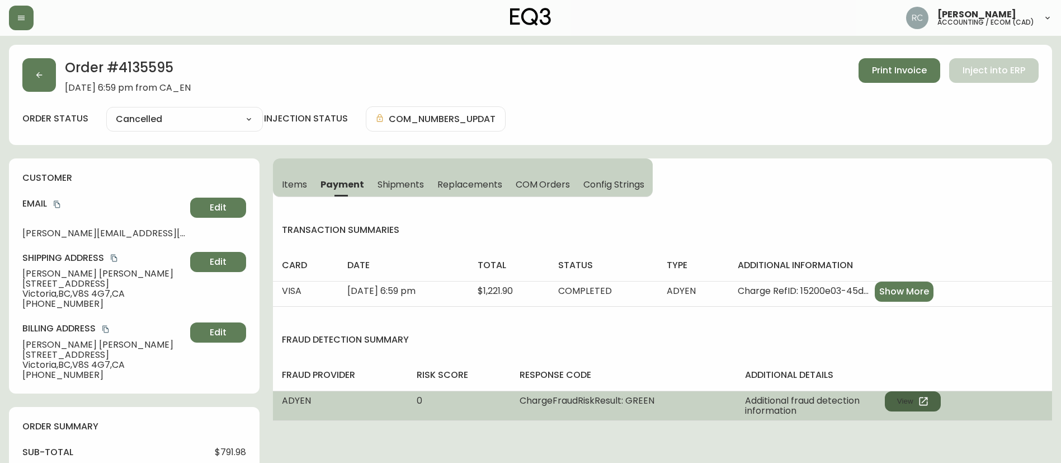
click at [909, 404] on button "View" at bounding box center [913, 401] width 56 height 20
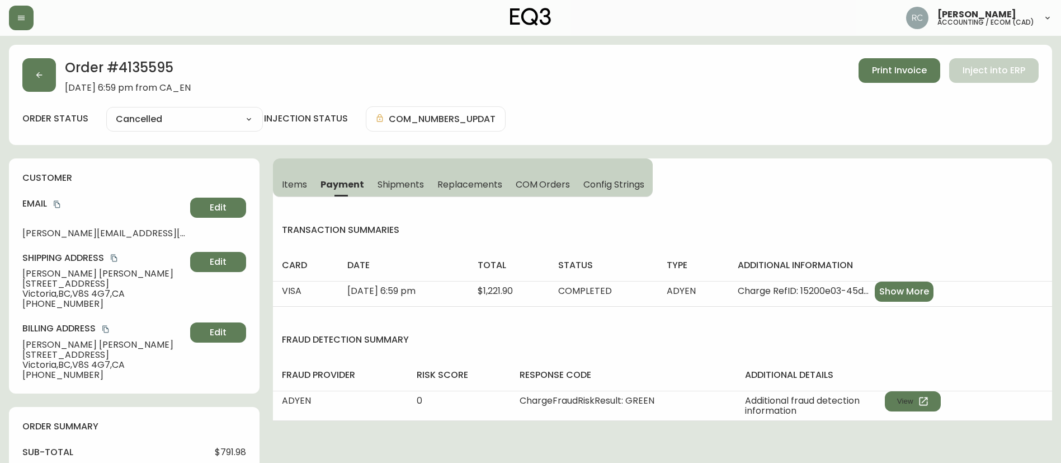
click at [220, 453] on span "$791.98" at bounding box center [230, 452] width 31 height 10
copy span "791.98"
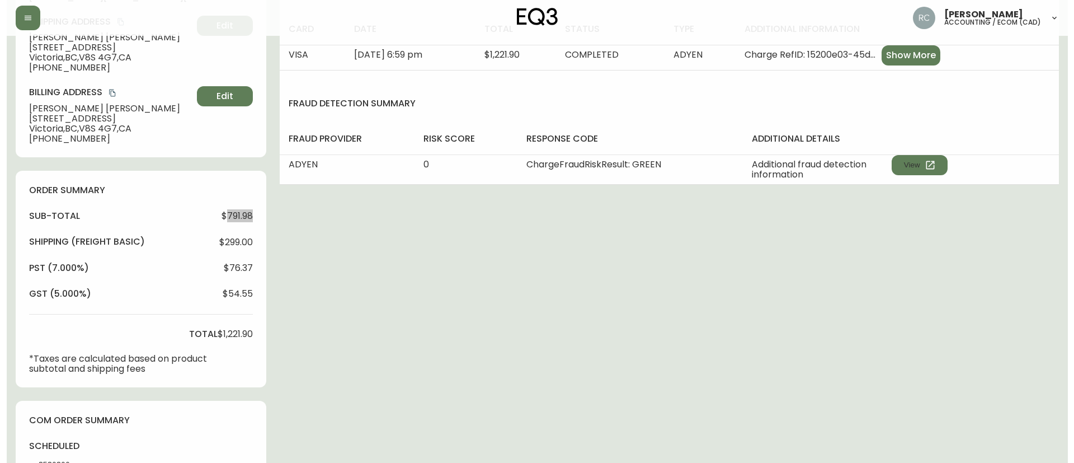
scroll to position [465, 0]
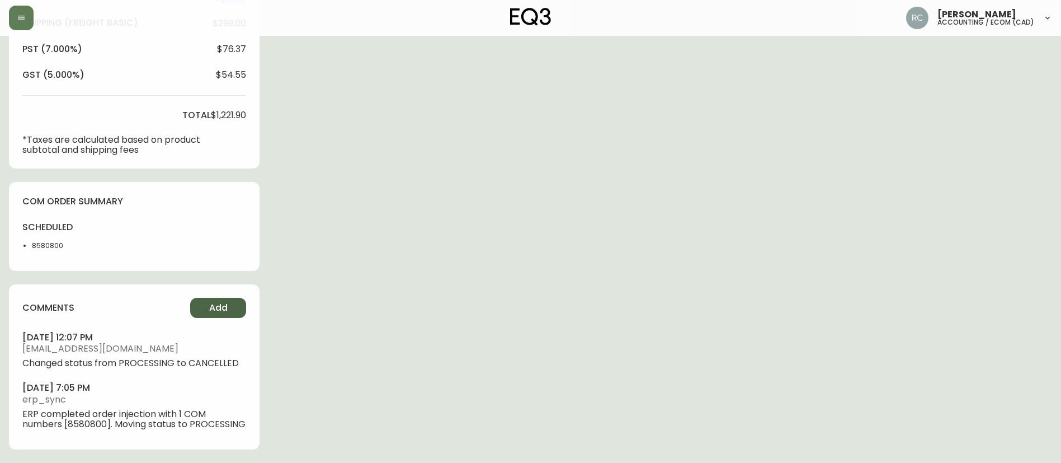
click at [219, 298] on button "Add" at bounding box center [218, 308] width 56 height 20
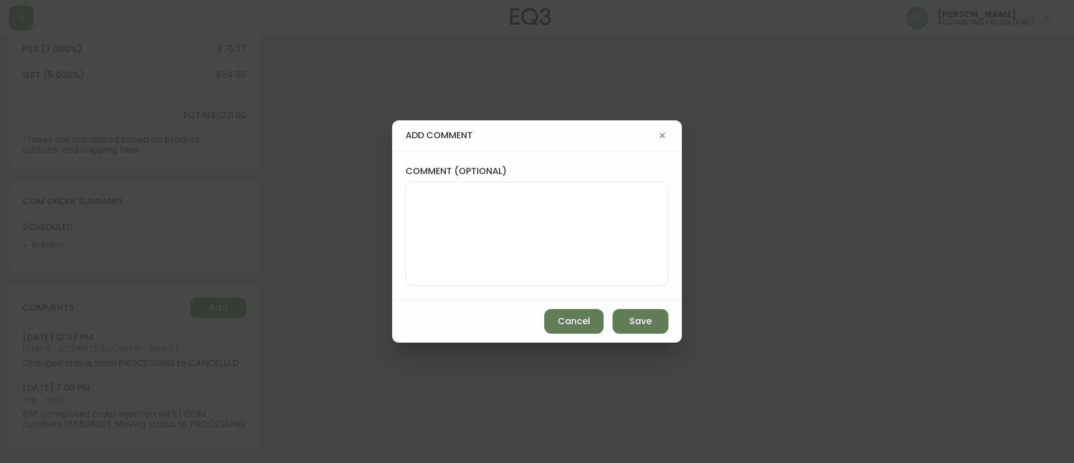
click at [534, 258] on textarea "comment (optional)" at bounding box center [537, 234] width 244 height 90
paste textarea "CANCELLATION - CHANGE OF MIND TICKET# 839665 ORD# 4135595 - status in AS400: 20…"
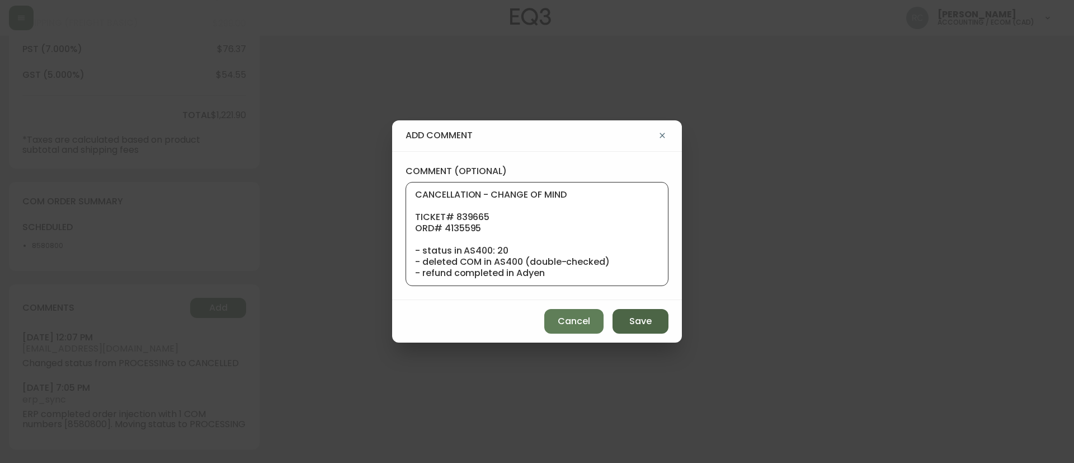
scroll to position [101, 0]
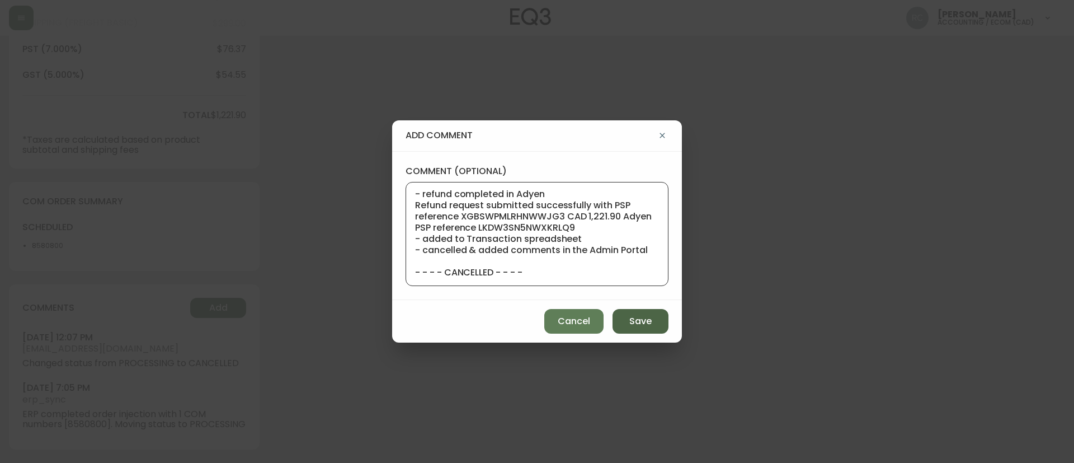
type textarea "CANCELLATION - CHANGE OF MIND TICKET# 839665 ORD# 4135595 - status in AS400: 20…"
click at [638, 324] on span "Save" at bounding box center [640, 321] width 22 height 12
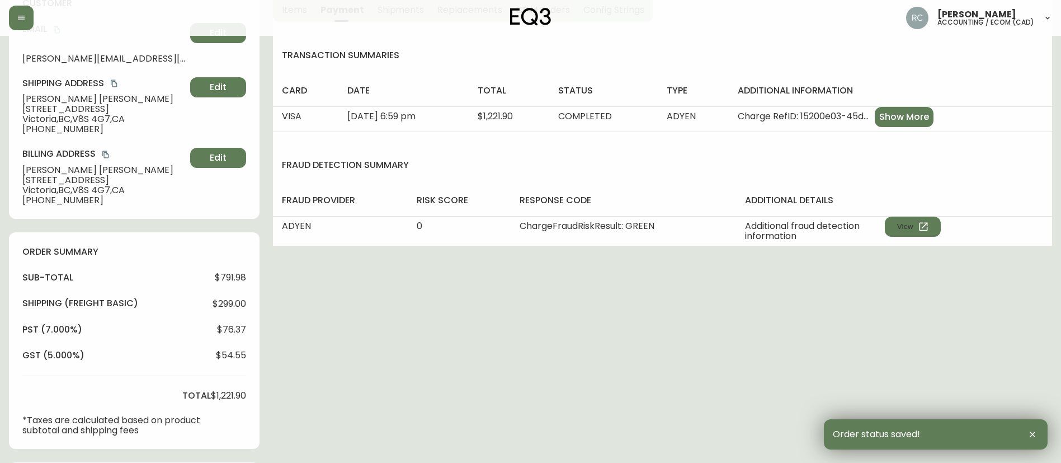
scroll to position [0, 0]
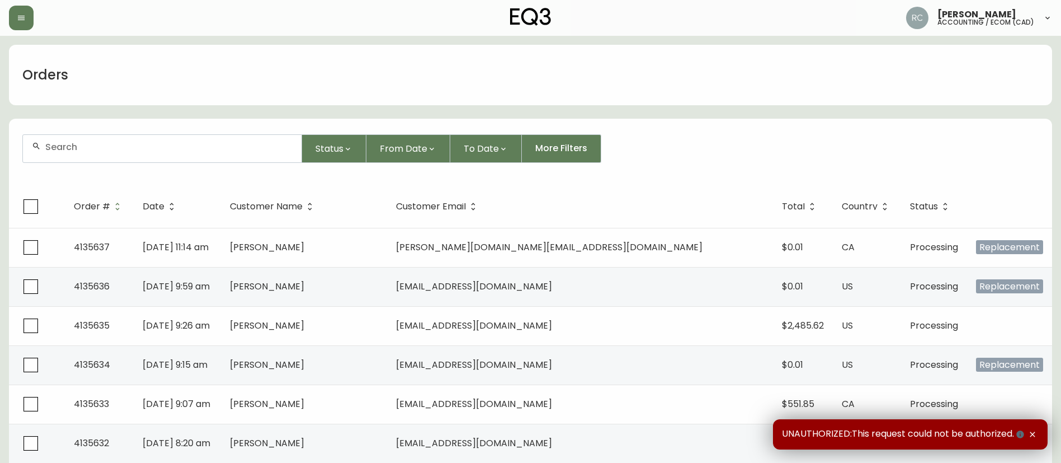
click at [318, 90] on div "Orders" at bounding box center [530, 75] width 1043 height 60
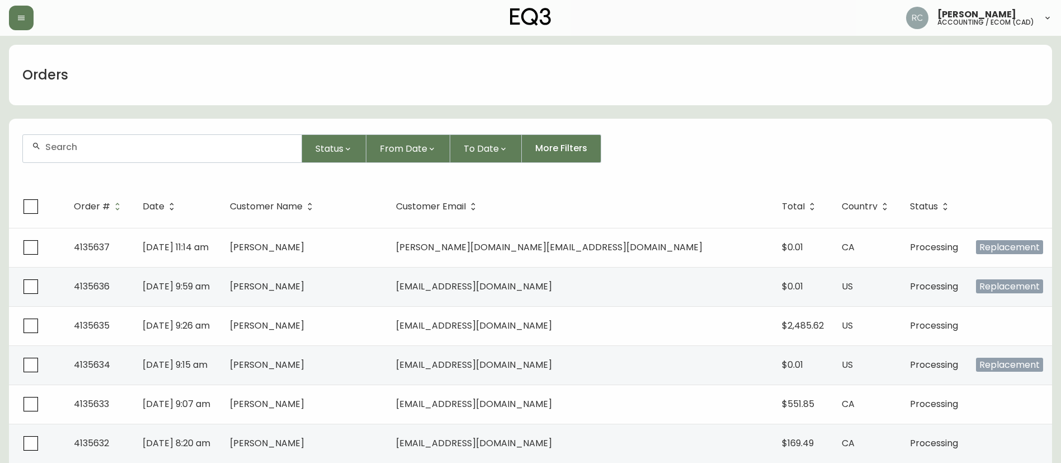
click at [318, 90] on div "Orders" at bounding box center [530, 75] width 1043 height 60
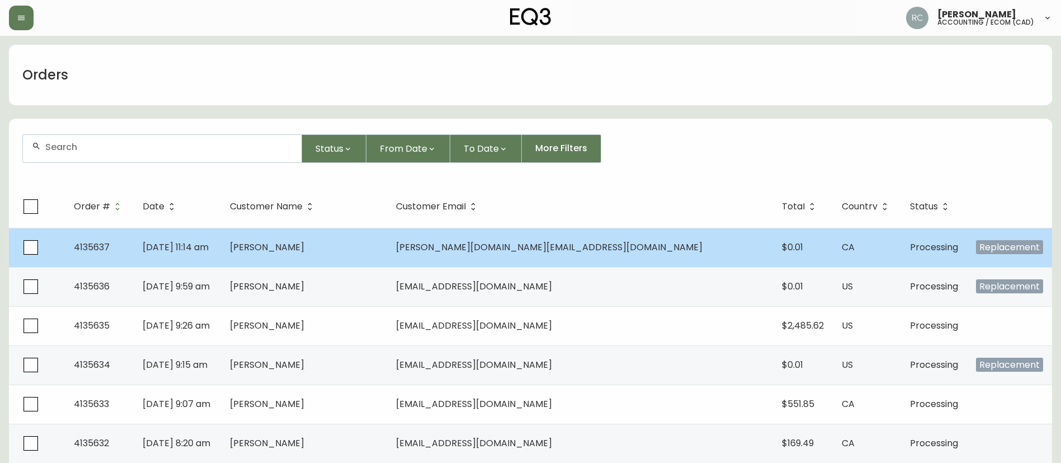
click at [345, 238] on td "[PERSON_NAME]" at bounding box center [304, 247] width 167 height 39
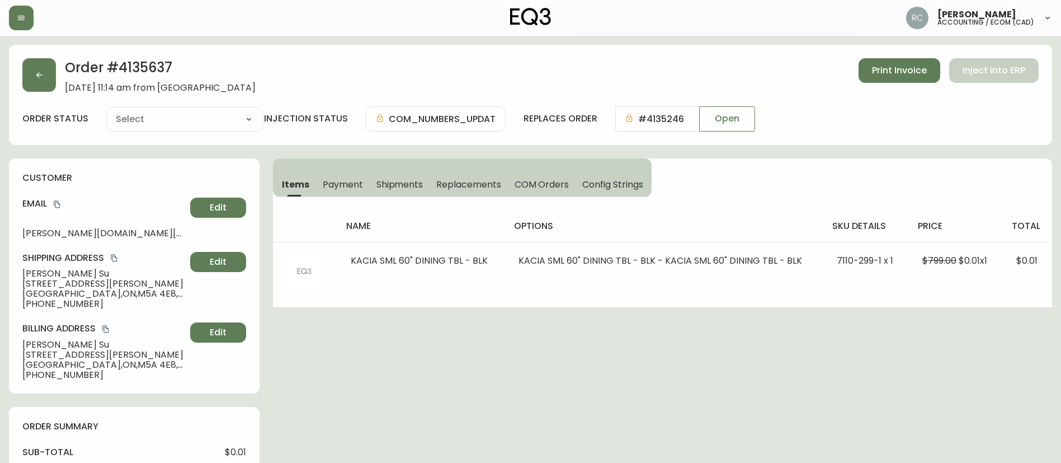
type input "Processing"
select select "PROCESSING"
click at [163, 65] on h2 "Order # 4135637" at bounding box center [160, 70] width 191 height 25
copy h2 "4135637"
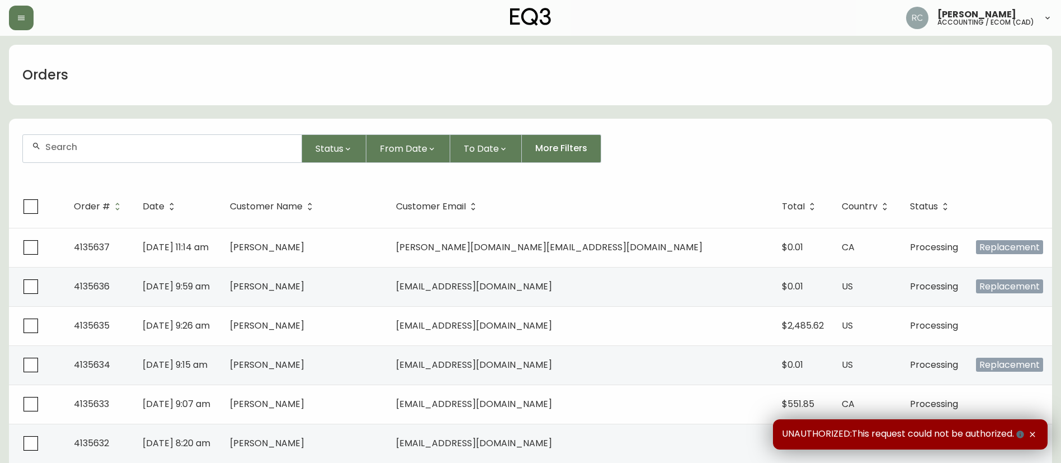
click at [253, 157] on div at bounding box center [162, 148] width 279 height 27
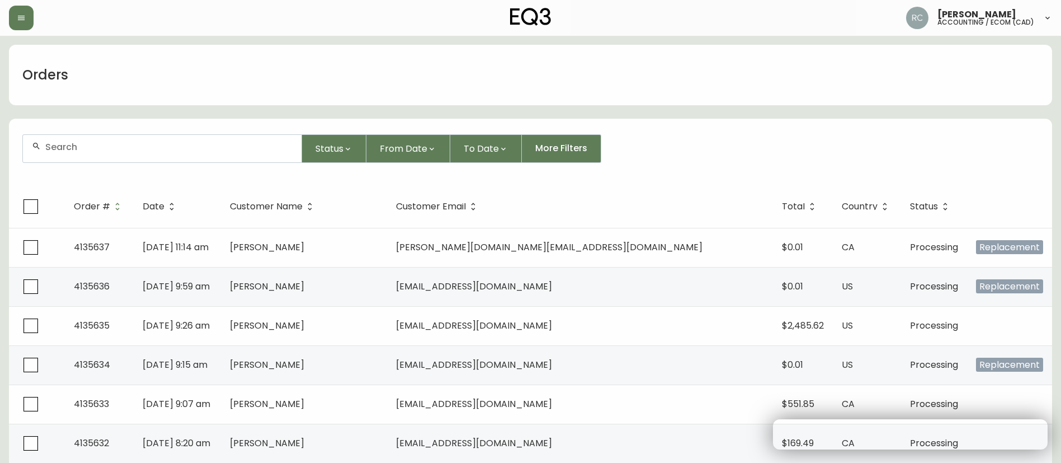
paste input "4133526"
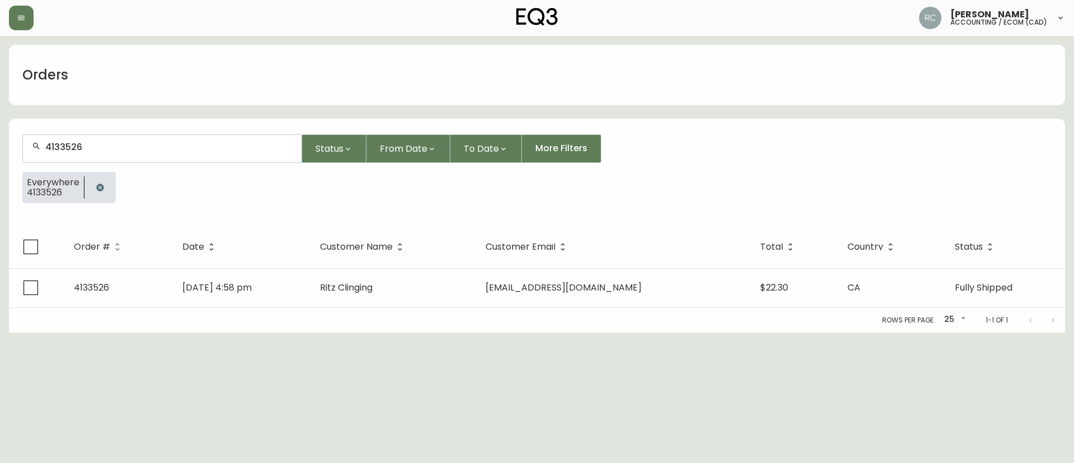
type input "4133526"
click at [593, 265] on th "Customer Email" at bounding box center [614, 246] width 274 height 43
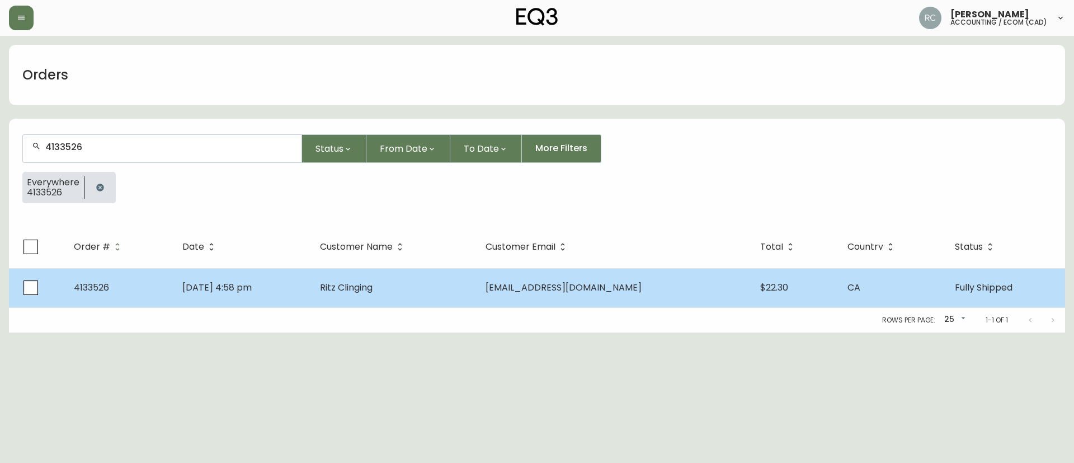
click at [575, 290] on span "ritzaquarius@hotmail.com" at bounding box center [564, 287] width 156 height 13
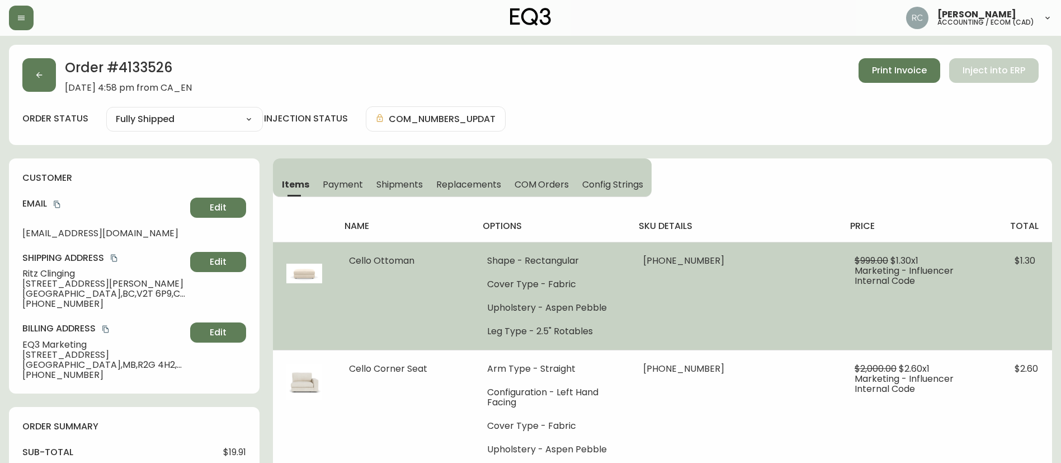
type input "Fully Shipped"
select select "FULLY_SHIPPED"
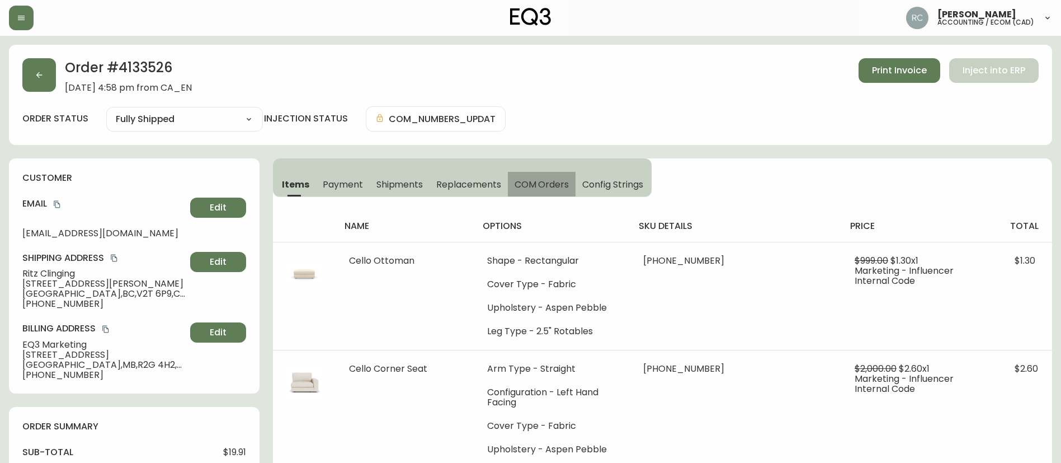
click at [528, 179] on span "COM Orders" at bounding box center [542, 184] width 55 height 12
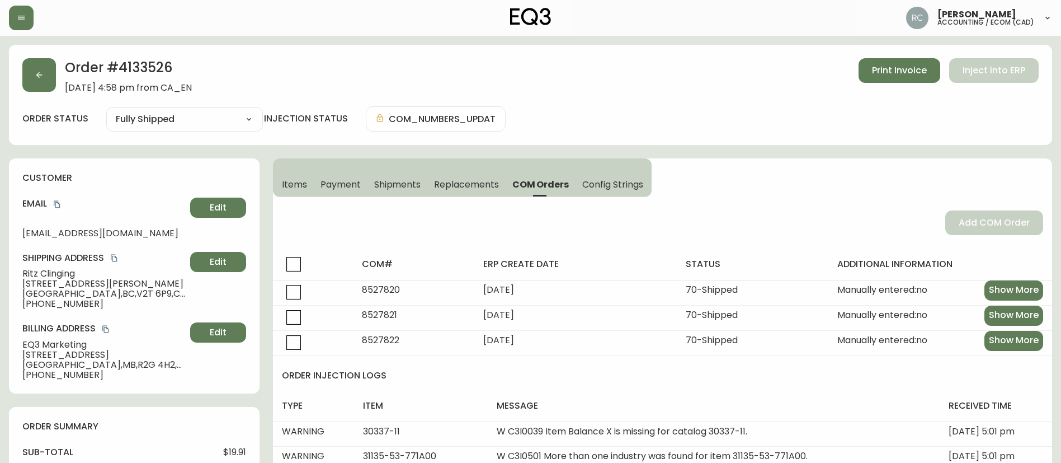
click at [286, 180] on span "Items" at bounding box center [294, 184] width 25 height 12
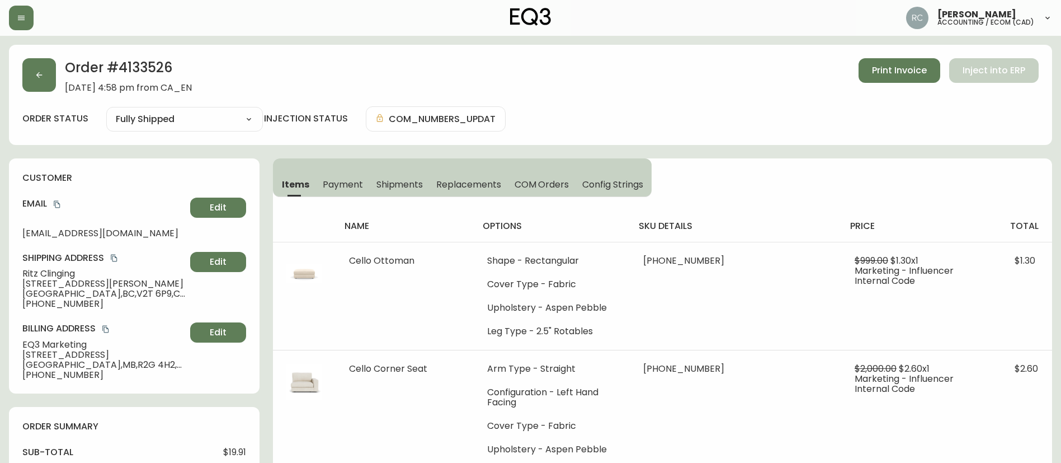
click at [603, 110] on div "order status Fully Shipped Cancelled Fully Shipped injection status COM_NUMBERS…" at bounding box center [530, 118] width 1017 height 25
click at [59, 200] on icon "copy" at bounding box center [57, 204] width 8 height 8
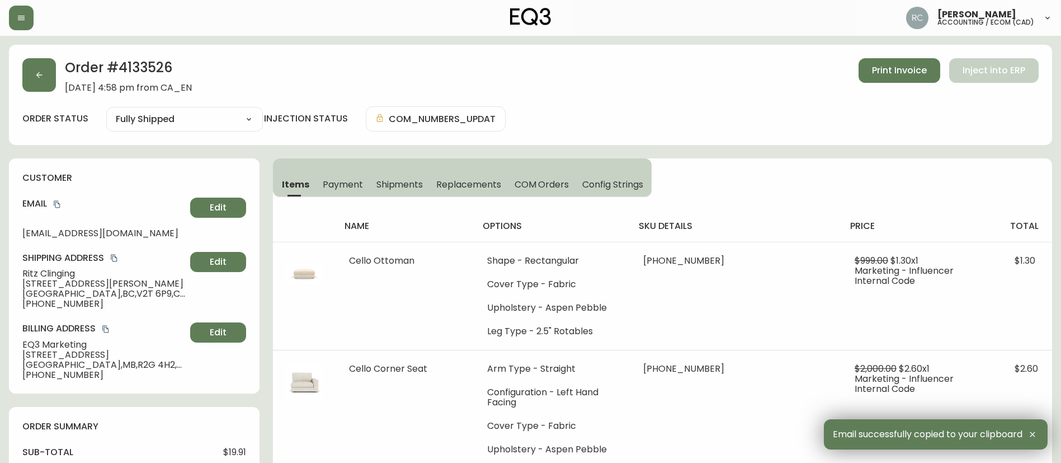
click at [690, 101] on div "Order # 4133526 June 2, 2025 at 4:58 pm from CA_EN Print Invoice Inject into ER…" at bounding box center [530, 95] width 1043 height 100
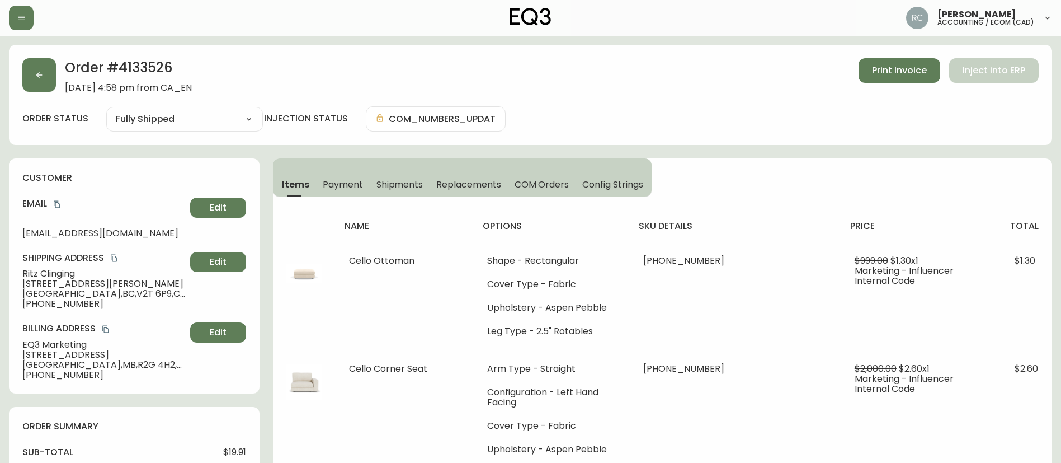
click at [352, 52] on div "Order # 4133526 June 2, 2025 at 4:58 pm from CA_EN Print Invoice Inject into ER…" at bounding box center [530, 95] width 1043 height 100
click at [37, 276] on span "Ritz Clinging" at bounding box center [103, 274] width 163 height 10
click at [37, 275] on span "Ritz Clinging" at bounding box center [103, 274] width 163 height 10
copy span "Ritz Clinging"
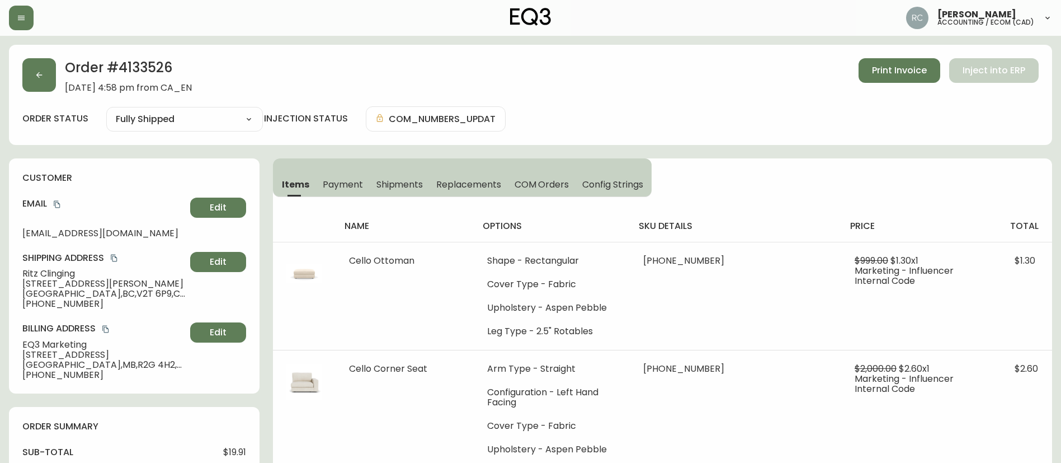
click at [55, 284] on span "3454 Blue Jay Street" at bounding box center [103, 284] width 163 height 10
click at [35, 356] on span "70 Lexington Park" at bounding box center [103, 355] width 163 height 10
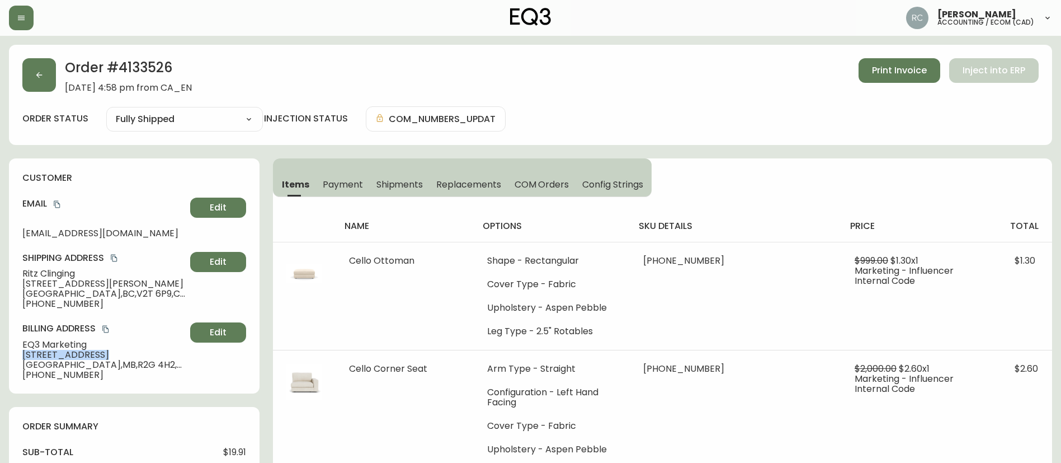
click at [35, 356] on span "70 Lexington Park" at bounding box center [103, 355] width 163 height 10
click at [52, 283] on span "3454 Blue Jay Street" at bounding box center [103, 284] width 163 height 10
copy span "3454 Blue Jay Street"
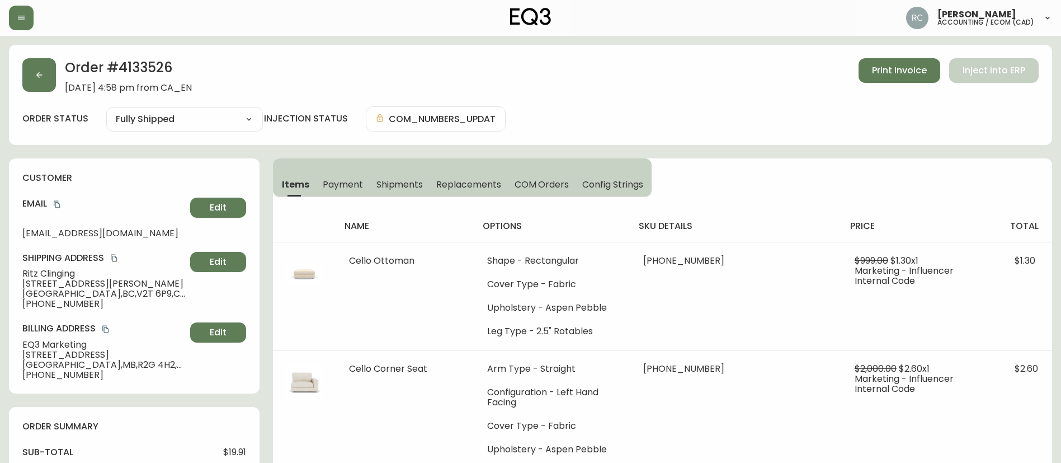
click at [48, 353] on span "70 Lexington Park" at bounding box center [103, 355] width 163 height 10
copy span "70 Lexington Park"
click at [51, 290] on span "Abbotsford , BC , V2T 6P9 , CA" at bounding box center [103, 294] width 163 height 10
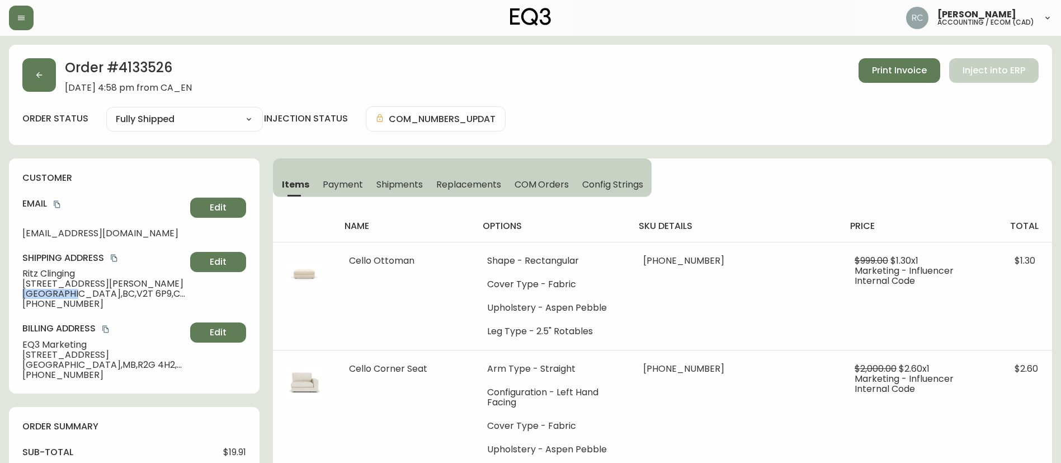
click at [51, 290] on span "Abbotsford , BC , V2T 6P9 , CA" at bounding box center [103, 294] width 163 height 10
click at [55, 283] on span "3454 Blue Jay Street" at bounding box center [103, 284] width 163 height 10
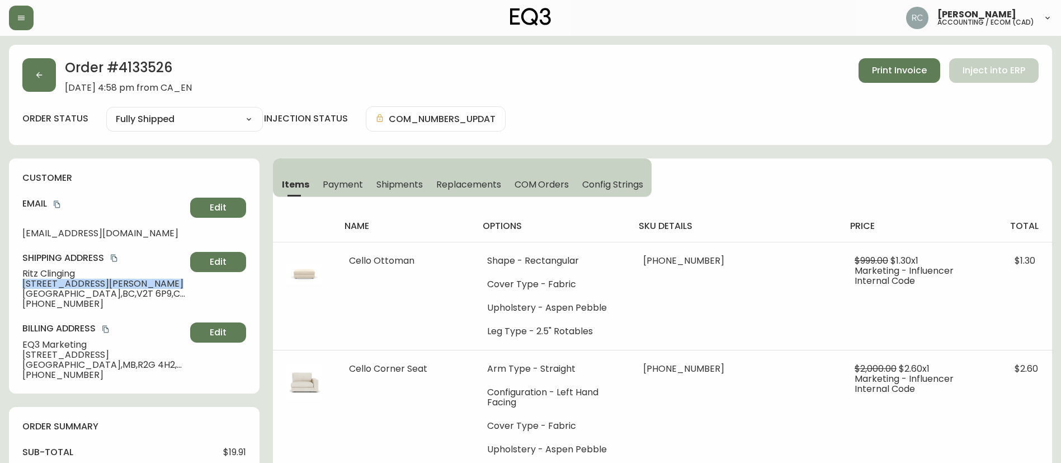
copy span "3454 Blue Jay Street"
click at [46, 292] on span "Abbotsford , BC , V2T 6P9 , CA" at bounding box center [103, 294] width 163 height 10
copy span "Abbotsford"
click at [101, 292] on span "Abbotsford , BC , V2T 6P9 , CA" at bounding box center [103, 294] width 163 height 10
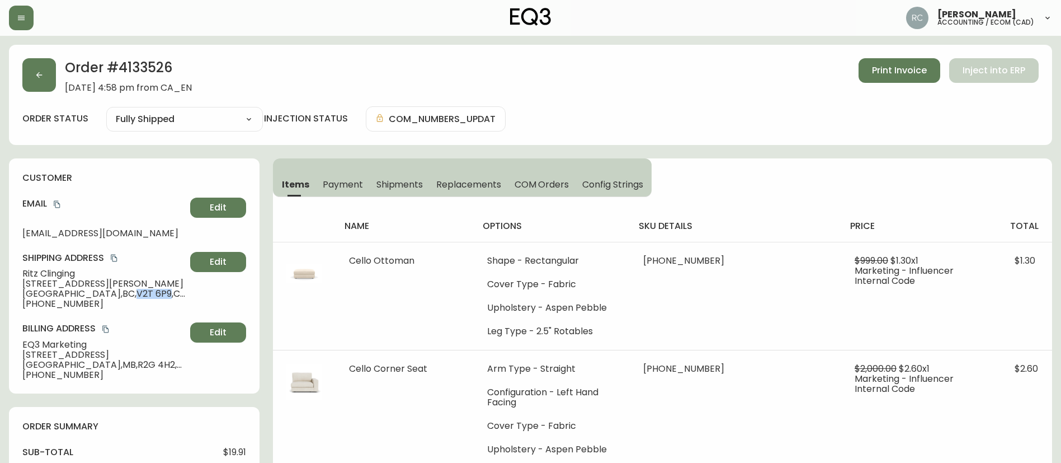
drag, startPoint x: 93, startPoint y: 295, endPoint x: 8, endPoint y: 294, distance: 85.6
click at [124, 293] on span "Abbotsford , BC , V2T 6P9 , CA" at bounding box center [103, 294] width 163 height 10
copy span "V2T 6P"
drag, startPoint x: 55, startPoint y: 203, endPoint x: 45, endPoint y: 205, distance: 10.3
click at [55, 203] on icon "copy" at bounding box center [57, 204] width 6 height 7
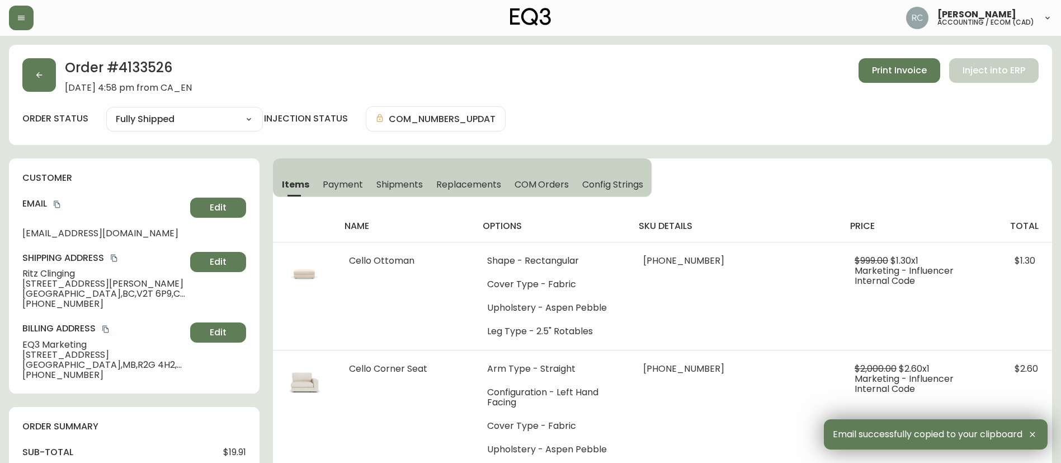
click at [55, 308] on span "+16042402179" at bounding box center [103, 304] width 163 height 10
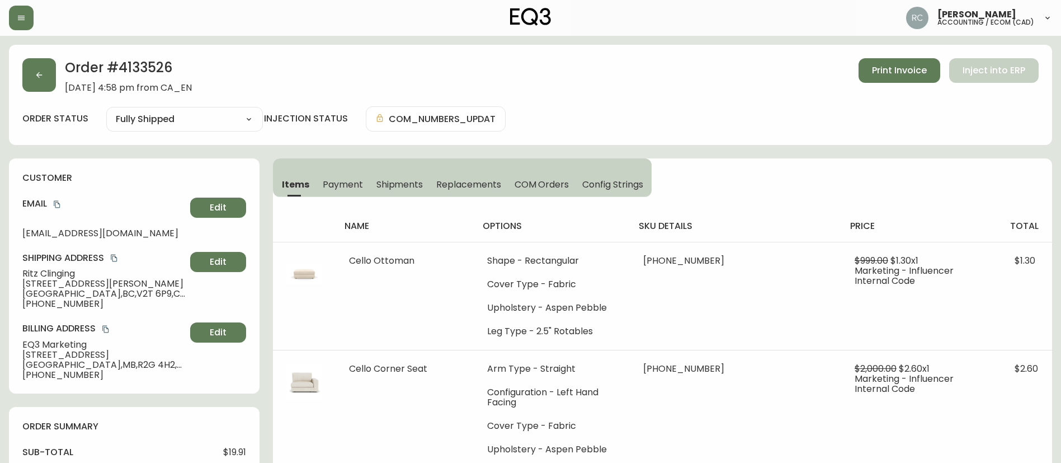
click at [57, 305] on span "+16042402179" at bounding box center [103, 304] width 163 height 10
copy div "+16042402179 Edit"
click at [64, 313] on div "customer Email ritzaquarius@hotmail.com Edit Shipping Address Ritz Clinging 345…" at bounding box center [134, 275] width 251 height 235
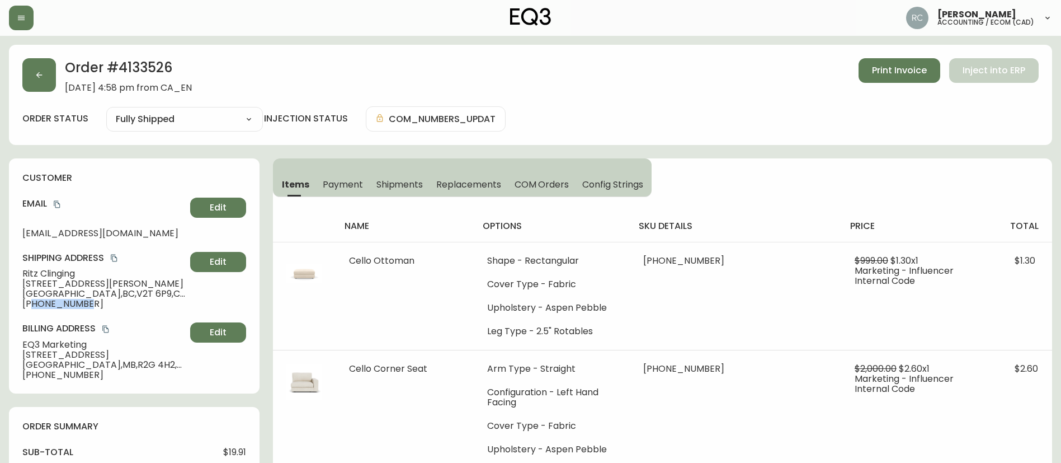
click at [125, 315] on div "customer Email ritzaquarius@hotmail.com Edit Shipping Address Ritz Clinging 345…" at bounding box center [134, 275] width 251 height 235
copy span "6042402179"
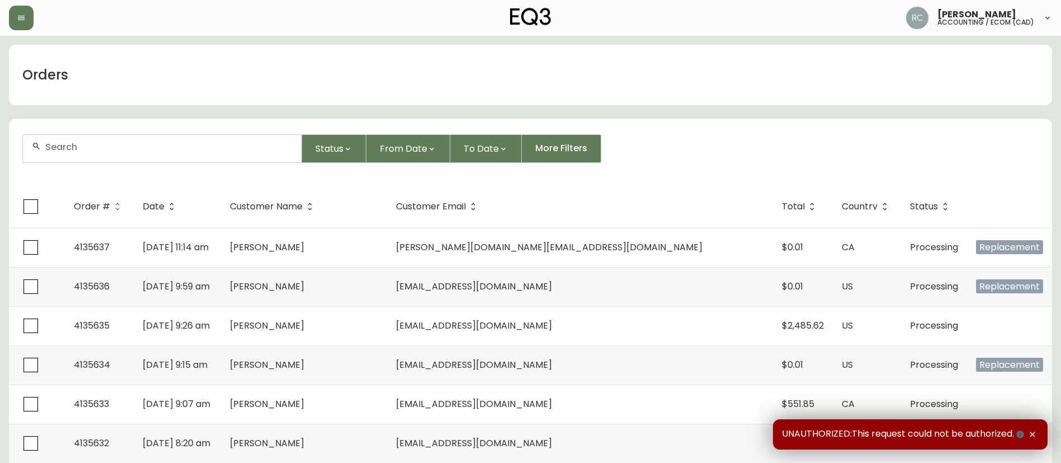
click at [181, 147] on input "text" at bounding box center [168, 147] width 247 height 11
paste input "4134057"
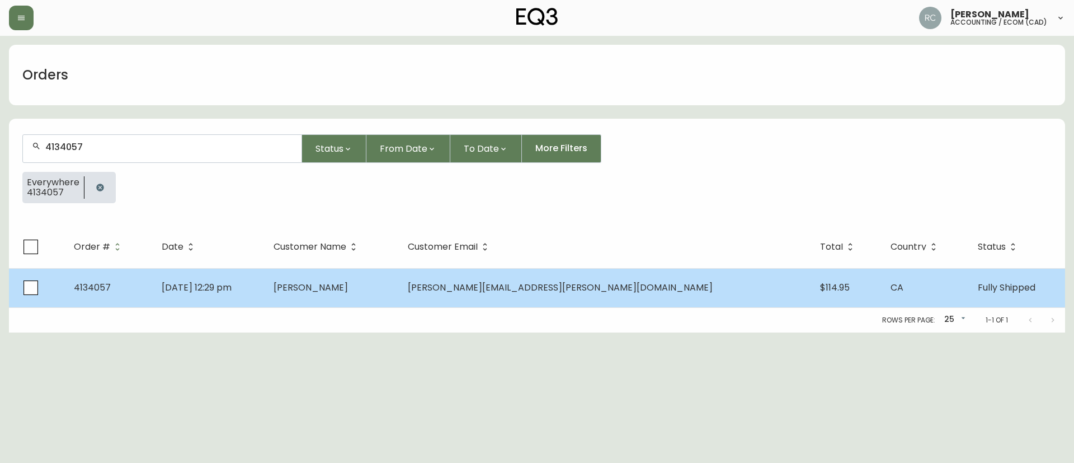
type input "4134057"
click at [369, 275] on td "[PERSON_NAME]" at bounding box center [332, 287] width 134 height 39
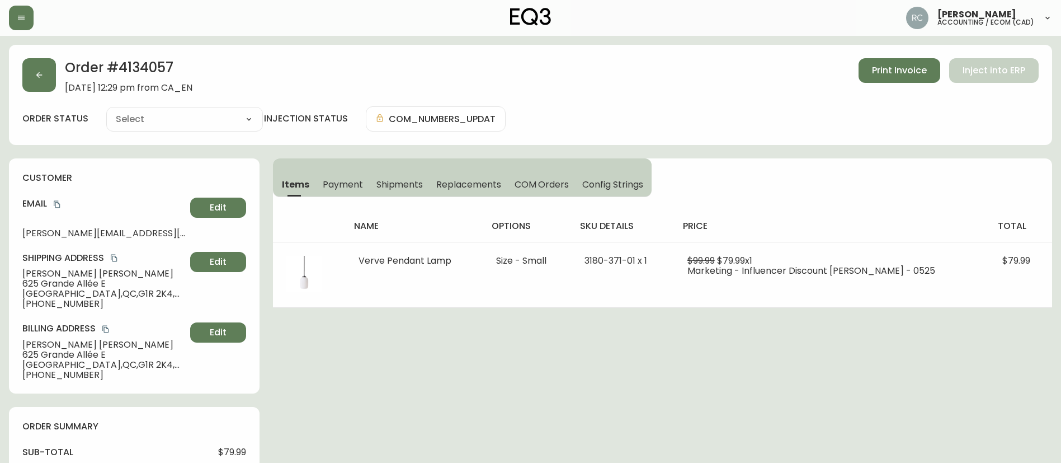
type input "Fully Shipped"
select select "FULLY_SHIPPED"
click at [336, 181] on span "Payment" at bounding box center [343, 184] width 40 height 12
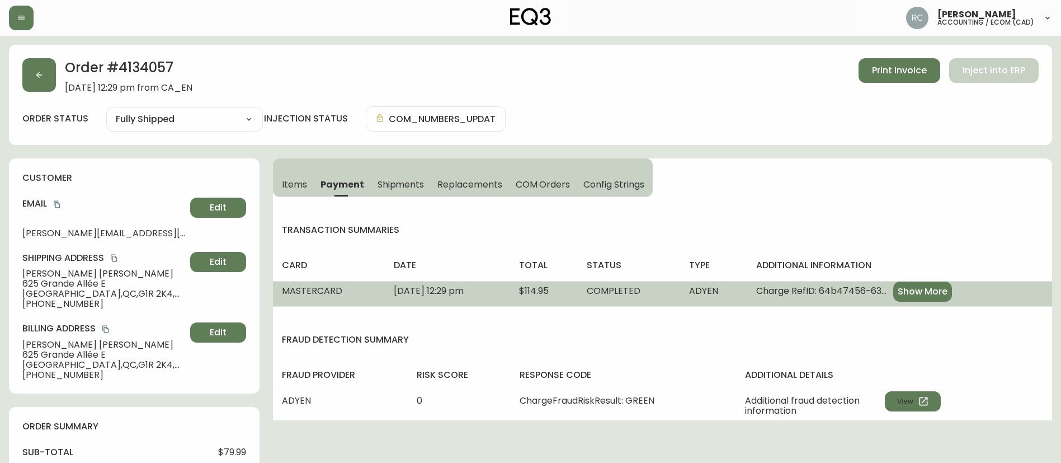
click at [934, 297] on span "Show More" at bounding box center [923, 291] width 50 height 12
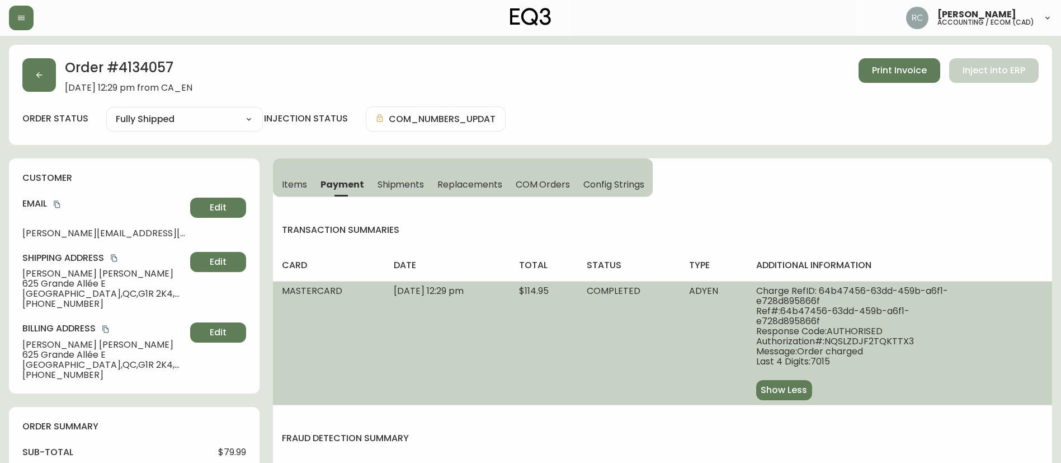
drag, startPoint x: 810, startPoint y: 384, endPoint x: 603, endPoint y: 325, distance: 215.3
click at [603, 325] on tr "MASTERCARD [DATE] 12:29 pm $114.95 COMPLETED ADYEN Charge RefID: 64b47456-63dd-…" at bounding box center [662, 343] width 779 height 124
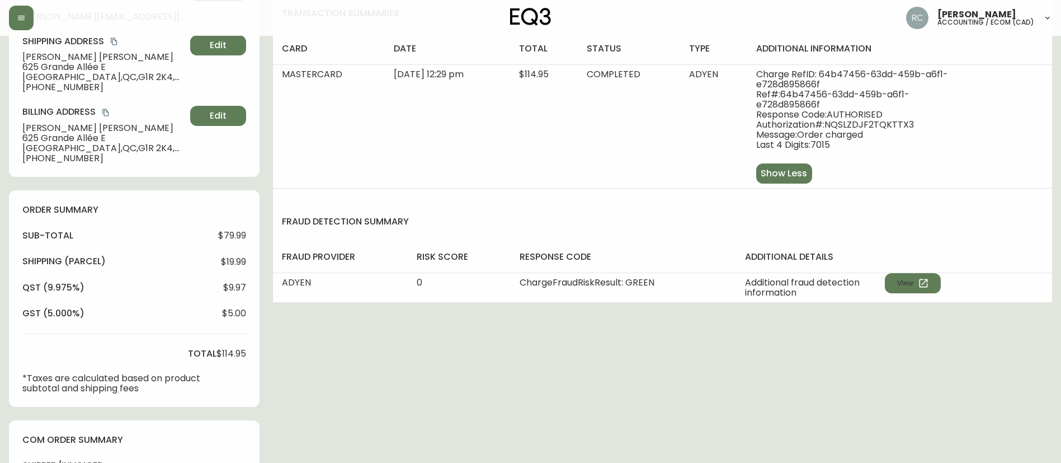
scroll to position [224, 0]
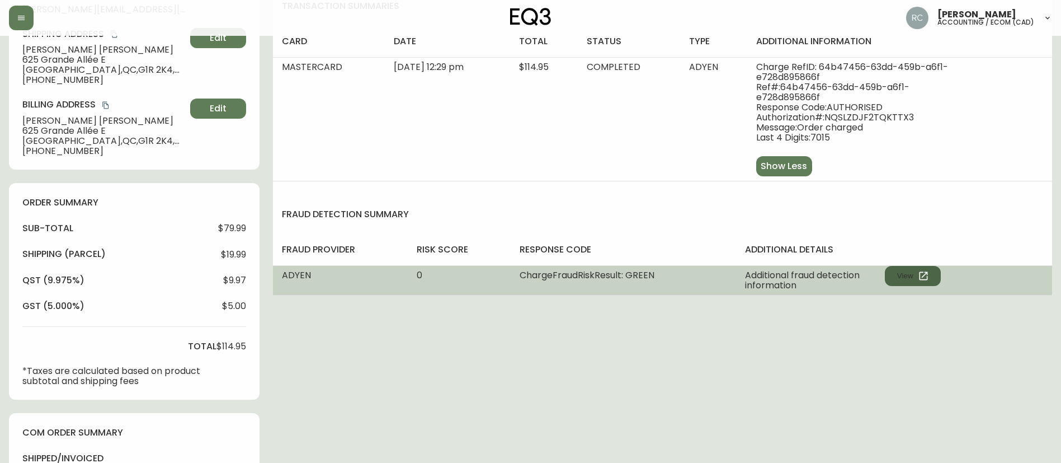
click at [918, 276] on button "View" at bounding box center [913, 276] width 56 height 20
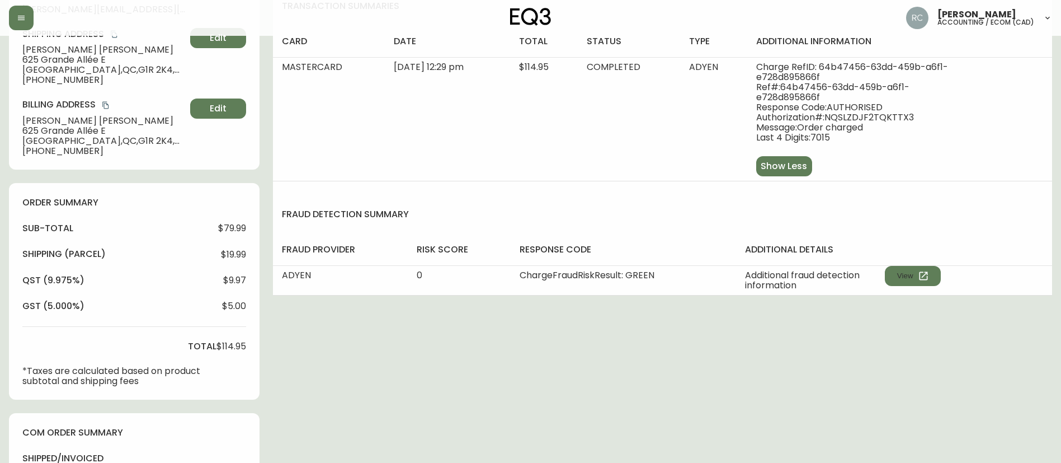
scroll to position [0, 0]
